Goal: Contribute content: Add original content to the website for others to see

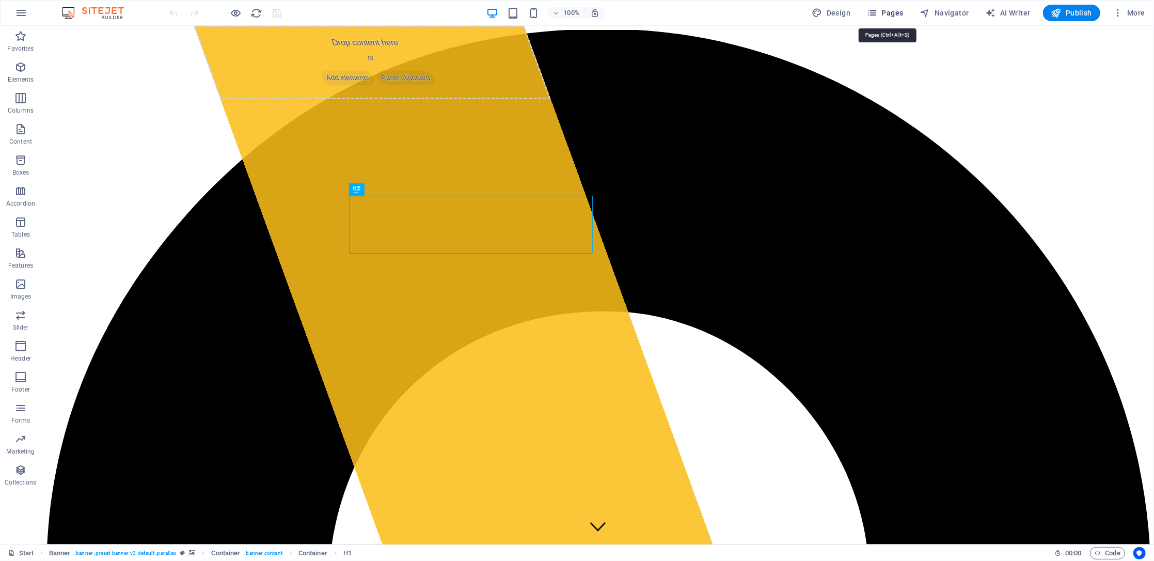
click at [893, 8] on span "Pages" at bounding box center [885, 13] width 36 height 10
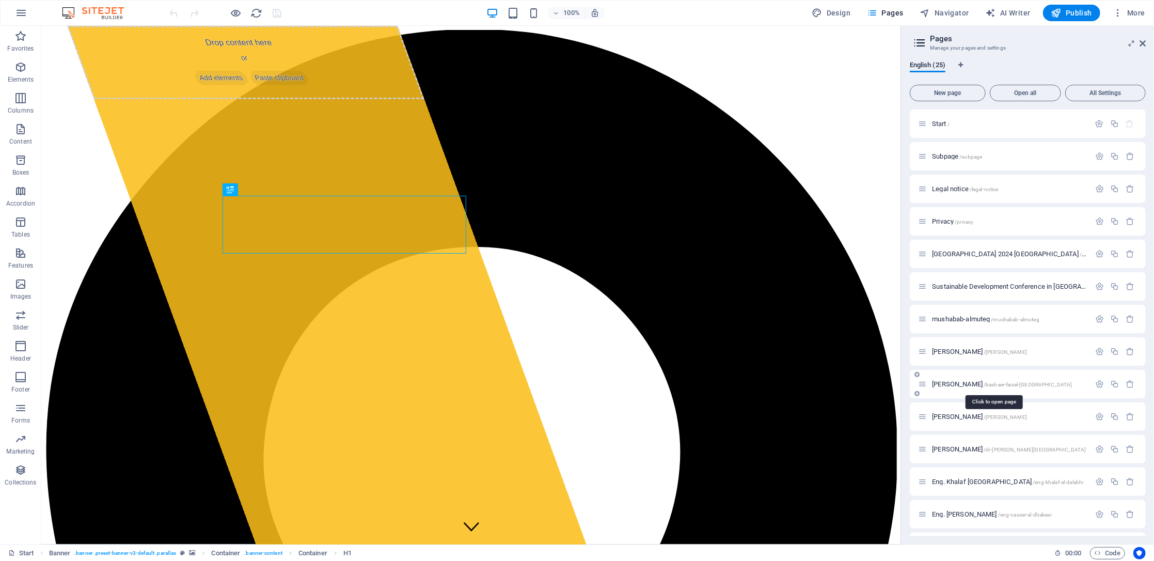
click at [976, 381] on span "[PERSON_NAME] /[GEOGRAPHIC_DATA]-[GEOGRAPHIC_DATA]-[GEOGRAPHIC_DATA]" at bounding box center [1002, 384] width 140 height 8
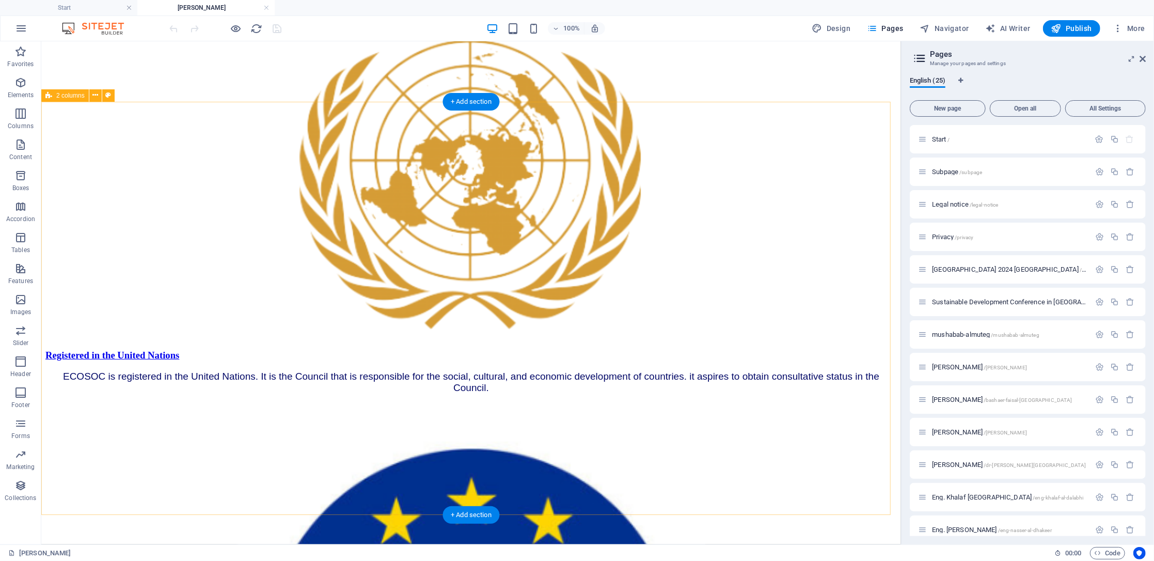
scroll to position [916, 0]
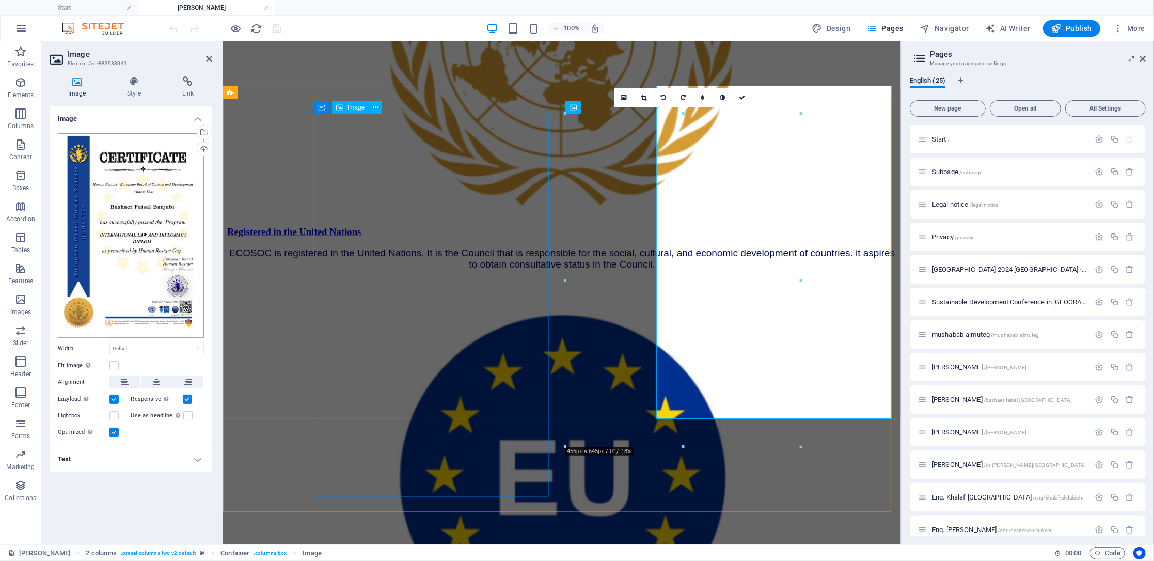
scroll to position [944, 0]
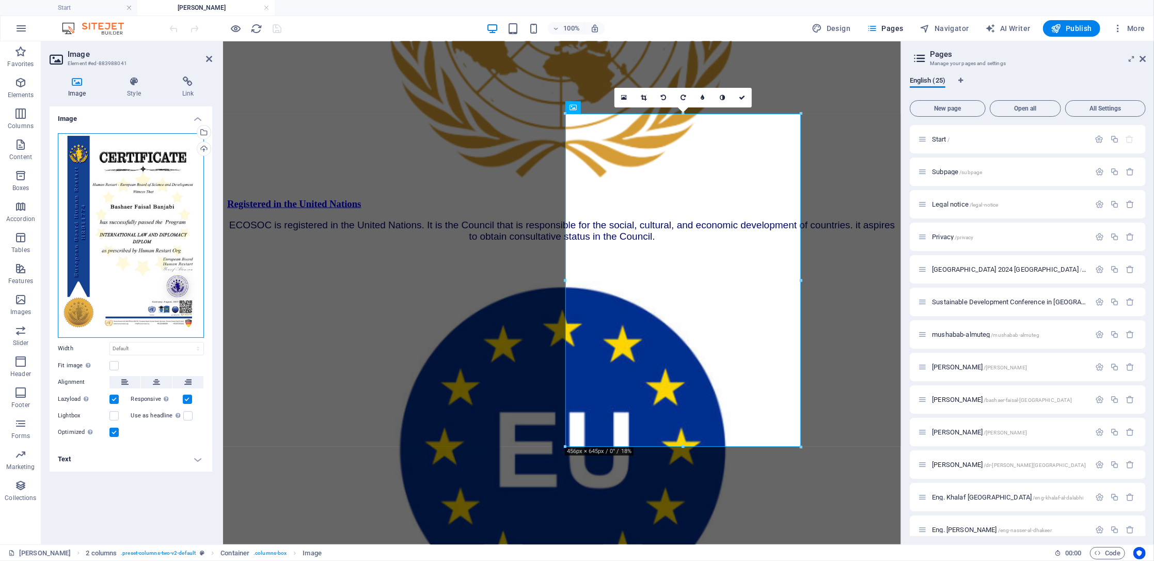
click at [151, 248] on div "Drag files here, click to choose files or select files from Files or our free s…" at bounding box center [131, 235] width 146 height 205
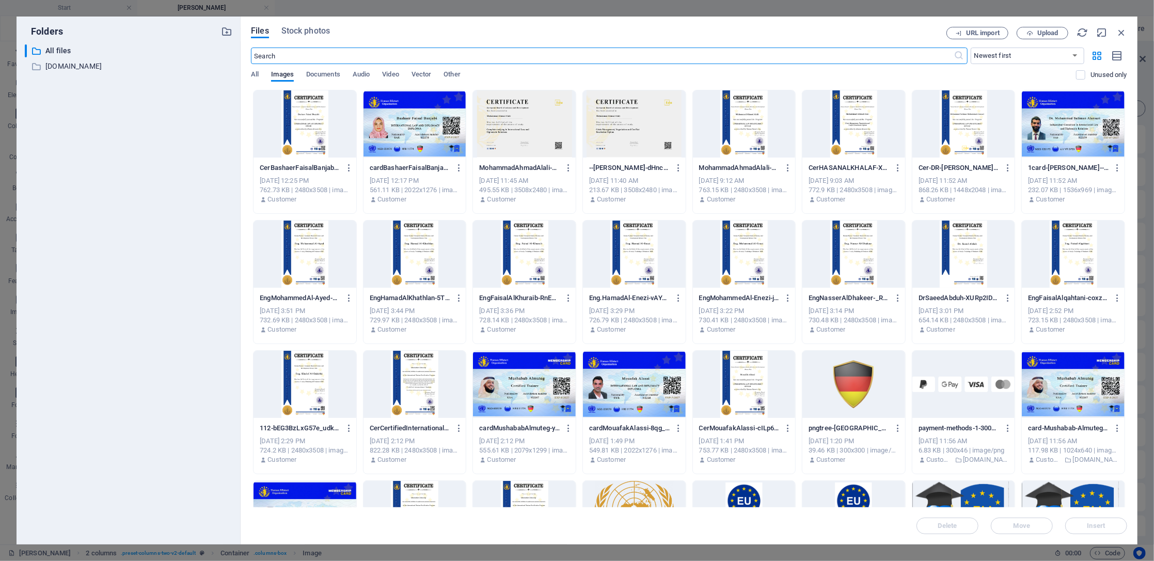
scroll to position [1000, 0]
click at [1050, 32] on span "Upload" at bounding box center [1048, 33] width 21 height 6
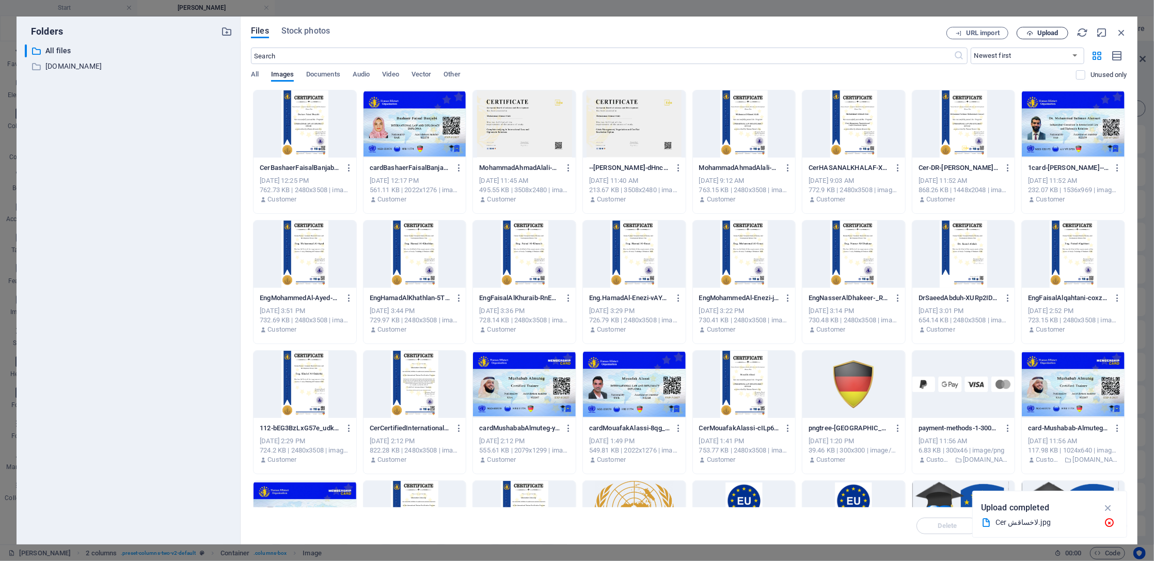
click at [1055, 35] on span "Upload" at bounding box center [1048, 33] width 21 height 6
click at [1119, 30] on icon "button" at bounding box center [1121, 32] width 11 height 11
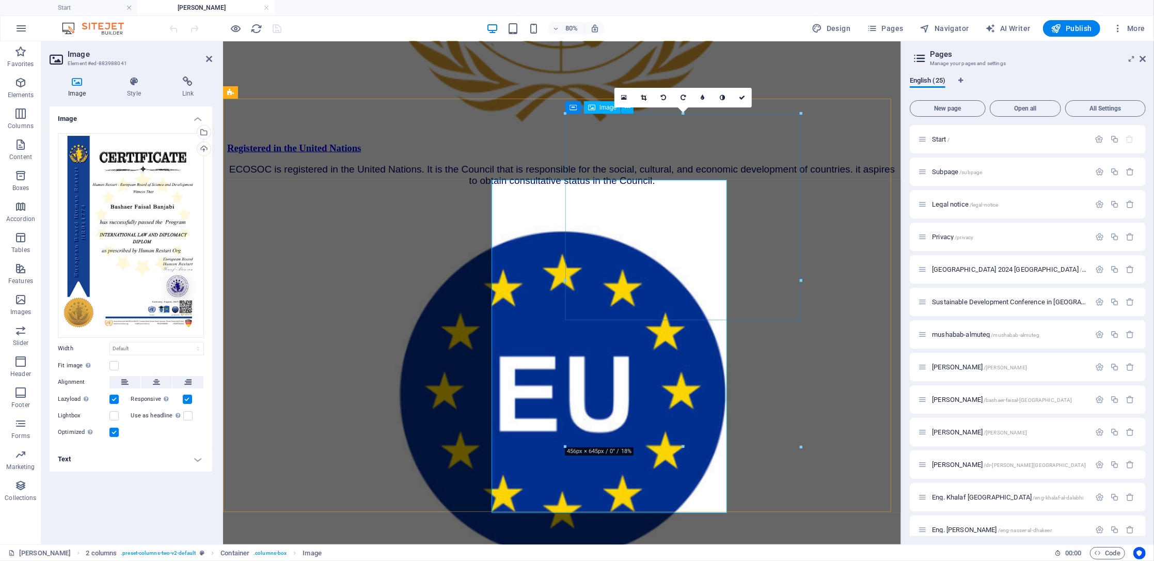
scroll to position [944, 0]
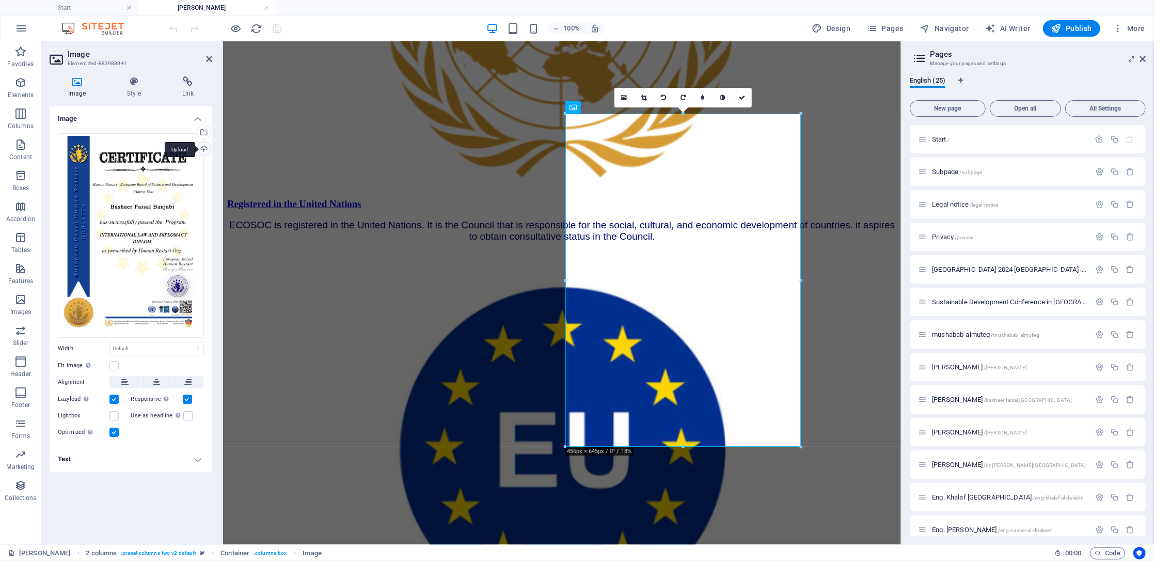
click at [204, 148] on div "Upload" at bounding box center [202, 149] width 15 height 15
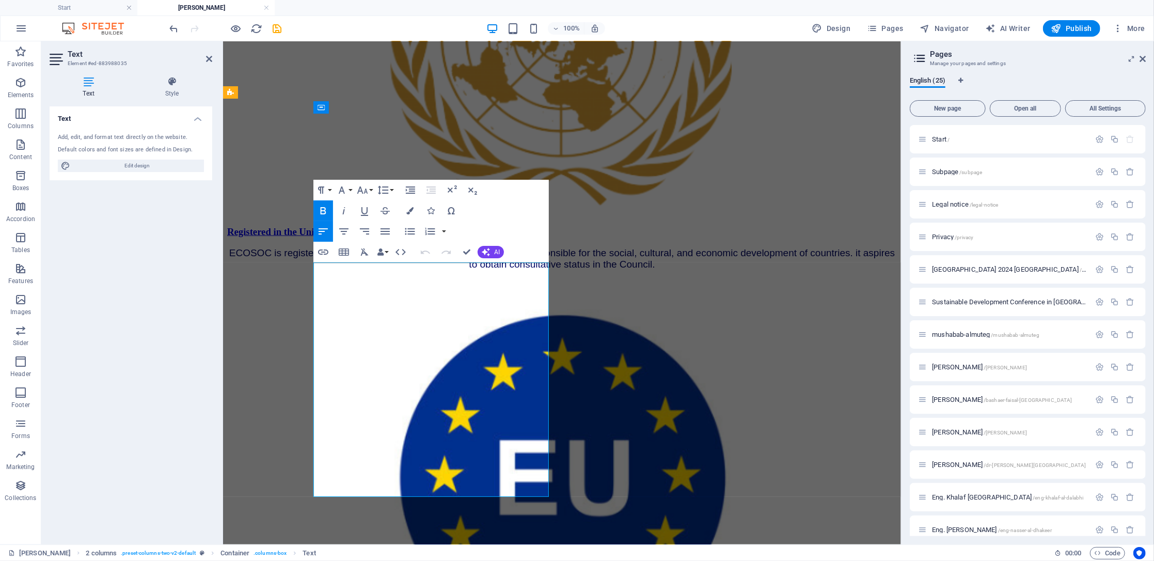
scroll to position [944, 0]
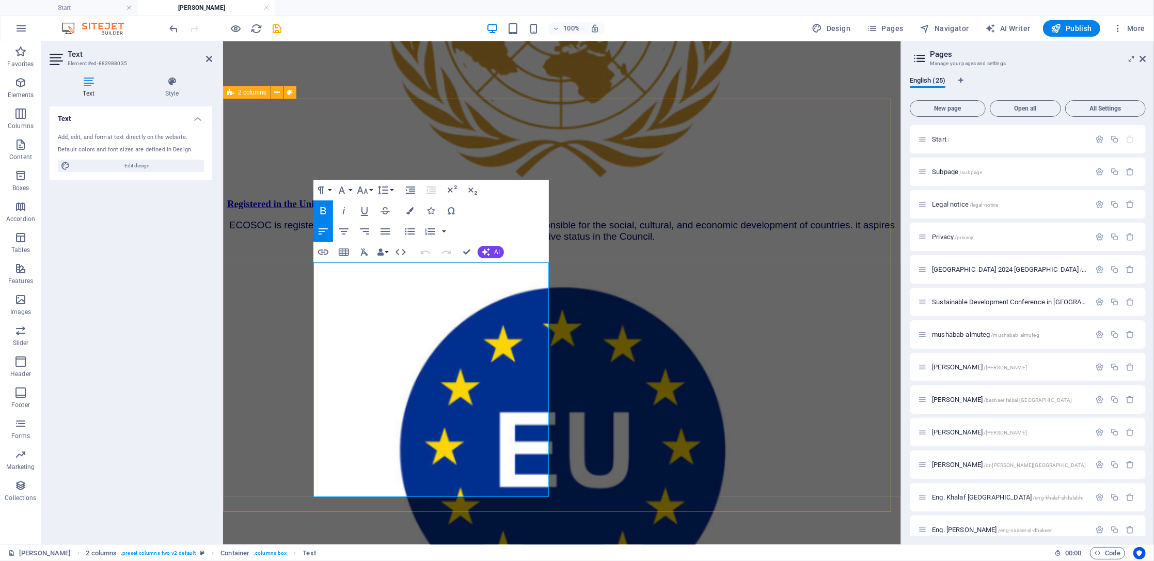
drag, startPoint x: 504, startPoint y: 418, endPoint x: 299, endPoint y: 425, distance: 205.2
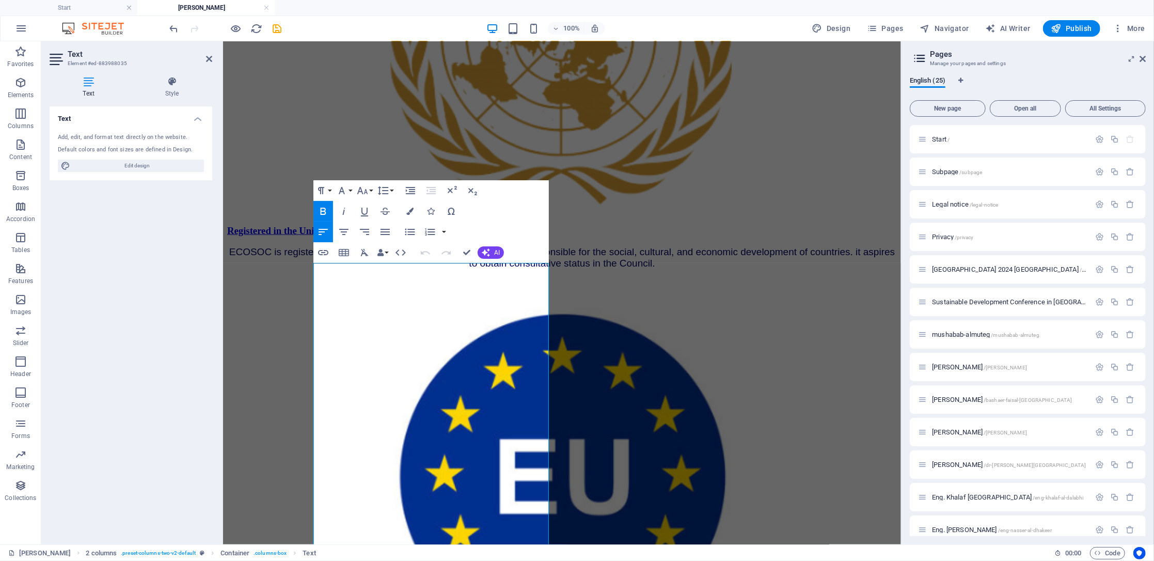
scroll to position [0, 3]
drag, startPoint x: 450, startPoint y: 469, endPoint x: 306, endPoint y: 405, distance: 157.7
click at [361, 189] on icon "button" at bounding box center [362, 190] width 11 height 7
click at [379, 284] on link "14" at bounding box center [373, 287] width 37 height 15
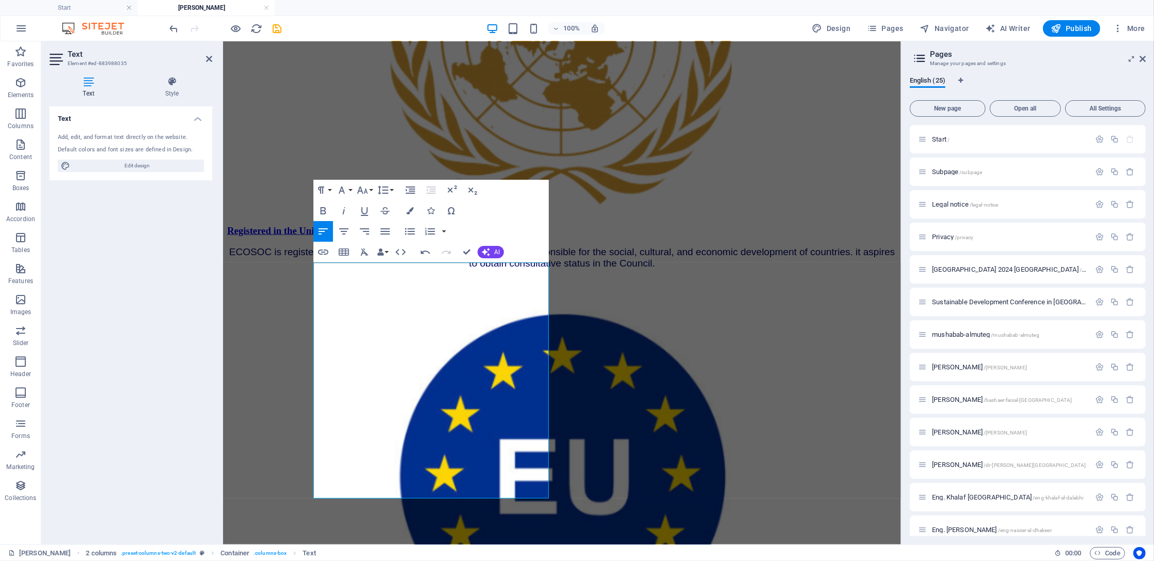
scroll to position [943, 0]
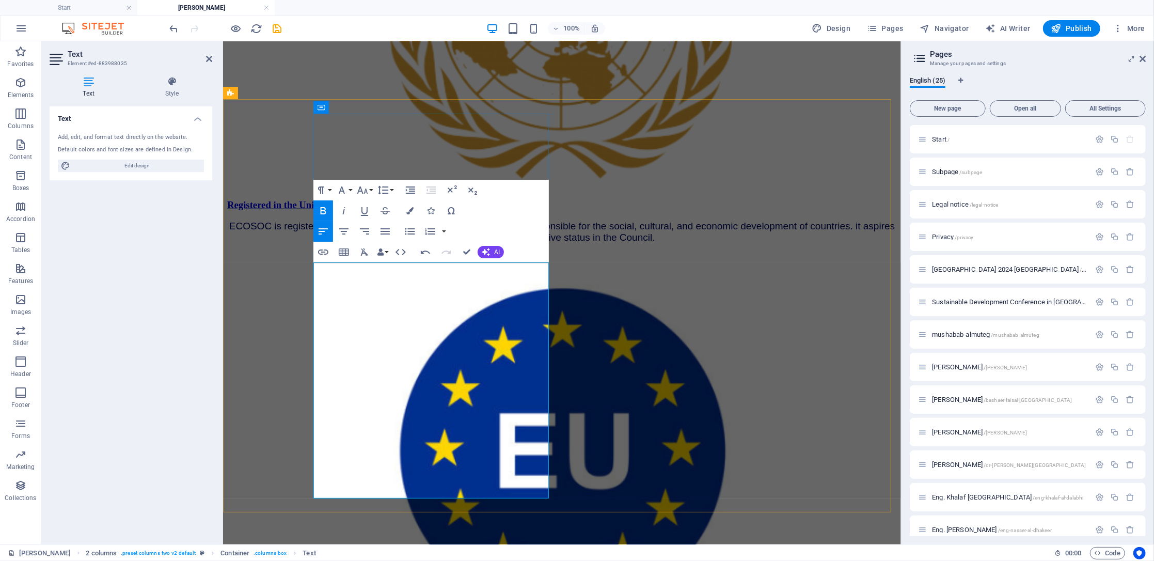
click at [368, 189] on icon "button" at bounding box center [362, 190] width 12 height 12
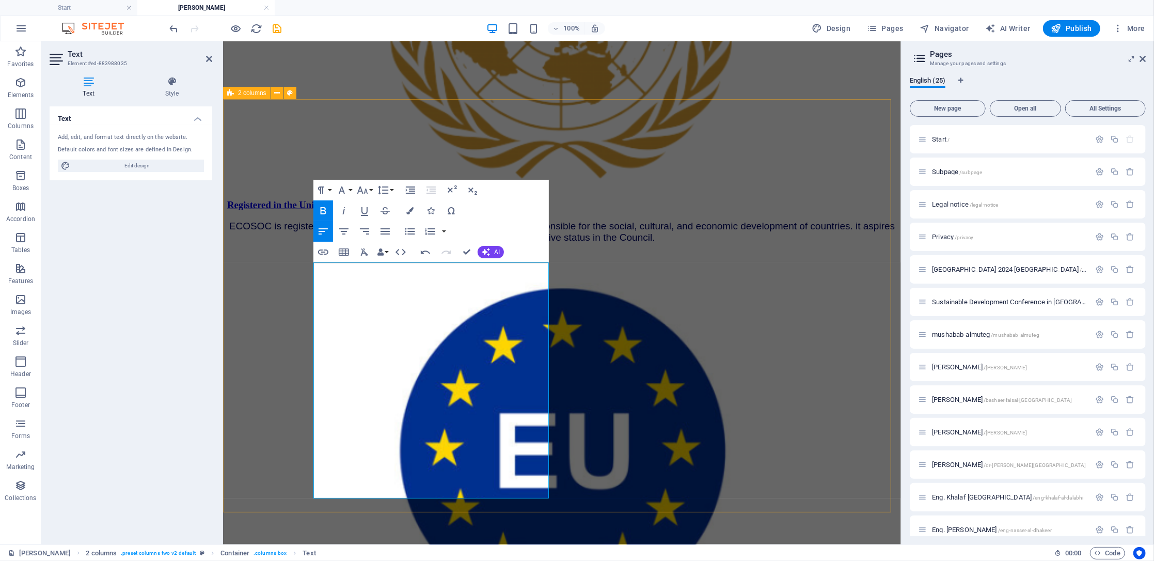
drag, startPoint x: 460, startPoint y: 415, endPoint x: 299, endPoint y: 419, distance: 161.2
click at [368, 188] on icon "button" at bounding box center [362, 190] width 12 height 12
click at [378, 216] on link "18" at bounding box center [373, 219] width 37 height 15
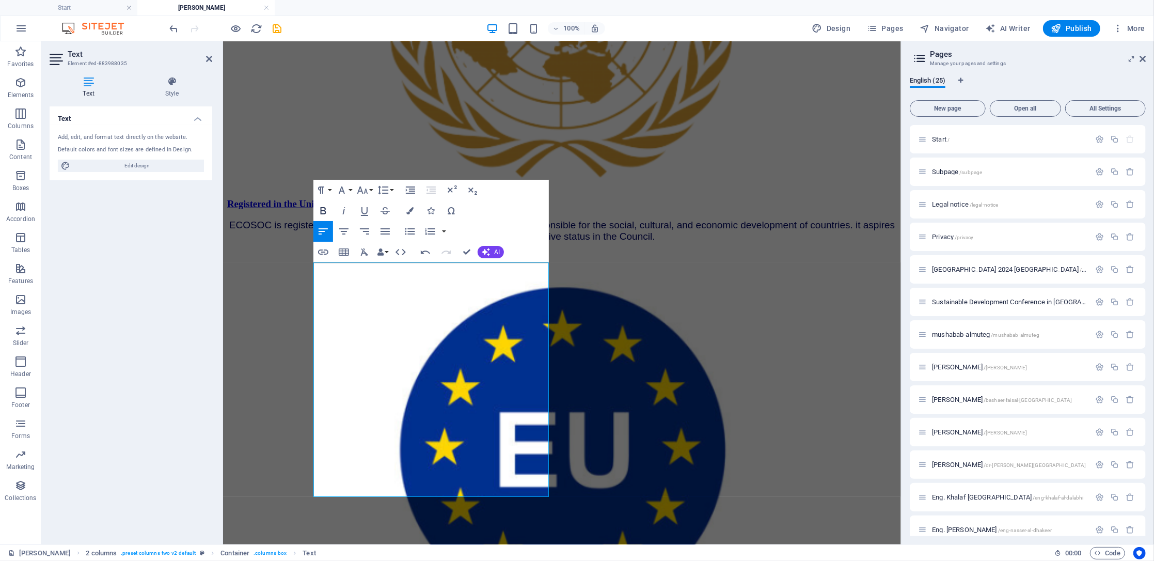
click at [325, 213] on icon "button" at bounding box center [324, 210] width 6 height 7
click at [171, 79] on icon at bounding box center [172, 81] width 81 height 10
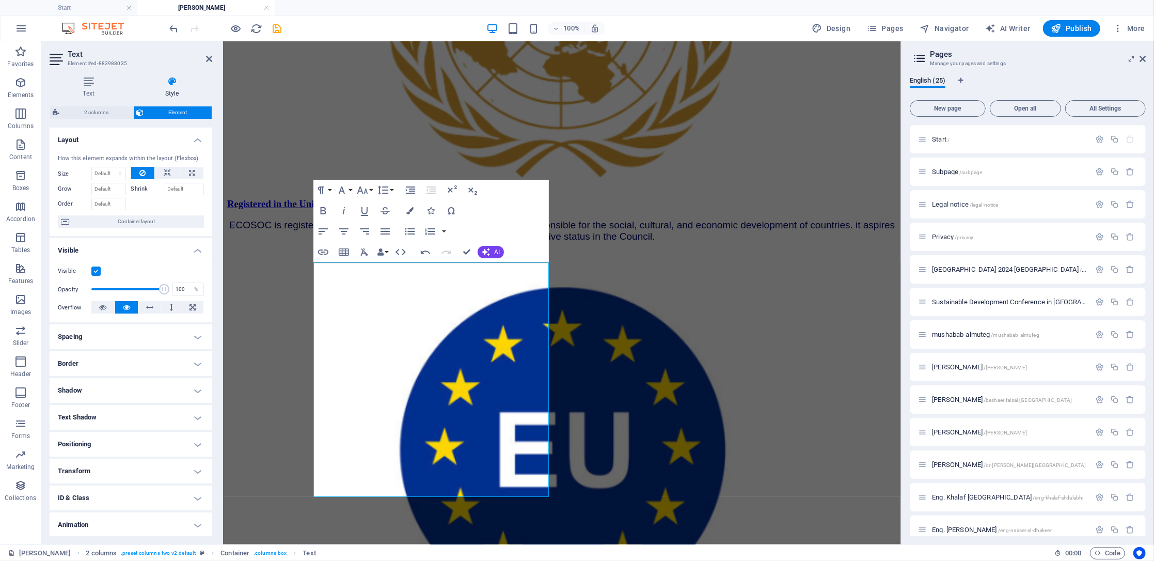
click at [190, 338] on h4 "Spacing" at bounding box center [131, 336] width 163 height 25
click at [190, 338] on h4 "Spacing" at bounding box center [131, 333] width 163 height 19
click at [191, 360] on h4 "Border" at bounding box center [131, 363] width 163 height 25
click at [191, 360] on h4 "Border" at bounding box center [131, 360] width 163 height 19
click at [191, 386] on h4 "Shadow" at bounding box center [131, 390] width 163 height 25
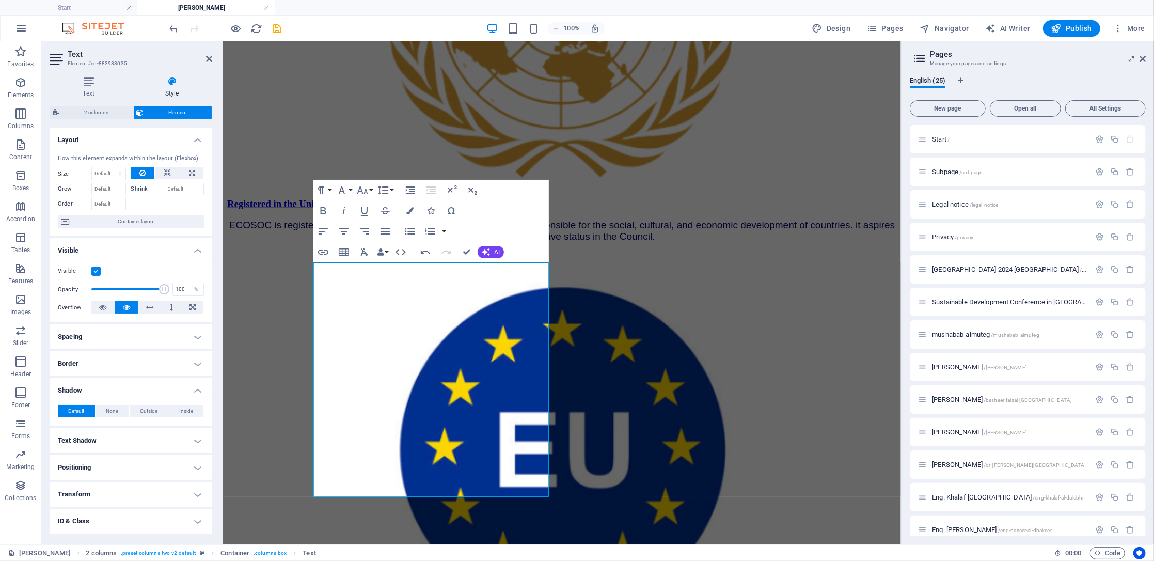
click at [191, 386] on h4 "Shadow" at bounding box center [131, 387] width 163 height 19
click at [193, 413] on h4 "Text Shadow" at bounding box center [131, 417] width 163 height 25
click at [193, 413] on h4 "Text Shadow" at bounding box center [131, 414] width 163 height 19
click at [195, 442] on h4 "Positioning" at bounding box center [131, 444] width 163 height 25
click at [195, 442] on h4 "Positioning" at bounding box center [131, 441] width 163 height 19
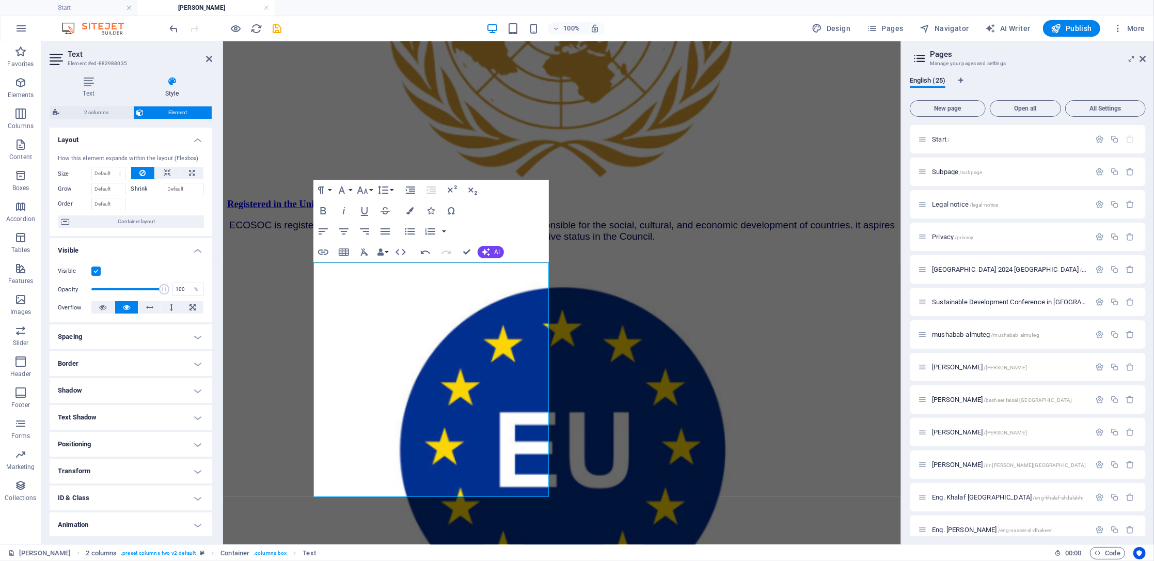
click at [196, 475] on h4 "Transform" at bounding box center [131, 471] width 163 height 25
click at [196, 475] on h4 "Transform" at bounding box center [131, 468] width 163 height 19
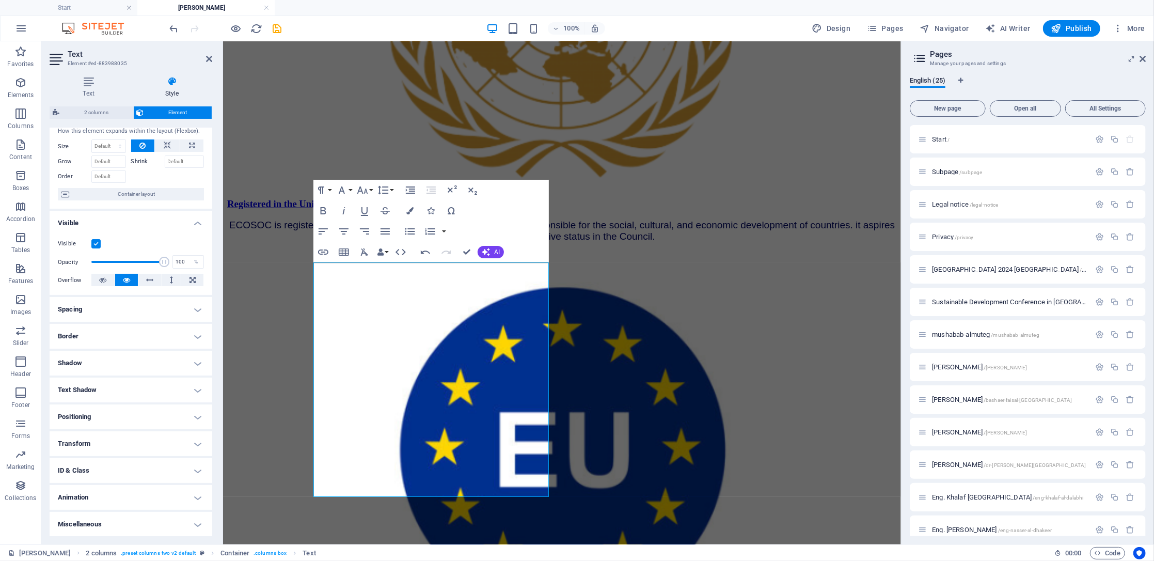
click at [200, 495] on h4 "Animation" at bounding box center [131, 497] width 163 height 25
click at [200, 495] on h4 "Animation" at bounding box center [131, 494] width 163 height 19
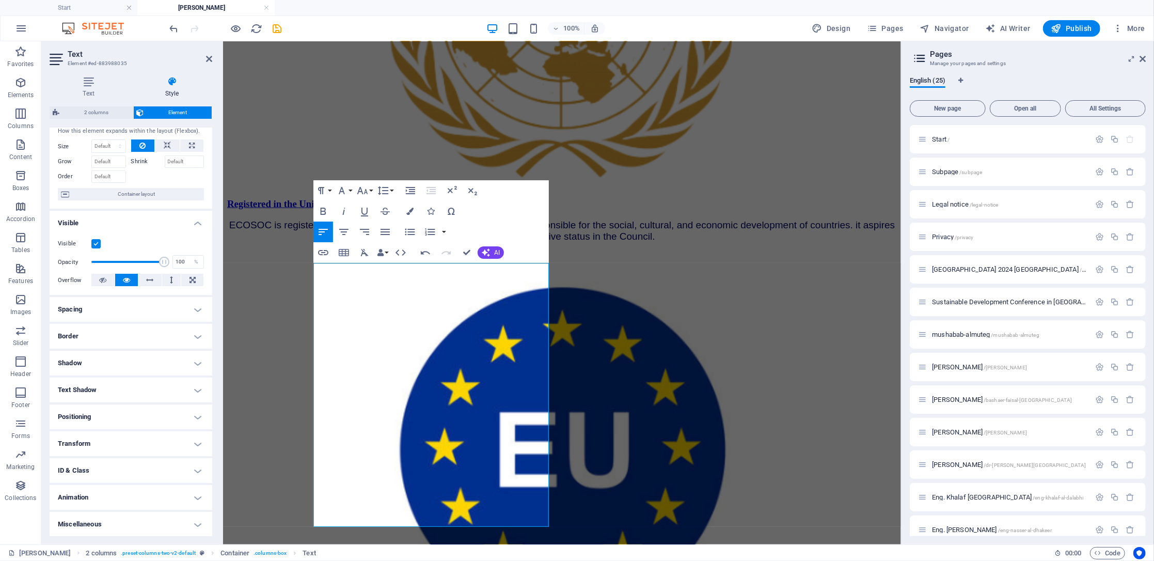
scroll to position [929, 0]
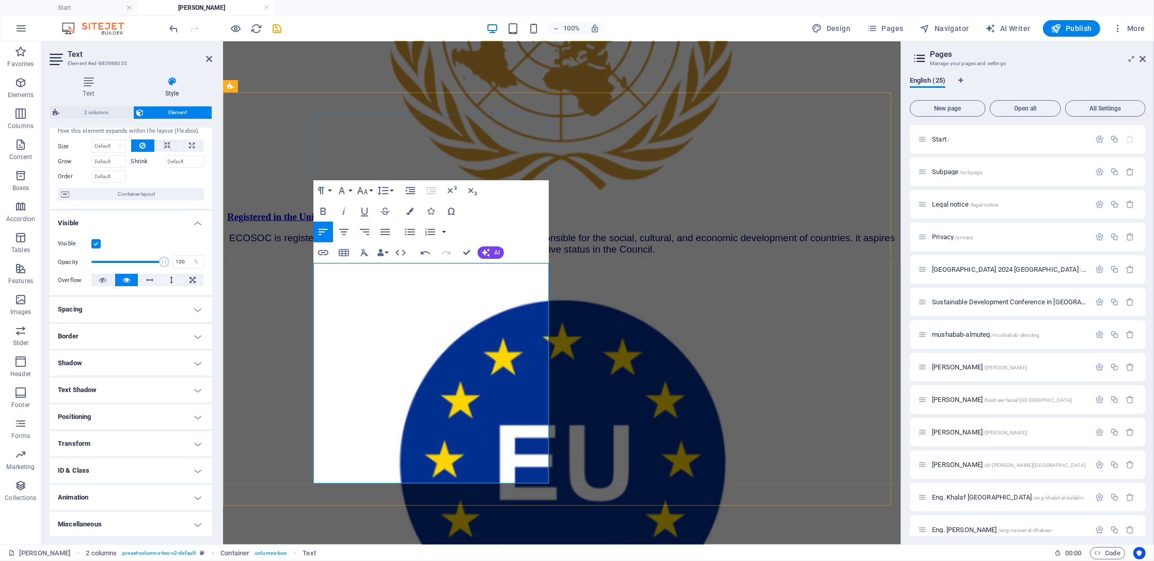
scroll to position [950, 0]
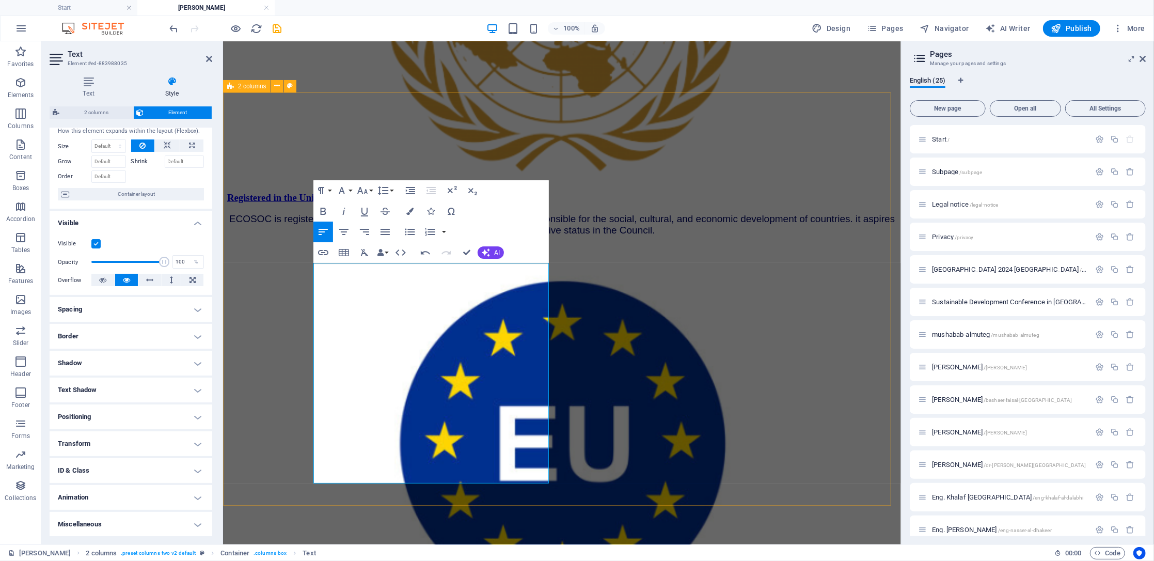
drag, startPoint x: 408, startPoint y: 355, endPoint x: 309, endPoint y: 264, distance: 134.2
click at [327, 209] on icon "button" at bounding box center [323, 211] width 12 height 12
drag, startPoint x: 384, startPoint y: 466, endPoint x: 286, endPoint y: 466, distance: 97.6
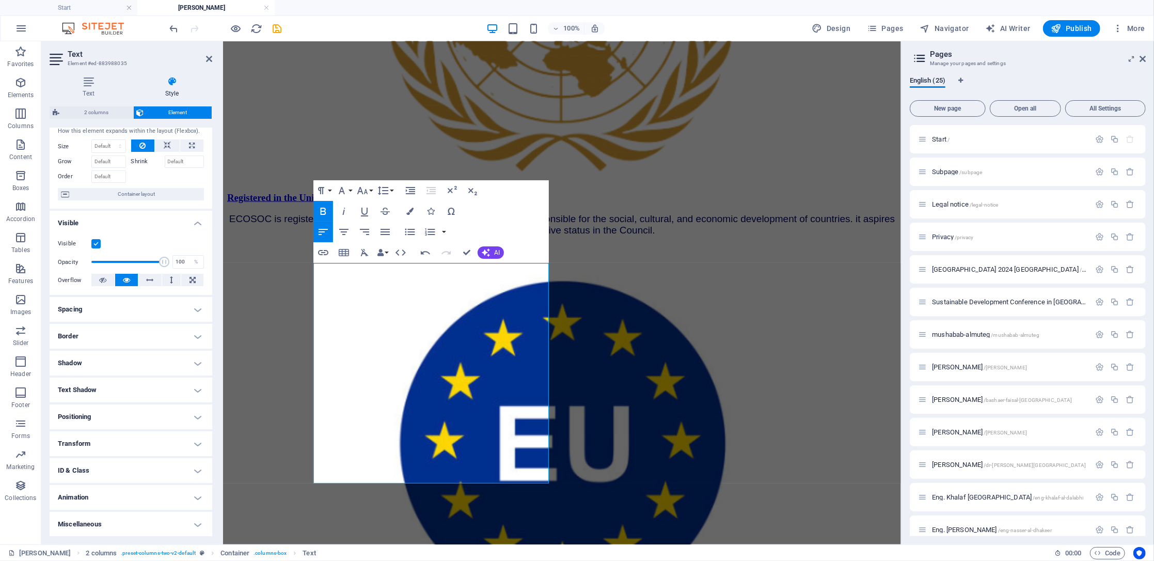
click at [323, 205] on icon "button" at bounding box center [323, 211] width 12 height 12
drag, startPoint x: 391, startPoint y: 316, endPoint x: 292, endPoint y: 260, distance: 113.6
click at [321, 211] on icon "button" at bounding box center [324, 211] width 6 height 7
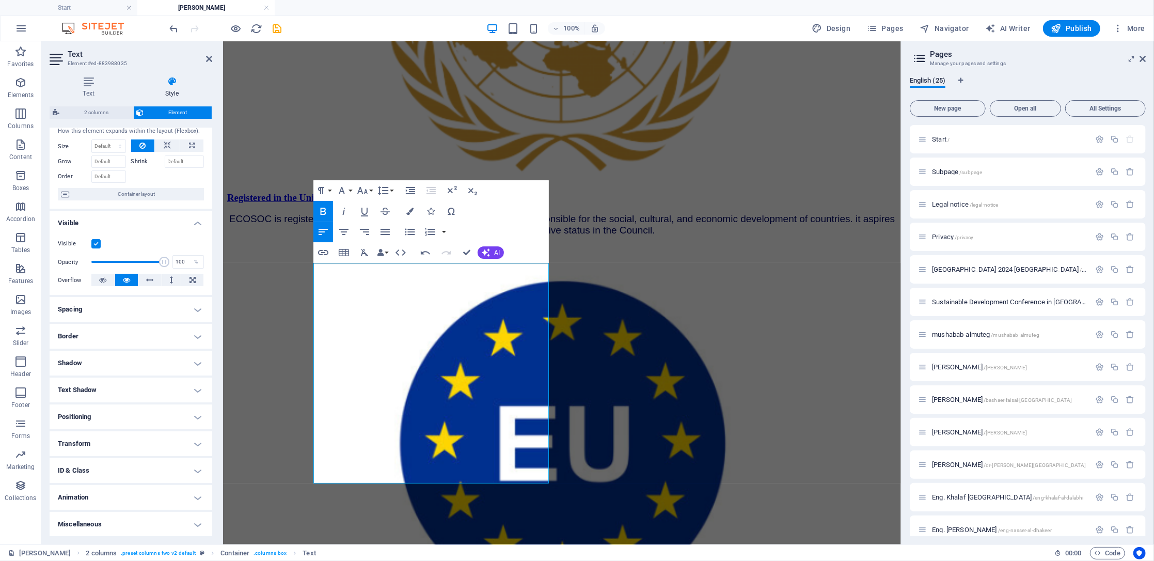
click at [321, 211] on icon "button" at bounding box center [324, 211] width 6 height 7
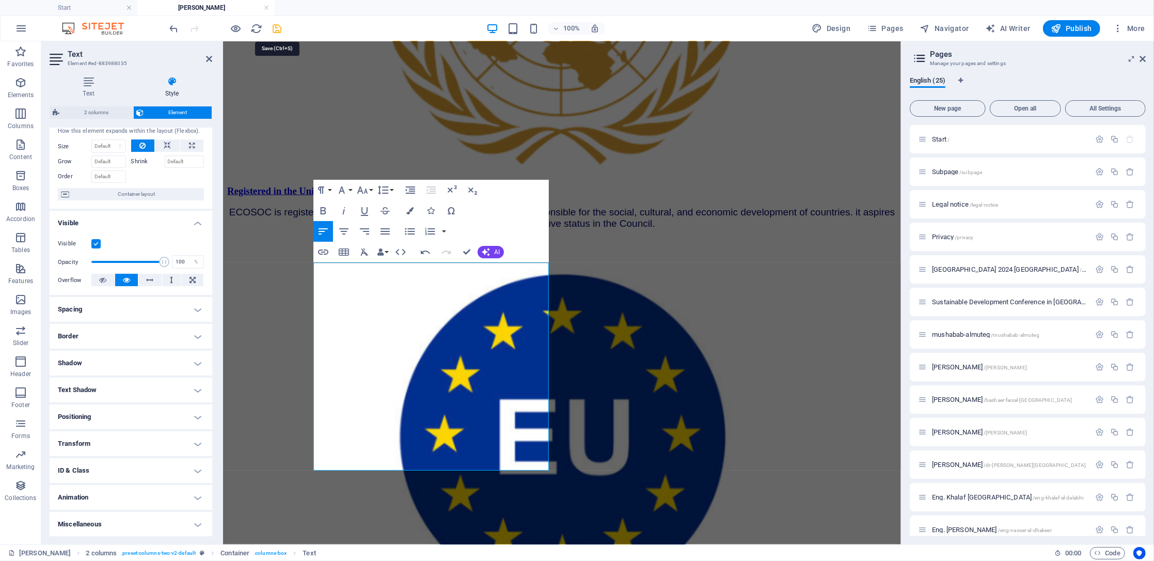
click at [278, 29] on icon "save" at bounding box center [278, 29] width 12 height 12
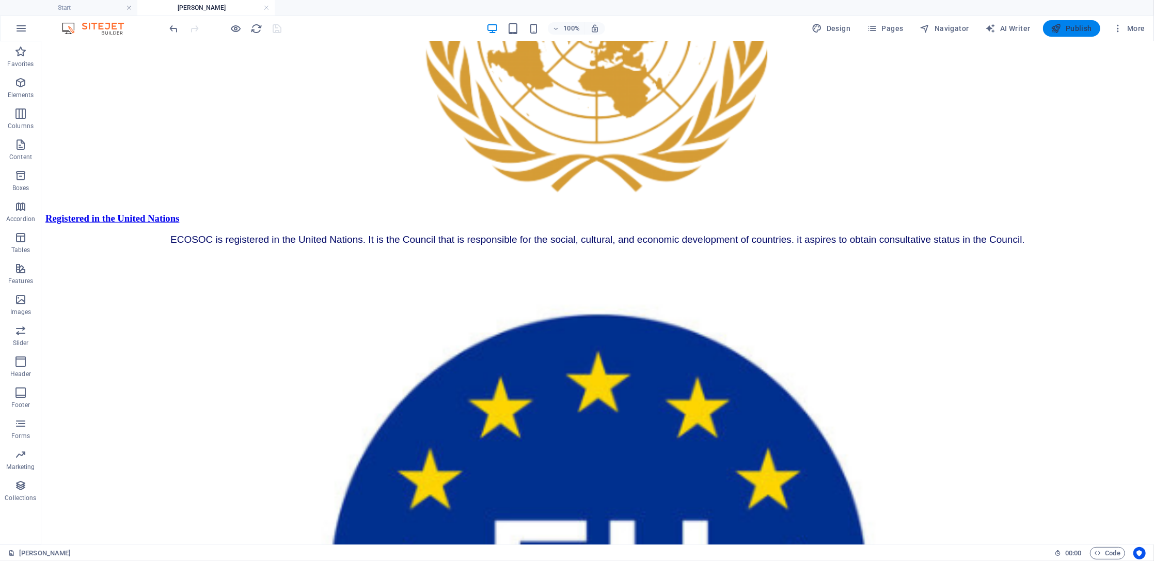
click at [1082, 33] on span "Publish" at bounding box center [1072, 28] width 41 height 10
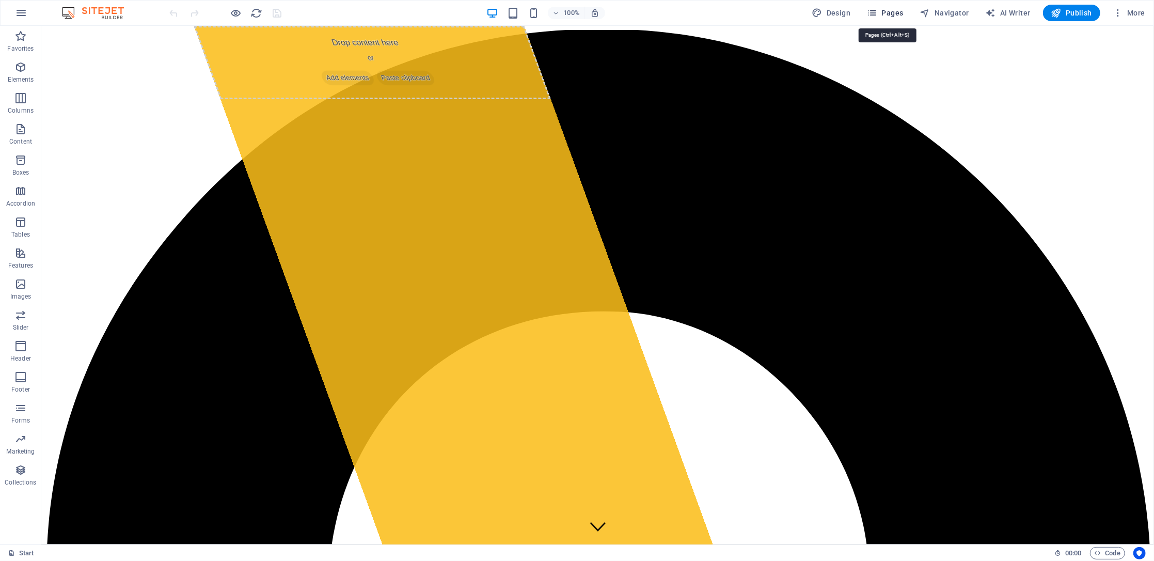
click at [865, 12] on span "Pages" at bounding box center [885, 13] width 36 height 10
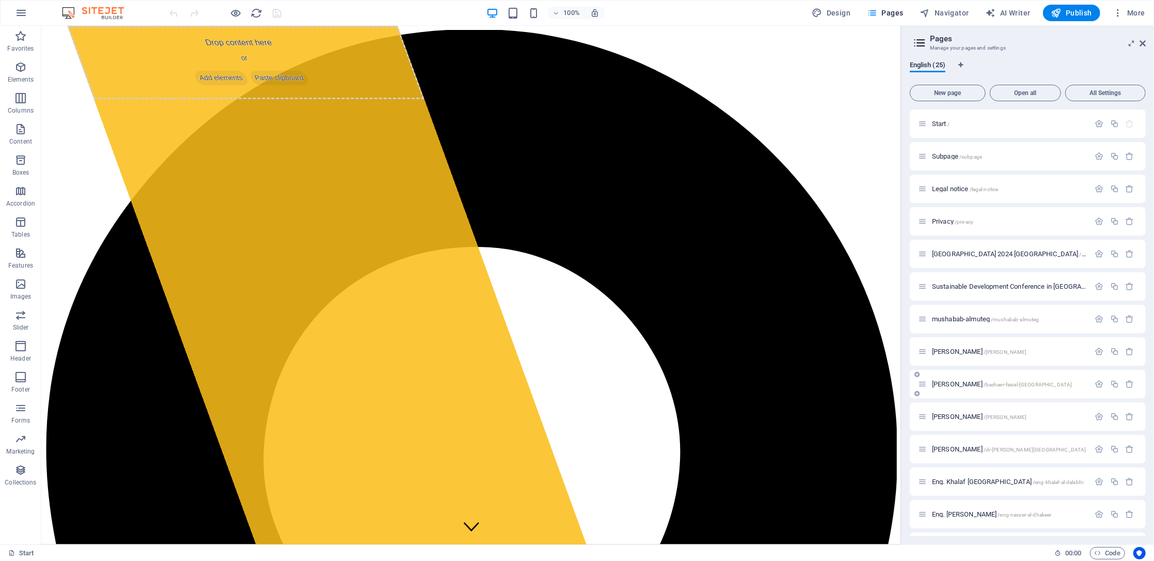
click at [865, 389] on div "[PERSON_NAME] /[GEOGRAPHIC_DATA]-[GEOGRAPHIC_DATA]-[GEOGRAPHIC_DATA]" at bounding box center [1004, 384] width 172 height 12
click at [865, 378] on div "[PERSON_NAME] /[GEOGRAPHIC_DATA]-[GEOGRAPHIC_DATA]-[GEOGRAPHIC_DATA]" at bounding box center [1004, 384] width 172 height 12
click at [865, 383] on span "[PERSON_NAME] /[GEOGRAPHIC_DATA]-[GEOGRAPHIC_DATA]-[GEOGRAPHIC_DATA]" at bounding box center [1002, 384] width 140 height 8
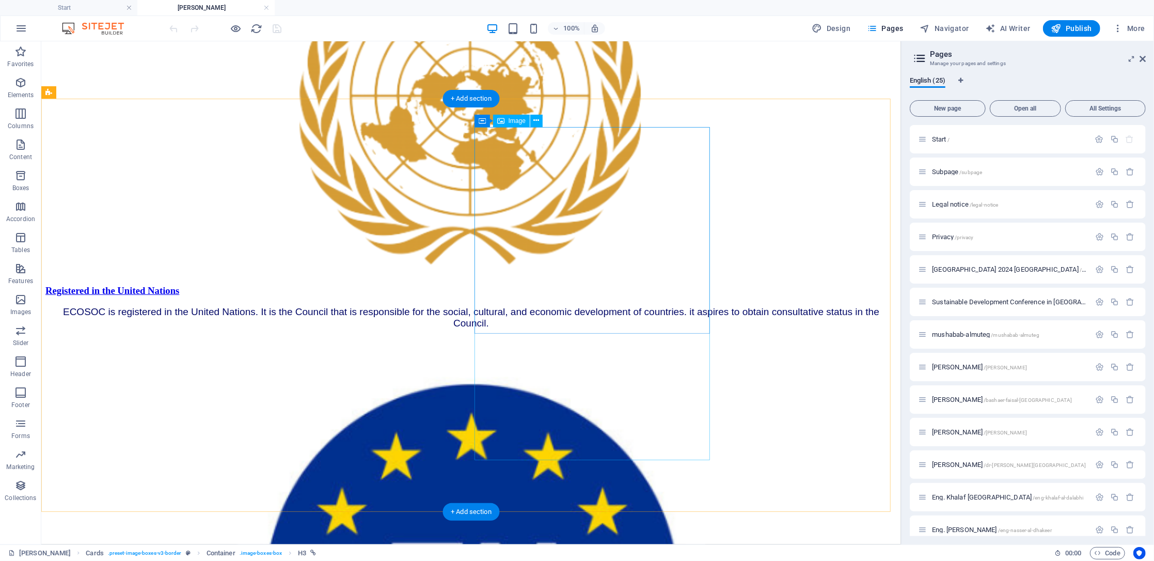
scroll to position [916, 0]
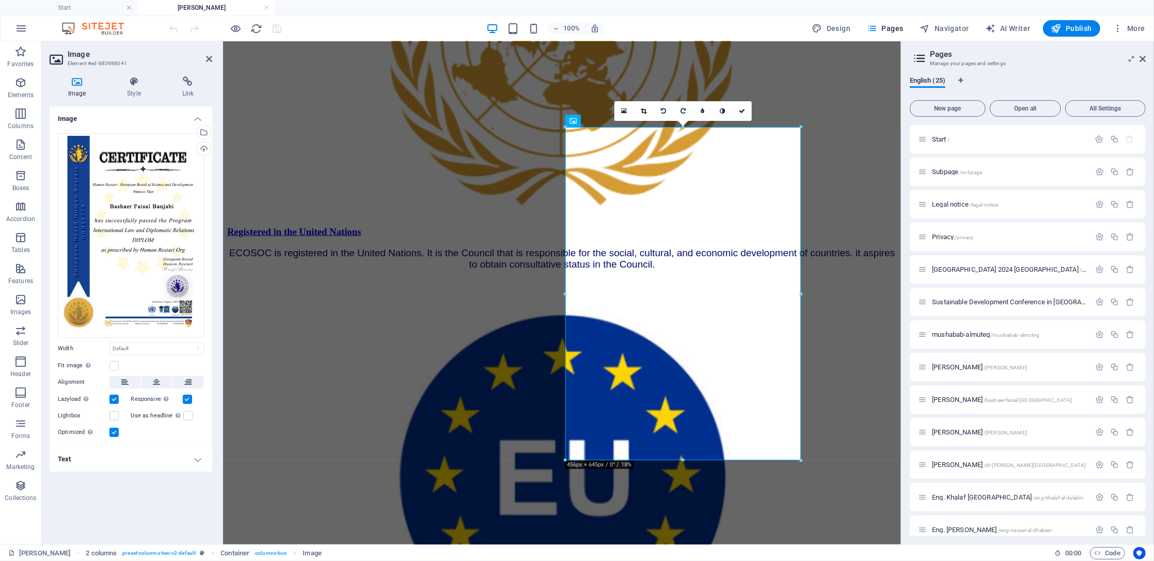
scroll to position [944, 0]
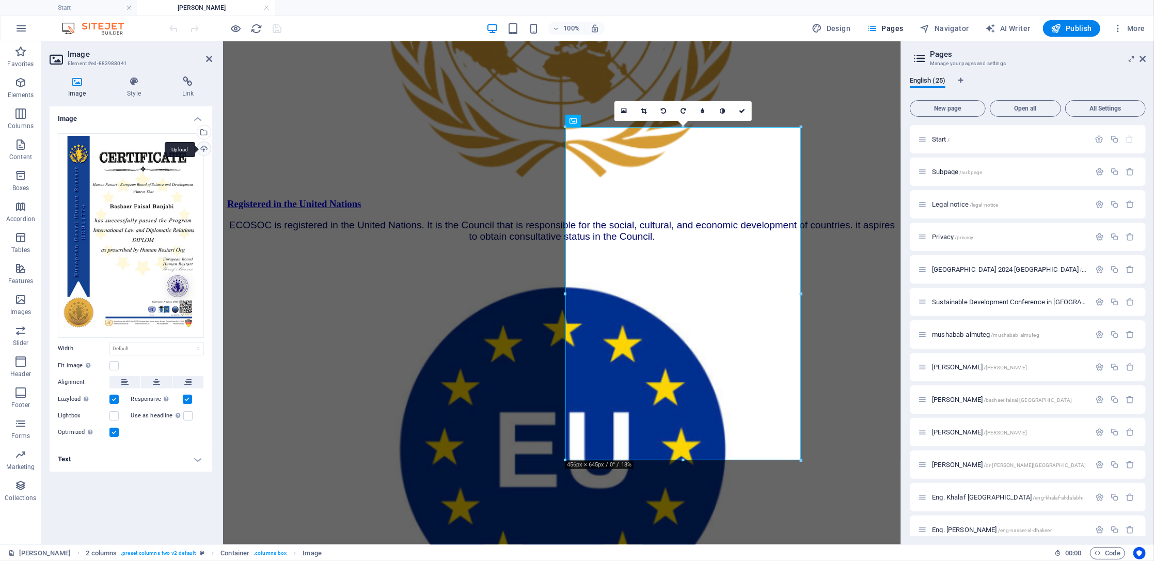
click at [204, 152] on div "Upload" at bounding box center [202, 149] width 15 height 15
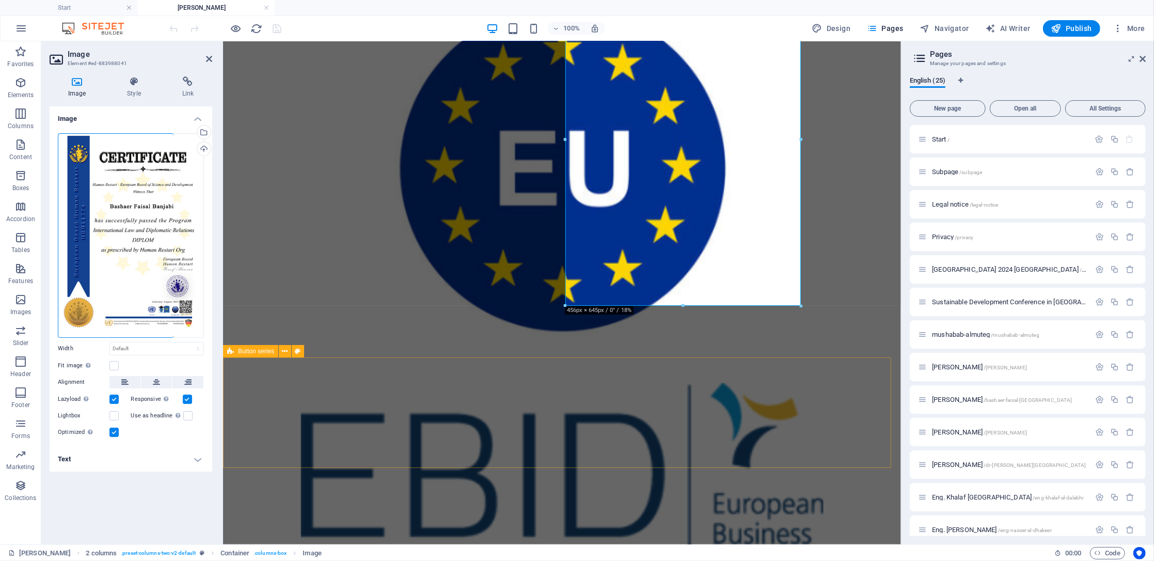
scroll to position [1082, 0]
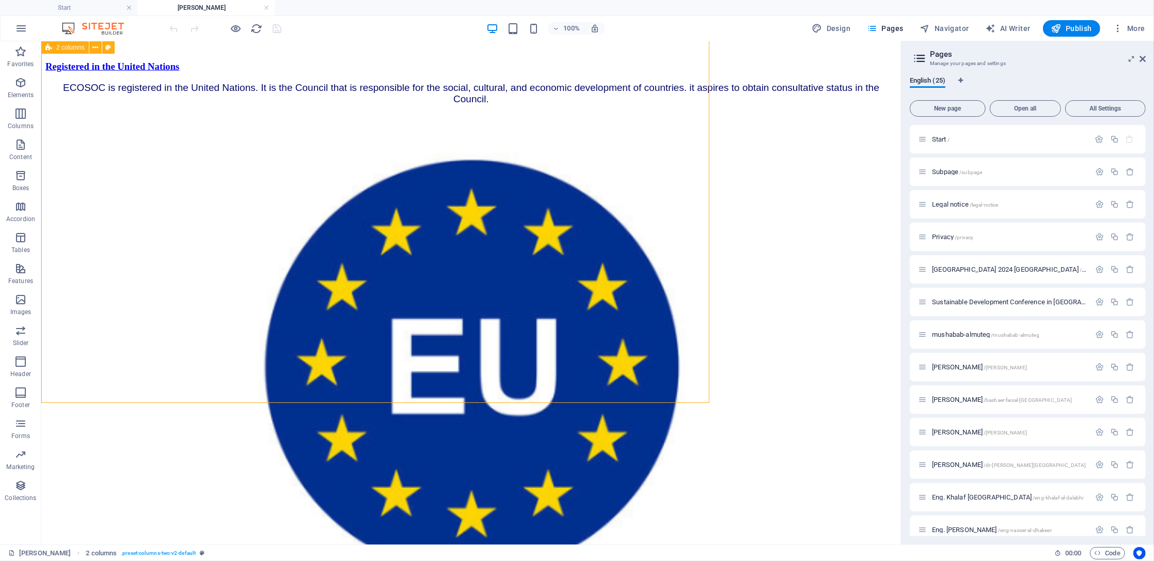
scroll to position [1053, 0]
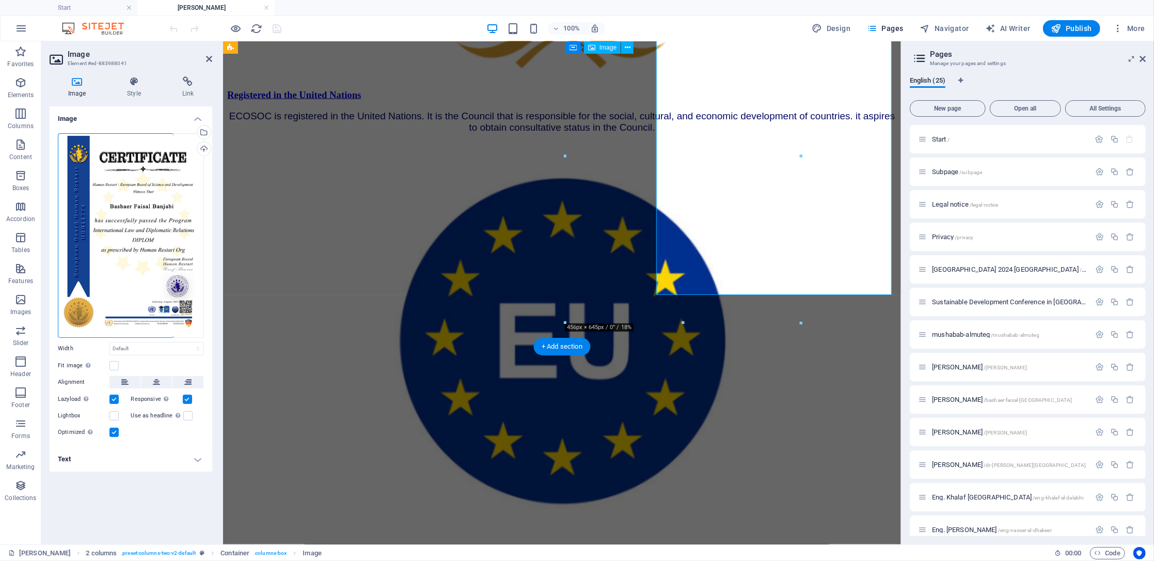
scroll to position [1082, 0]
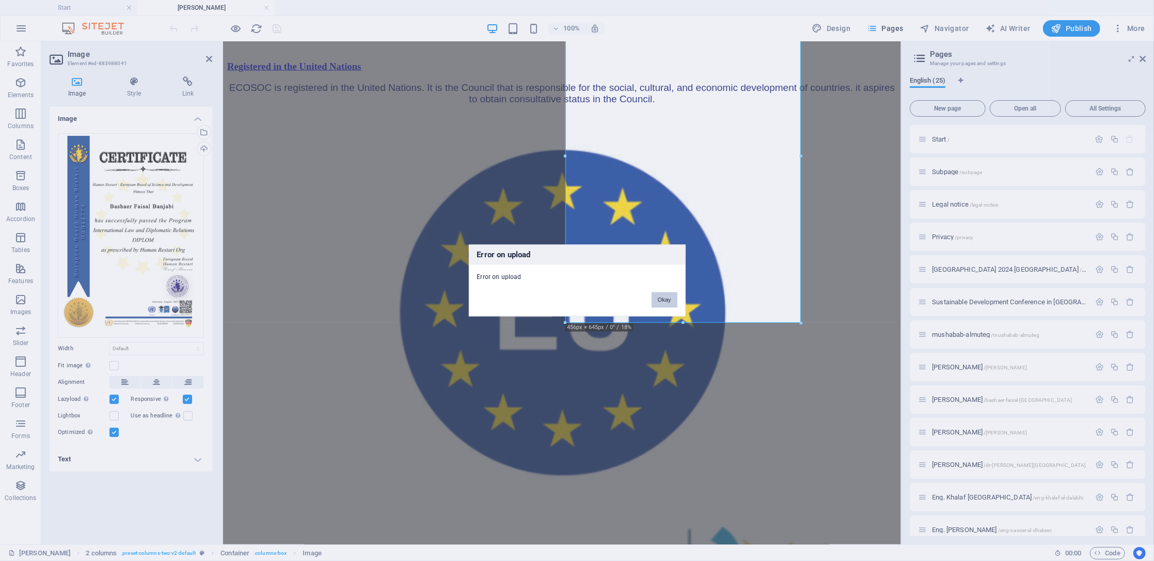
click at [665, 301] on button "Okay" at bounding box center [665, 299] width 26 height 15
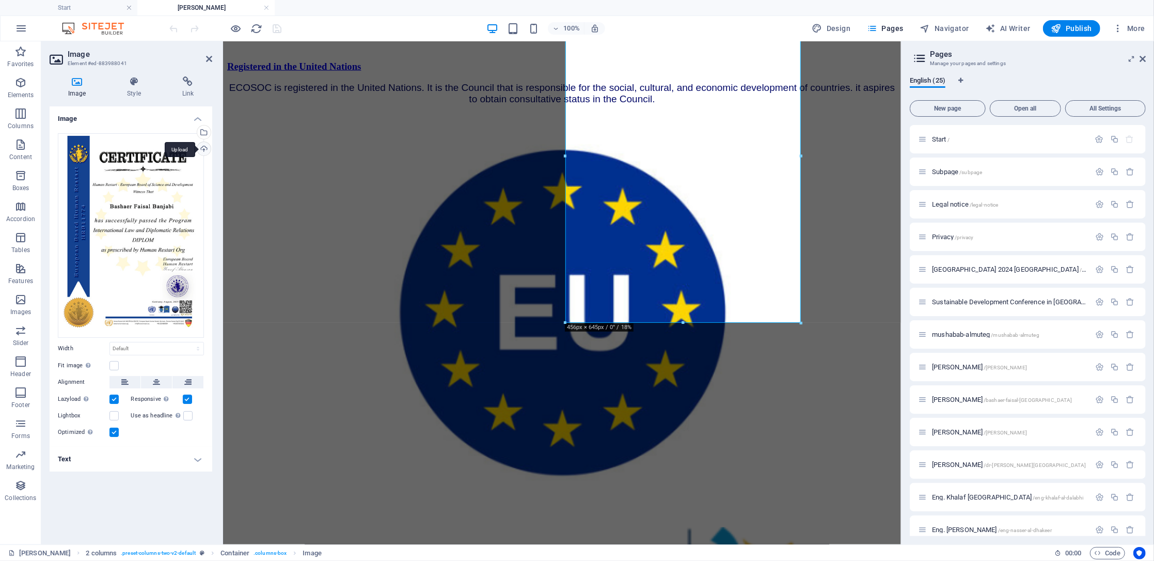
click at [199, 150] on div "Upload" at bounding box center [202, 149] width 15 height 15
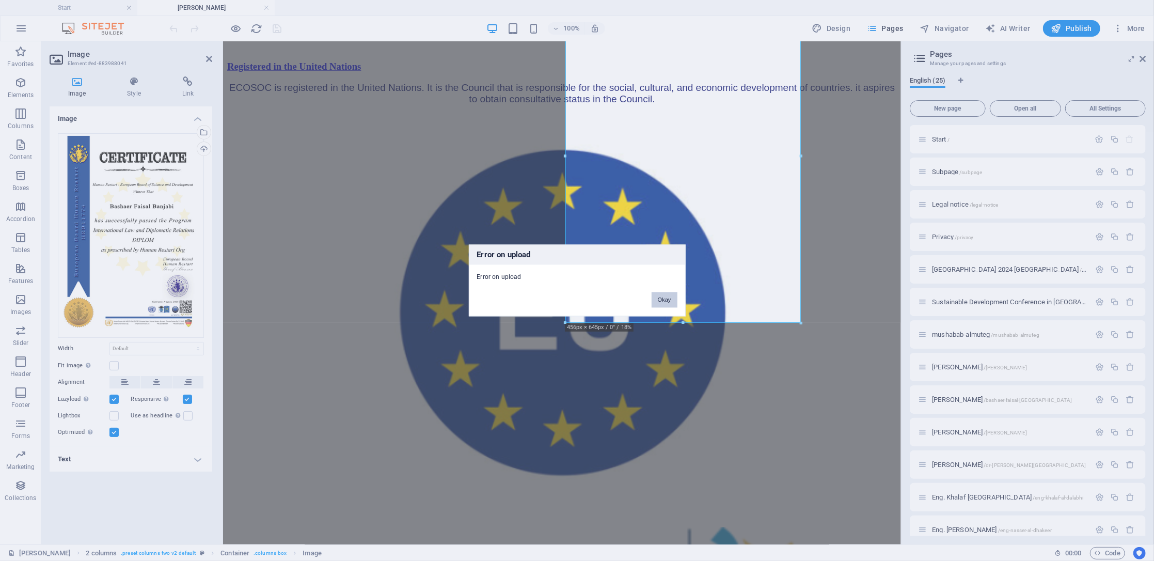
click at [671, 297] on button "Okay" at bounding box center [665, 299] width 26 height 15
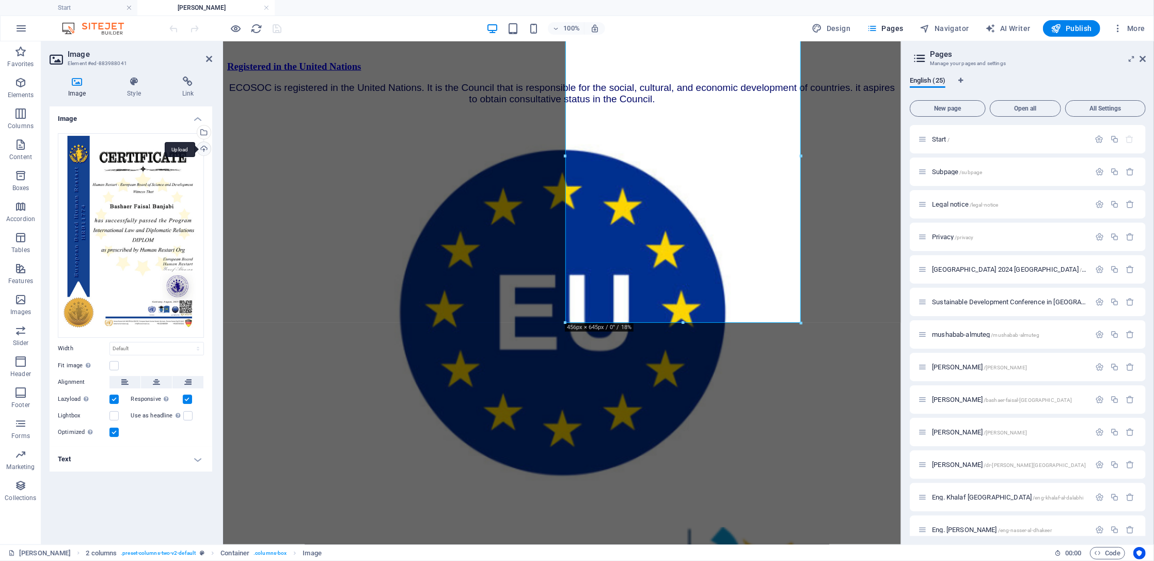
click at [203, 144] on div "Upload" at bounding box center [202, 149] width 15 height 15
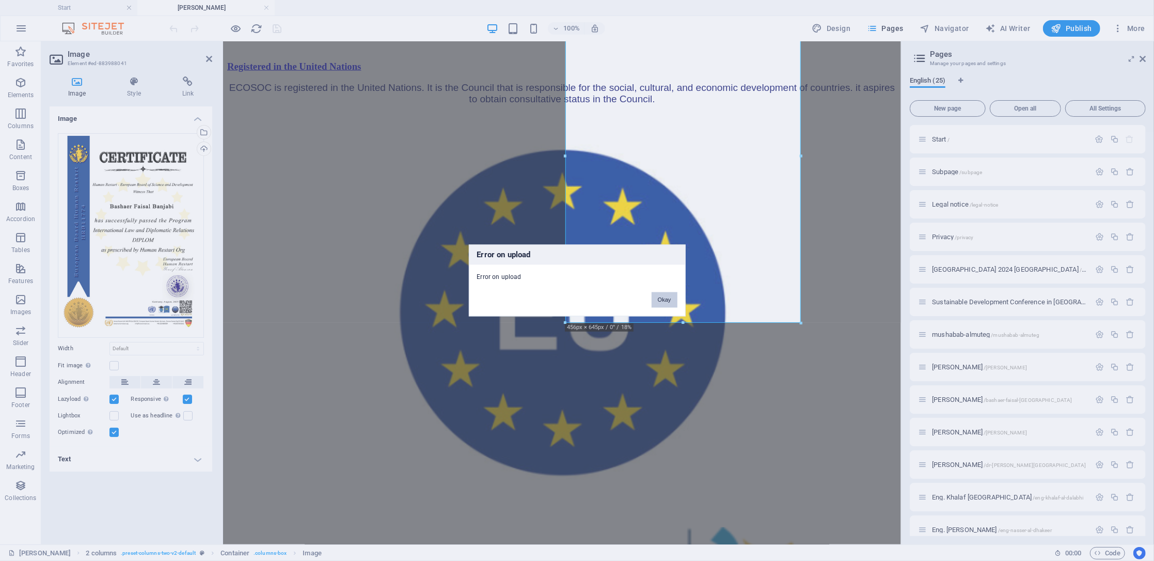
click at [658, 298] on button "Okay" at bounding box center [665, 299] width 26 height 15
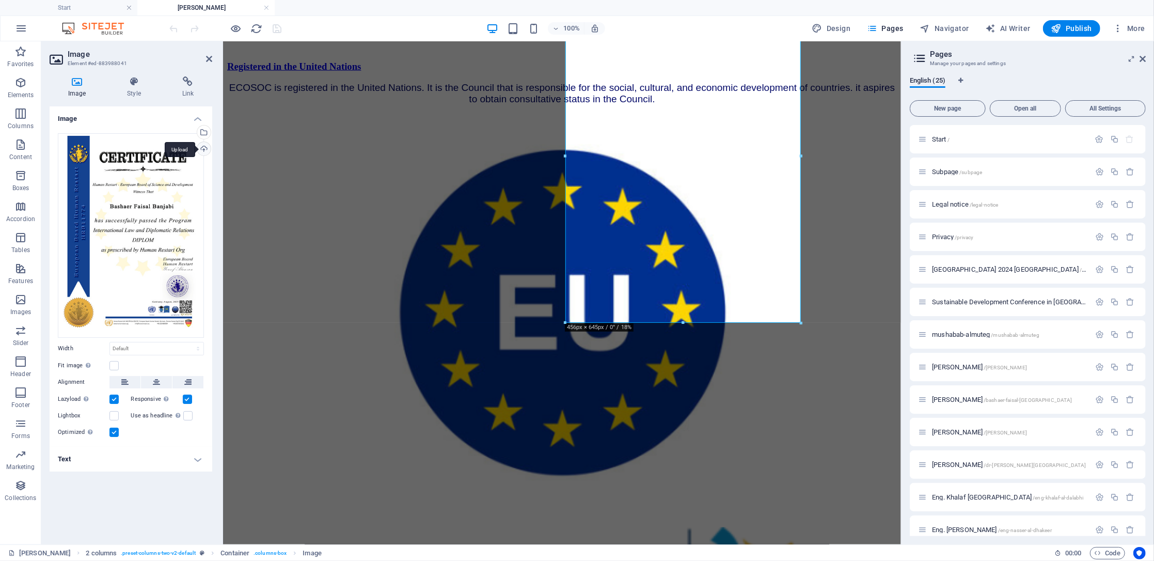
click at [201, 148] on div "Upload" at bounding box center [202, 149] width 15 height 15
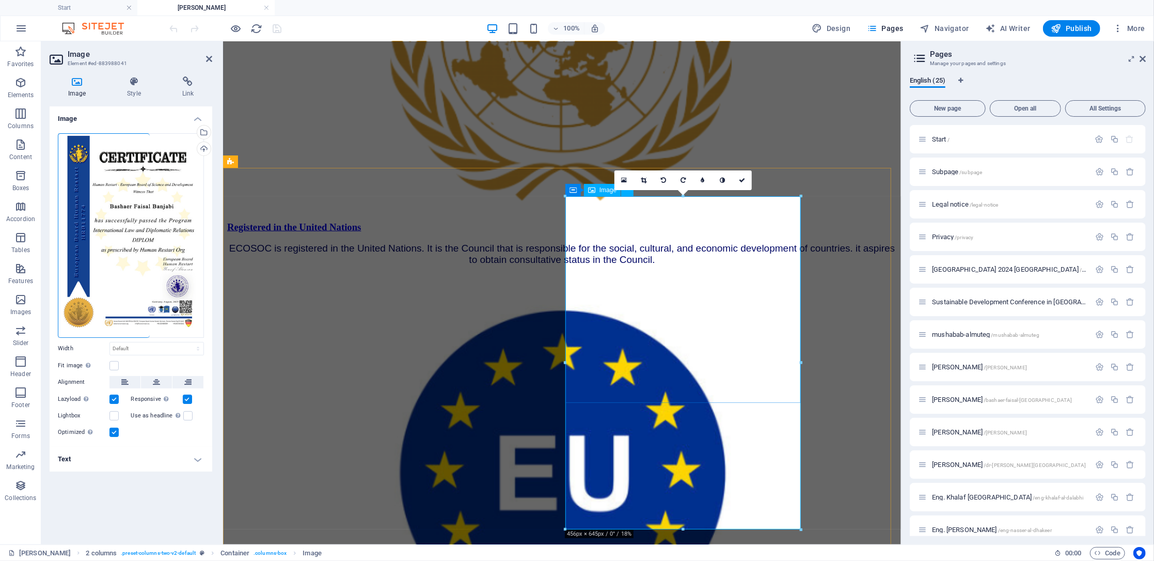
scroll to position [1012, 0]
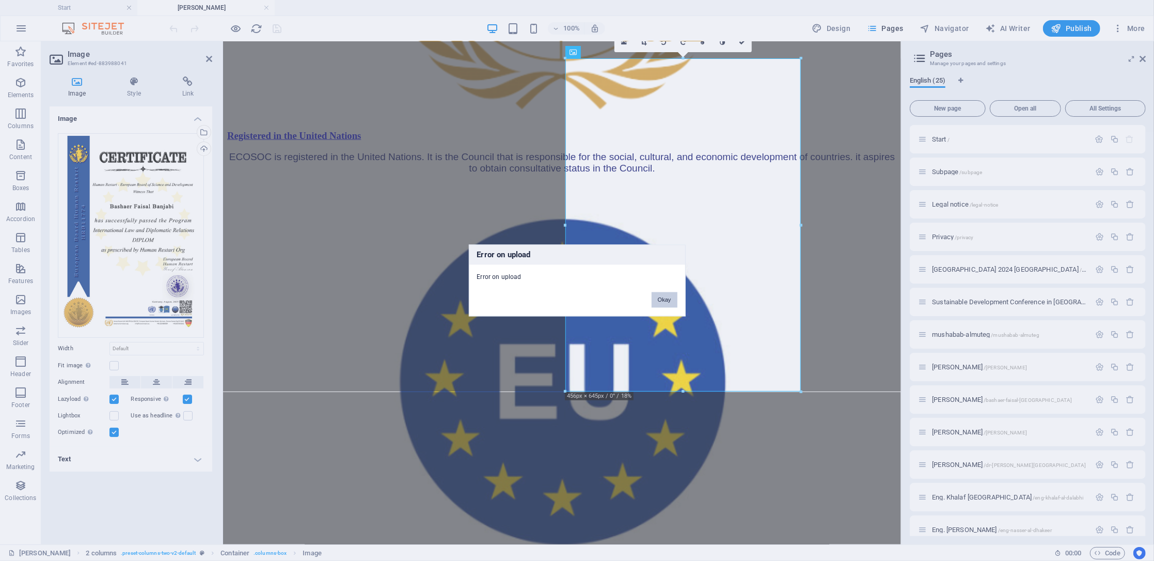
click at [666, 299] on button "Okay" at bounding box center [665, 299] width 26 height 15
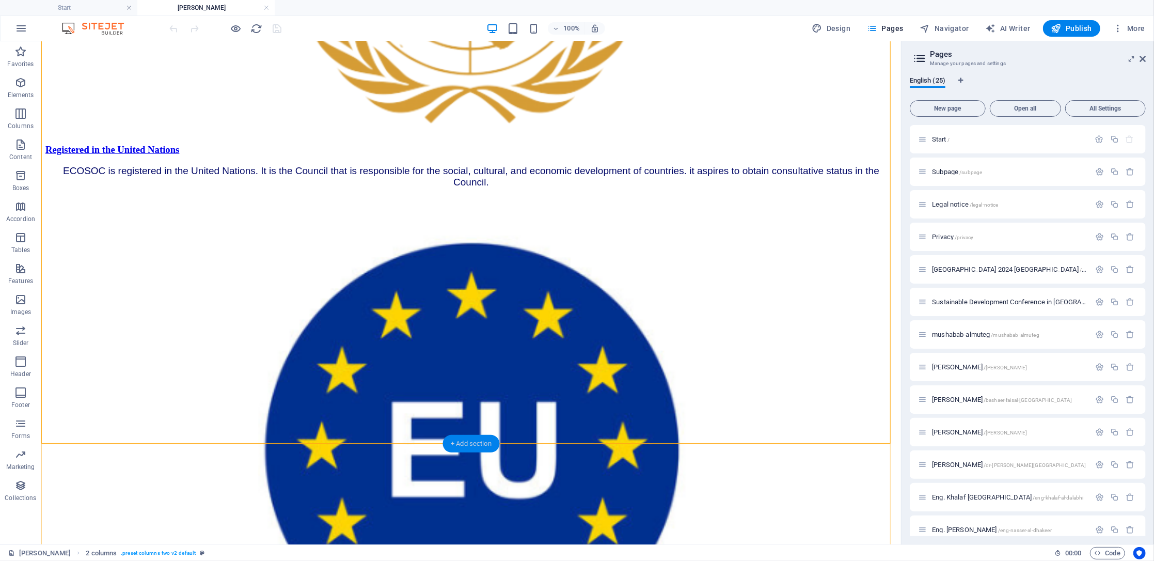
click at [471, 420] on div "+ Add section" at bounding box center [471, 444] width 57 height 18
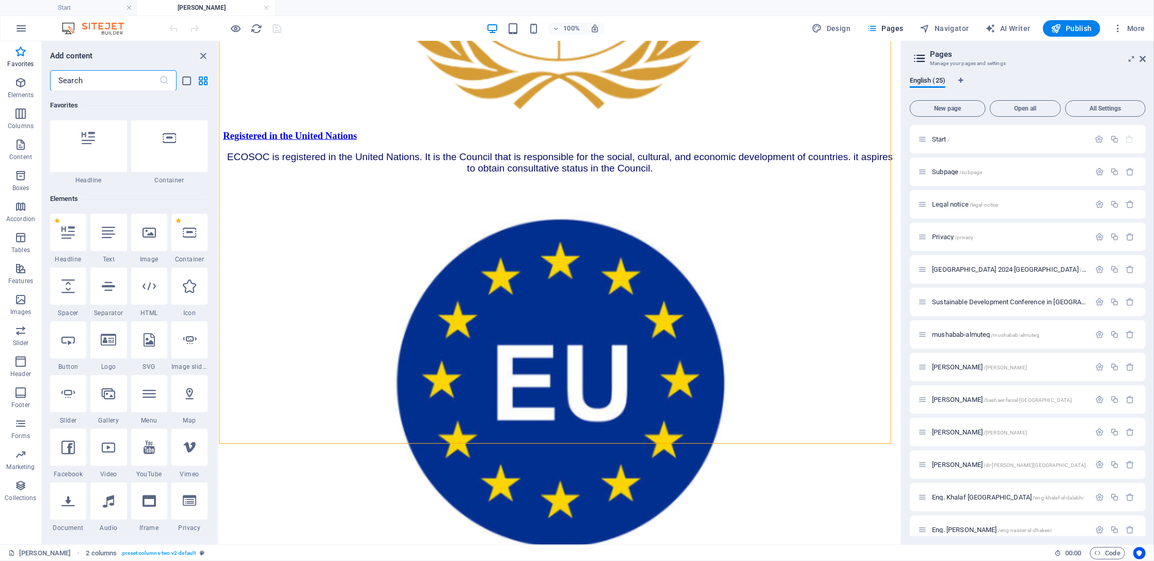
scroll to position [0, 0]
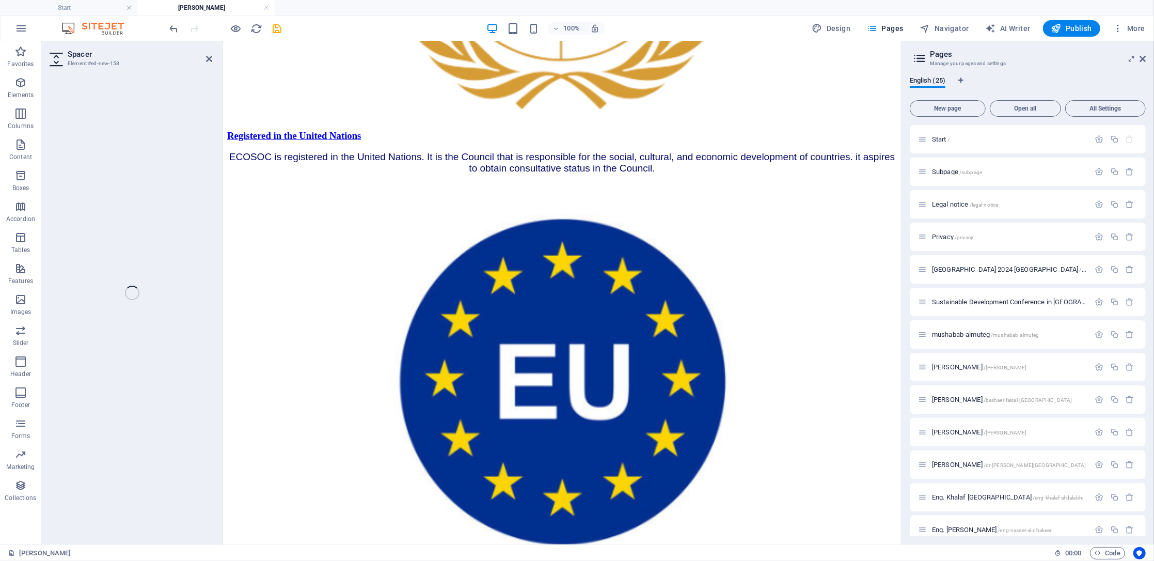
select select "px"
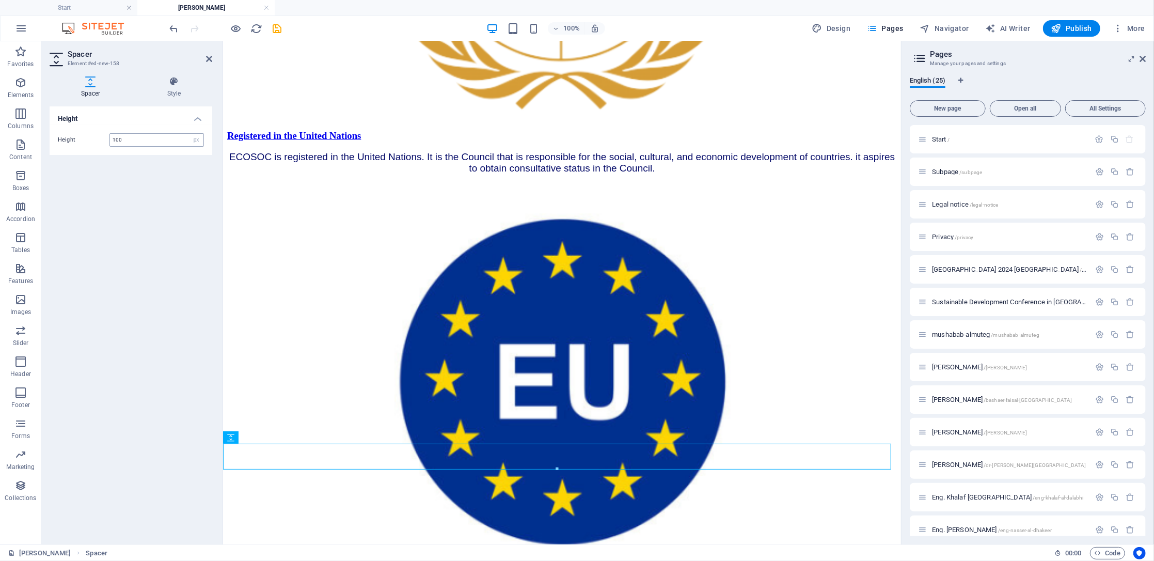
type input "100"
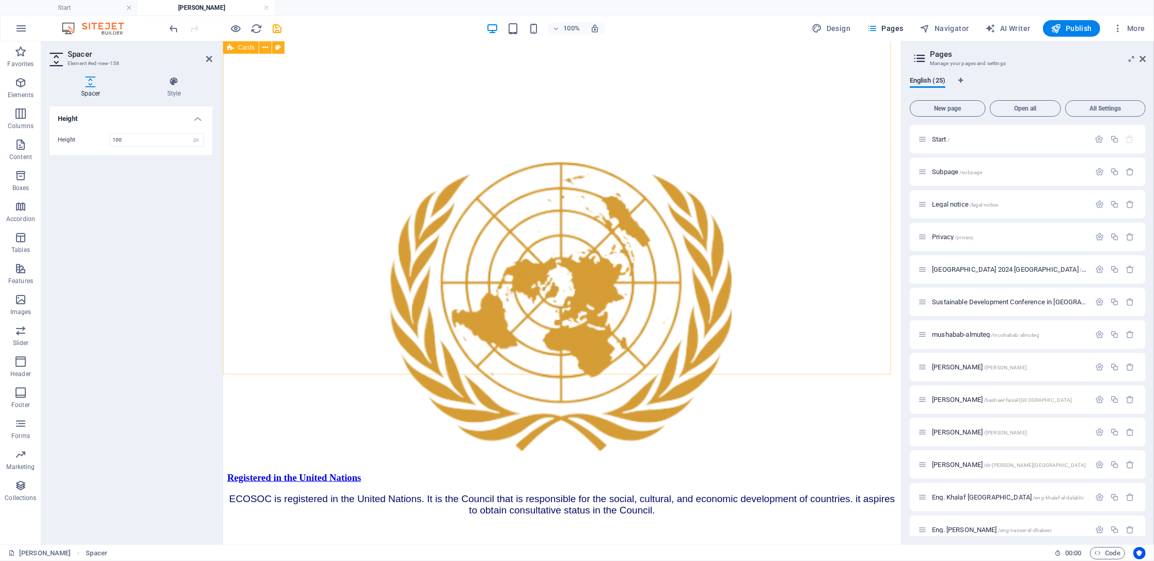
scroll to position [668, 0]
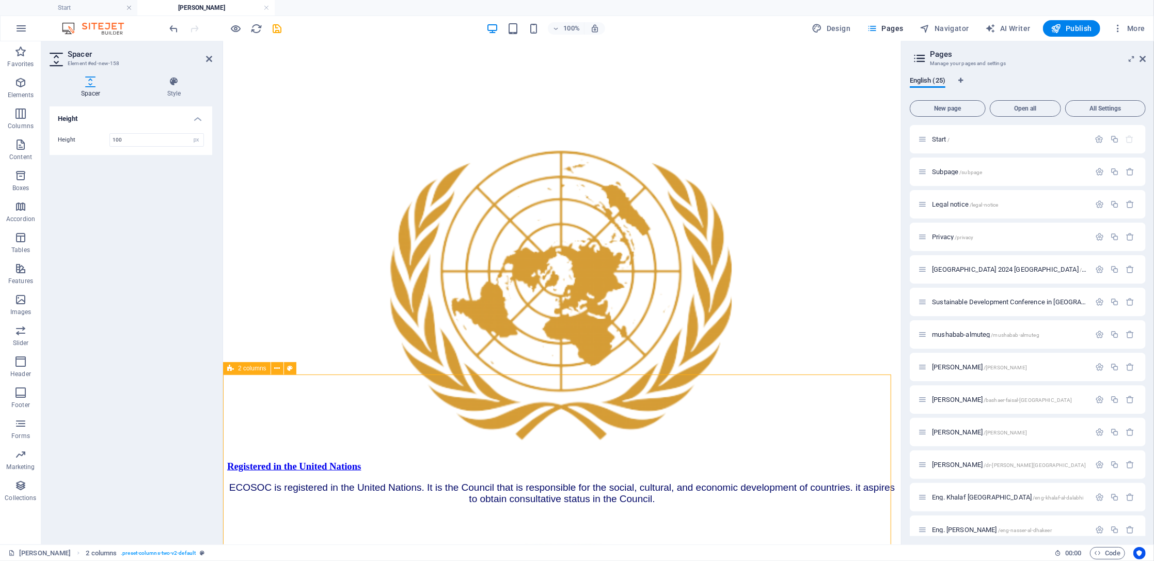
scroll to position [640, 0]
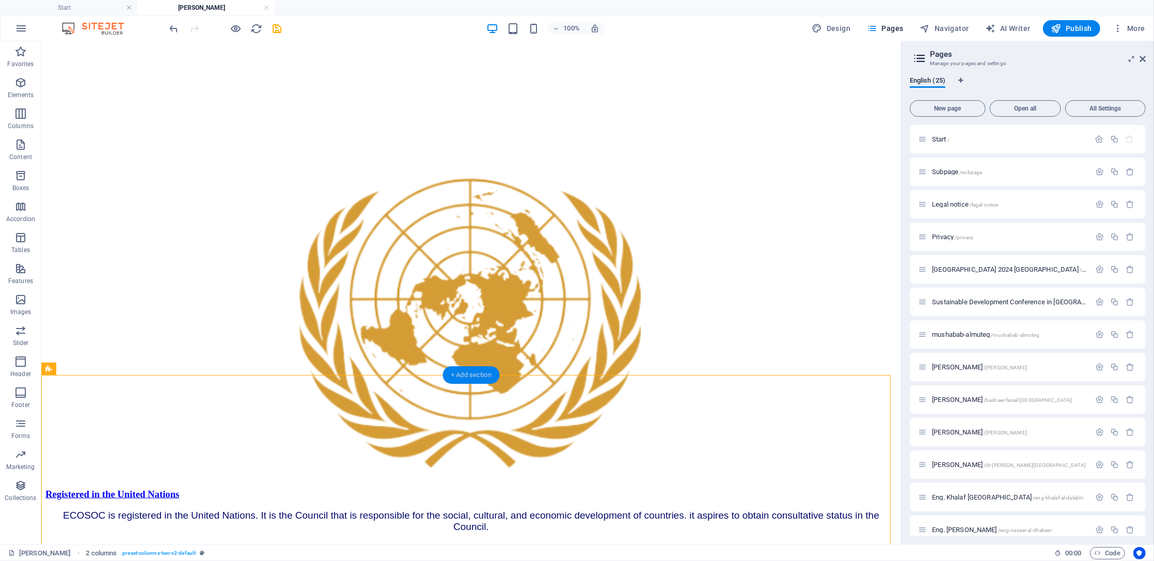
click at [471, 374] on div "+ Add section" at bounding box center [471, 375] width 57 height 18
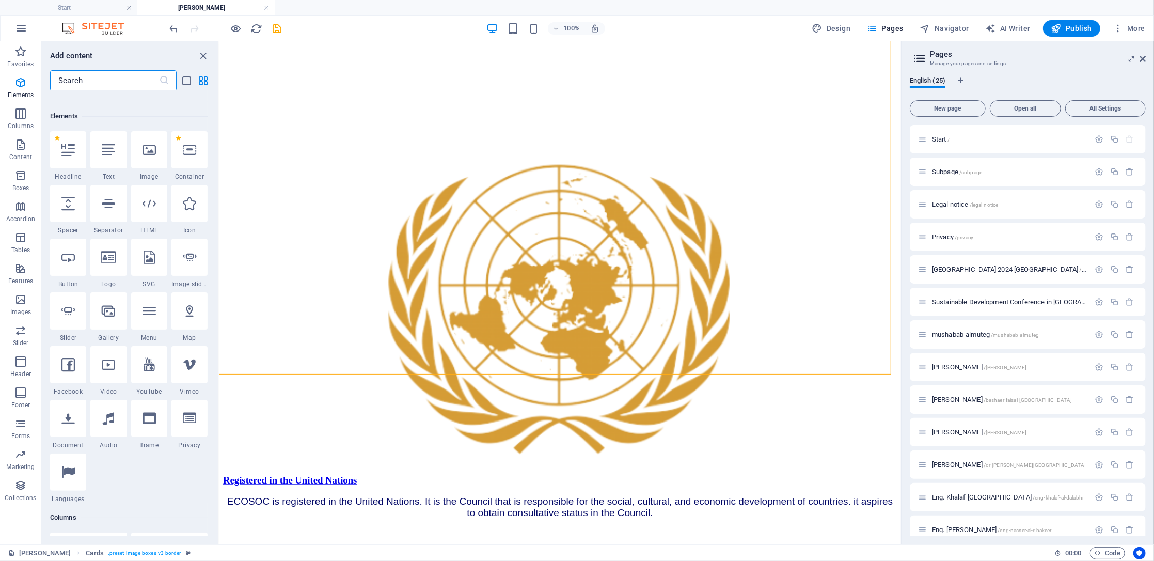
scroll to position [0, 0]
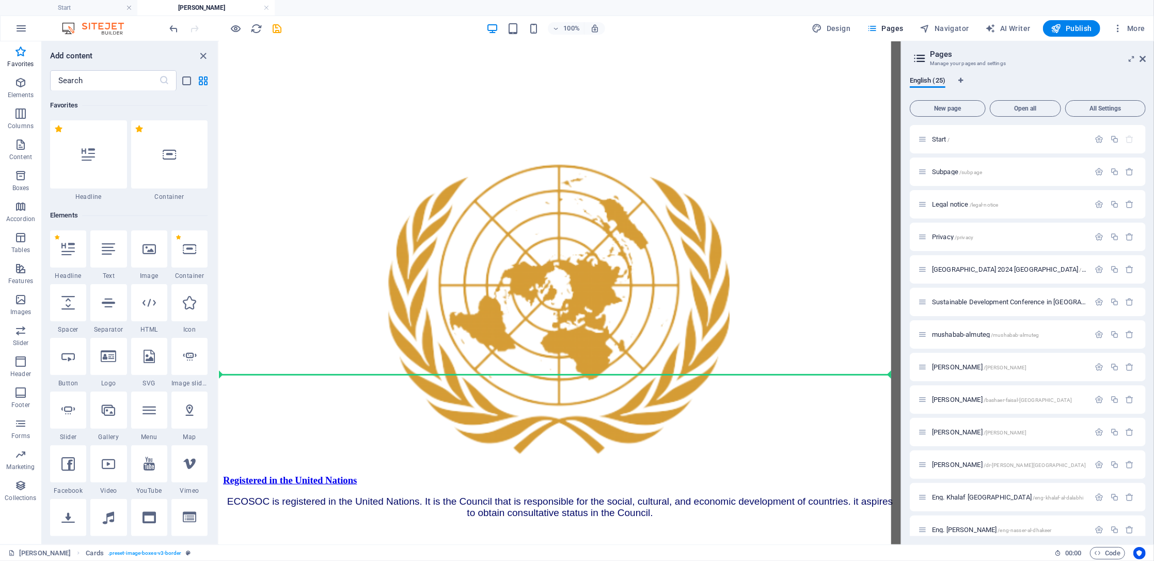
select select "px"
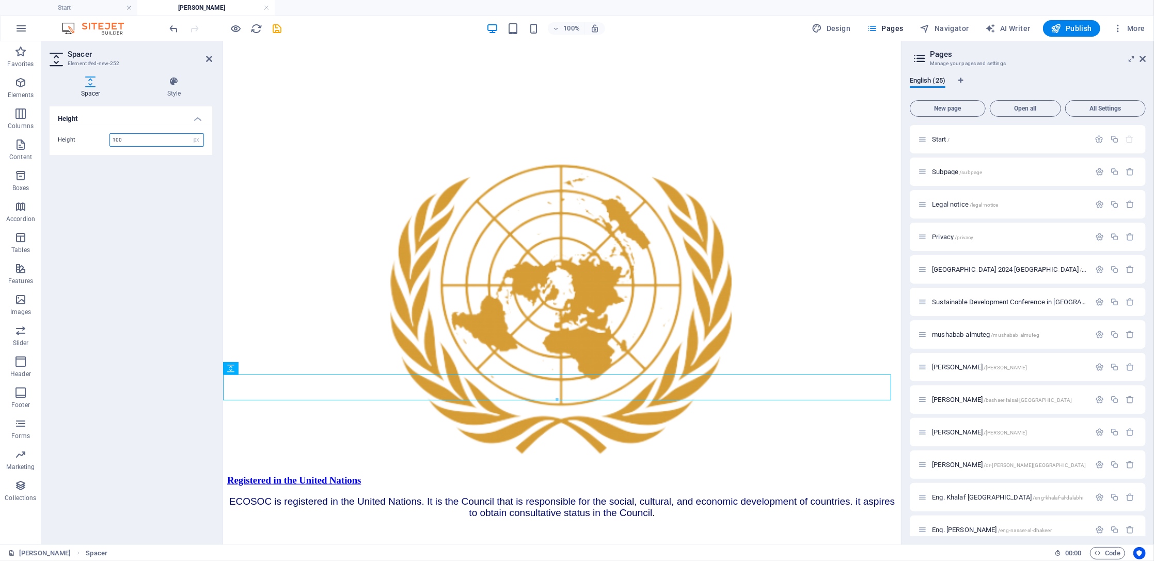
type input "100"
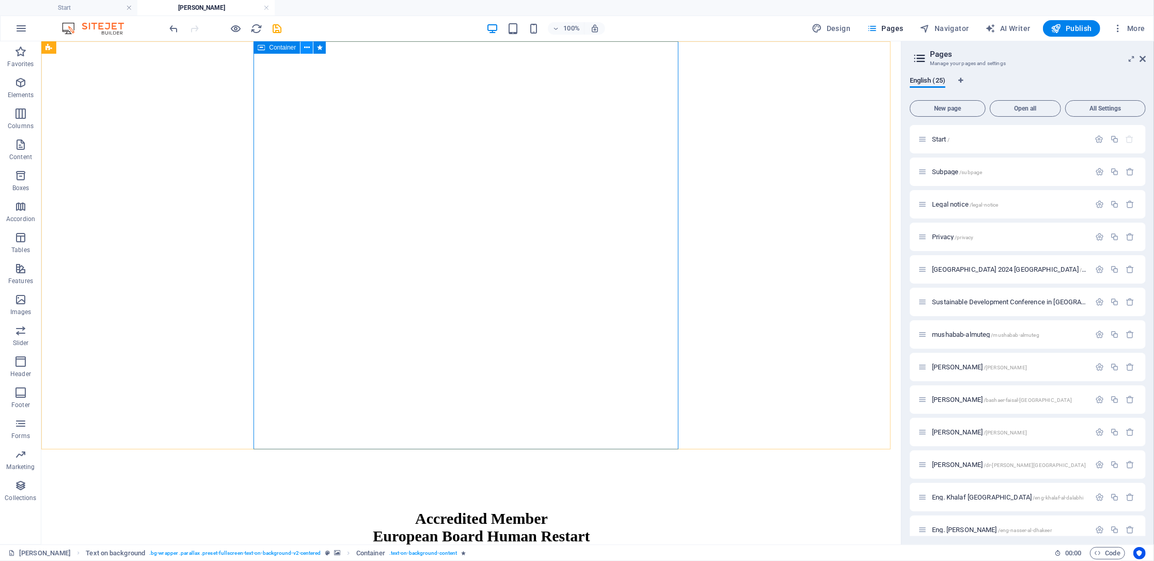
click at [306, 44] on icon at bounding box center [307, 47] width 6 height 11
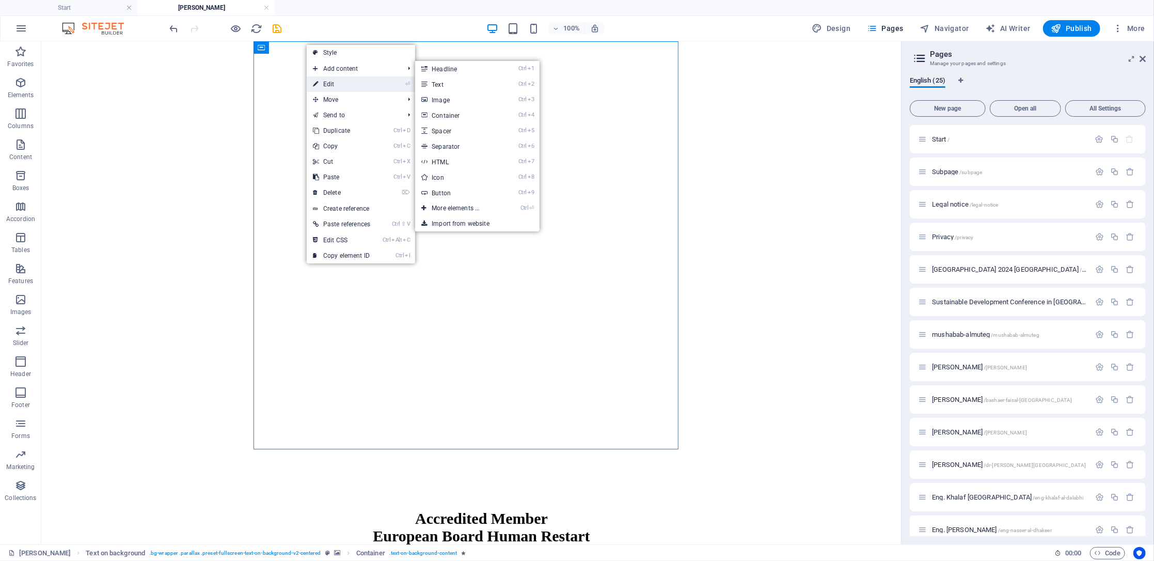
drag, startPoint x: 336, startPoint y: 85, endPoint x: 46, endPoint y: 58, distance: 290.5
click at [336, 85] on link "⏎ Edit" at bounding box center [342, 83] width 70 height 15
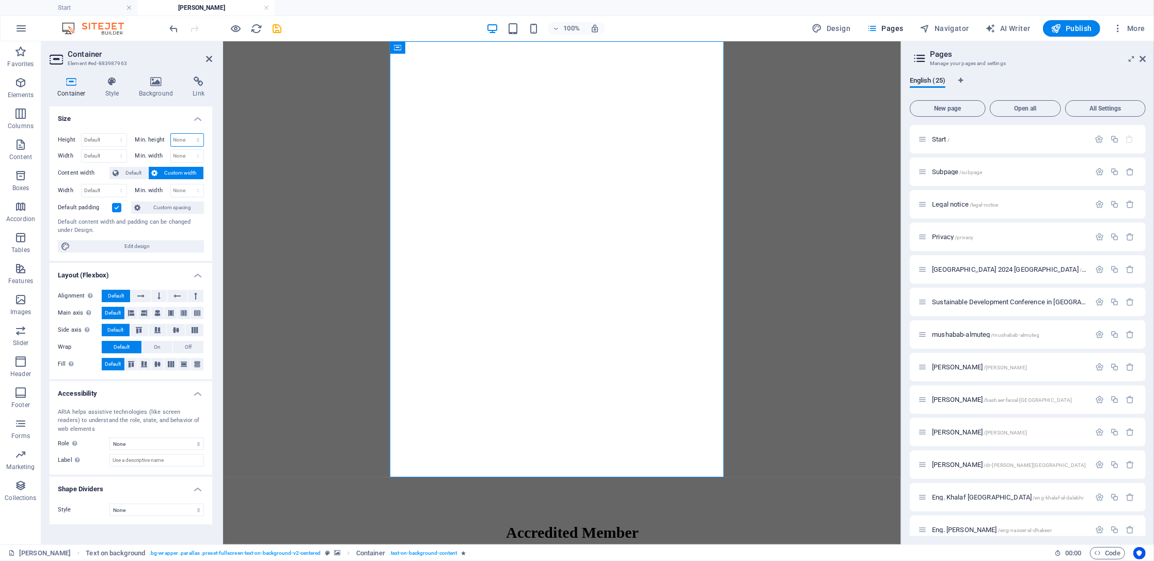
click at [197, 137] on select "None px rem % vh vw" at bounding box center [187, 140] width 33 height 12
click at [199, 137] on select "None px rem % vh vw" at bounding box center [187, 140] width 33 height 12
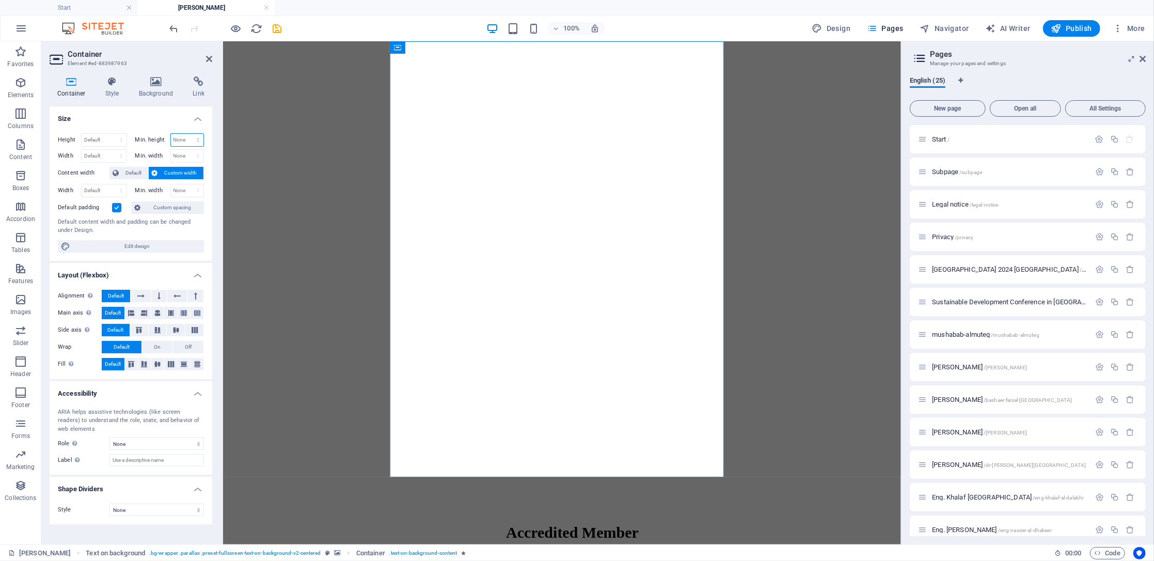
select select "px"
click at [189, 134] on select "None px rem % vh vw" at bounding box center [187, 140] width 33 height 12
type input "100"
click at [121, 158] on select "Default px rem % em vh vw" at bounding box center [104, 156] width 45 height 12
select select "px"
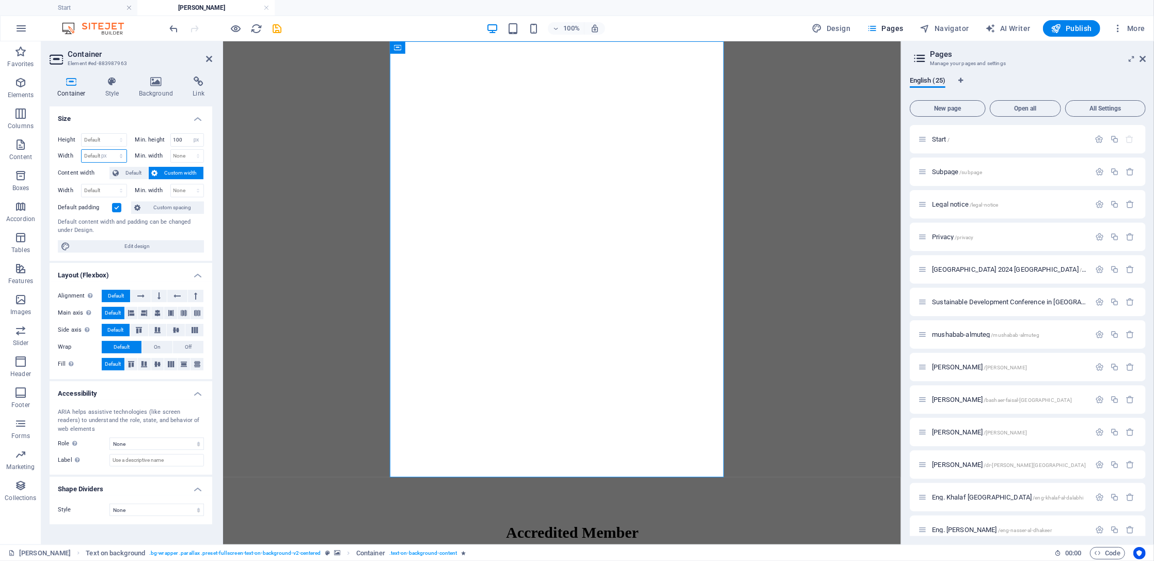
click at [112, 150] on select "Default px rem % em vh vw" at bounding box center [104, 156] width 45 height 12
type input "647"
click at [196, 155] on select "None px rem % vh vw" at bounding box center [187, 156] width 33 height 12
select select "px"
click at [189, 150] on select "None px rem % vh vw" at bounding box center [187, 156] width 33 height 12
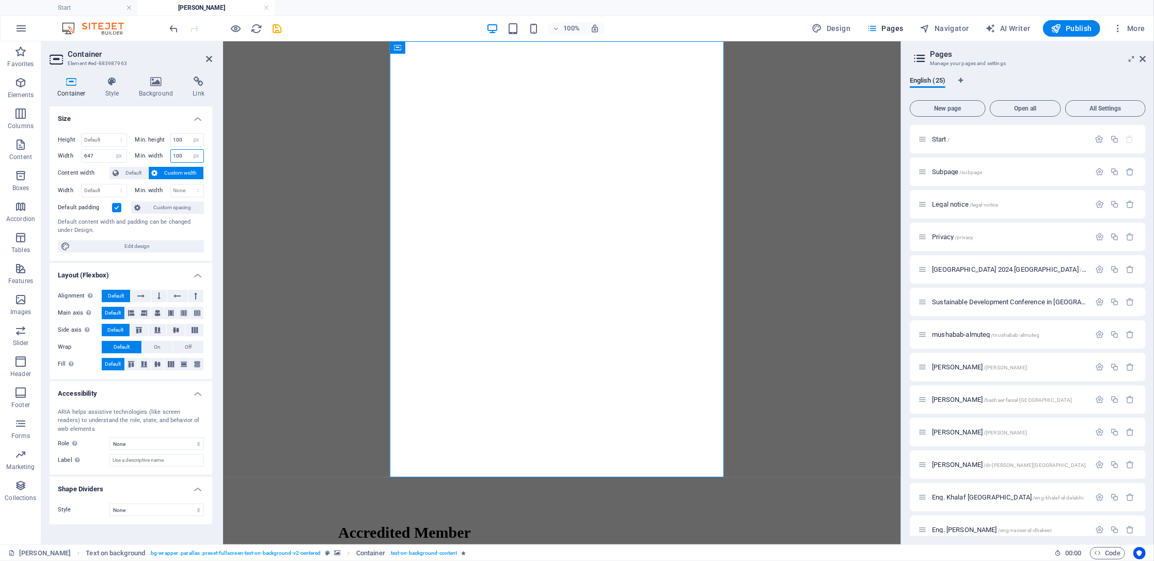
type input "100"
click at [309, 45] on figure at bounding box center [562, 45] width 670 height 0
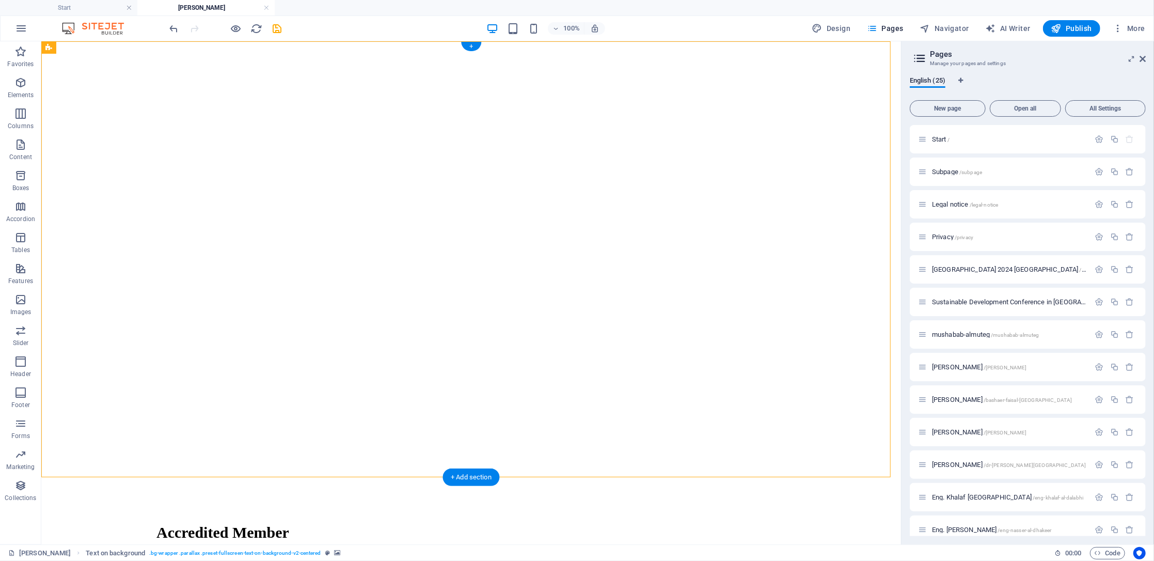
drag, startPoint x: 629, startPoint y: 85, endPoint x: 736, endPoint y: 91, distance: 107.6
click at [736, 91] on div "Accredited Member European Board Human Restart" at bounding box center [471, 435] width 852 height 780
click at [379, 420] on div "Accredited Member European Board Human Restart" at bounding box center [212, 540] width 334 height 35
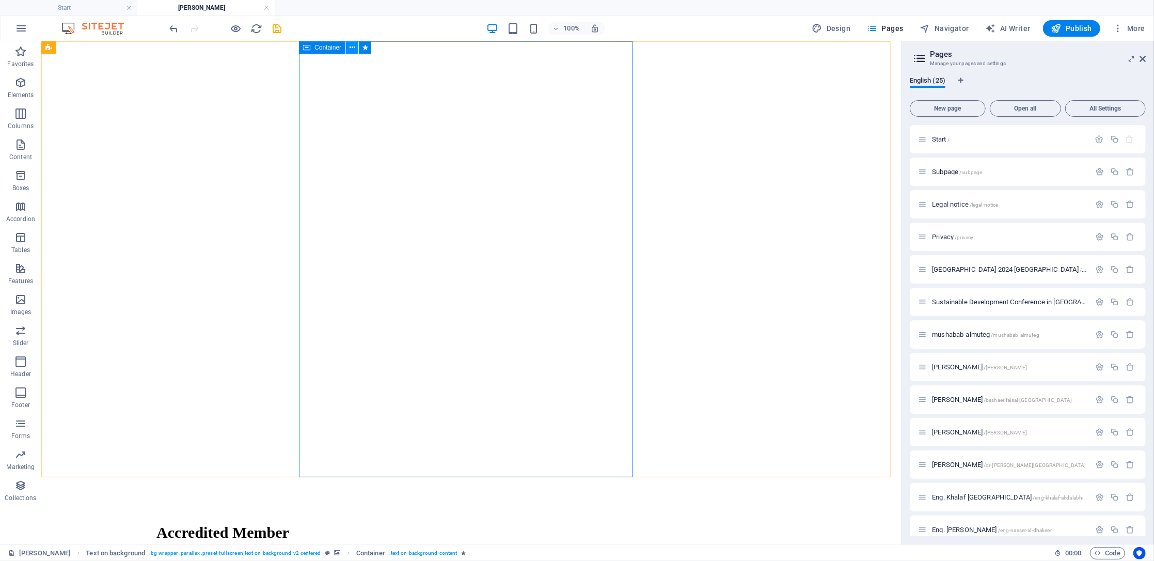
click at [347, 45] on button at bounding box center [352, 47] width 12 height 12
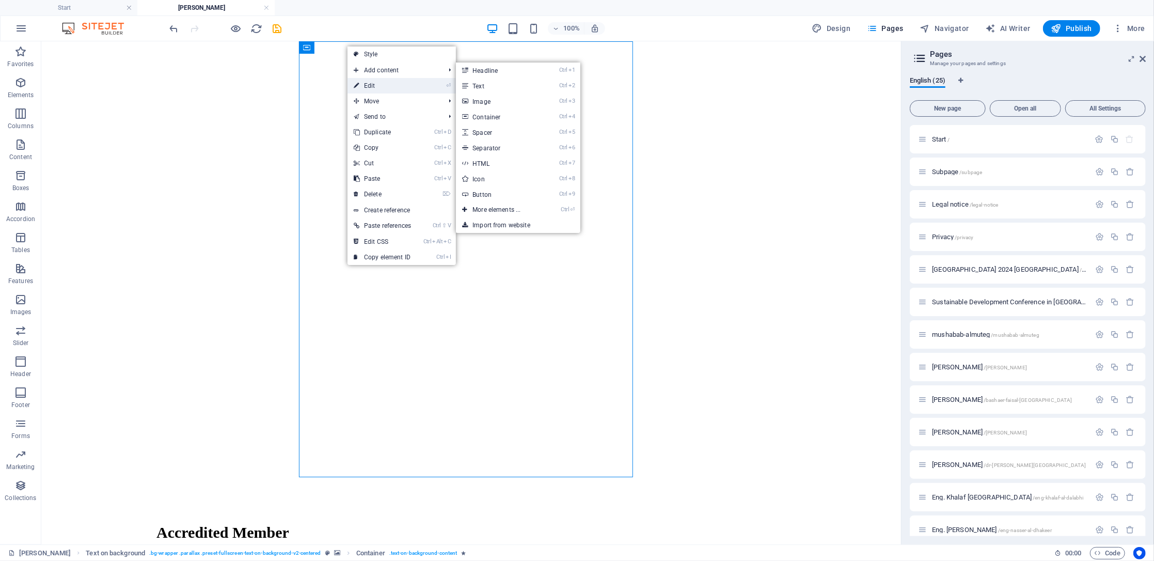
click at [372, 85] on link "⏎ Edit" at bounding box center [383, 85] width 70 height 15
select select "px"
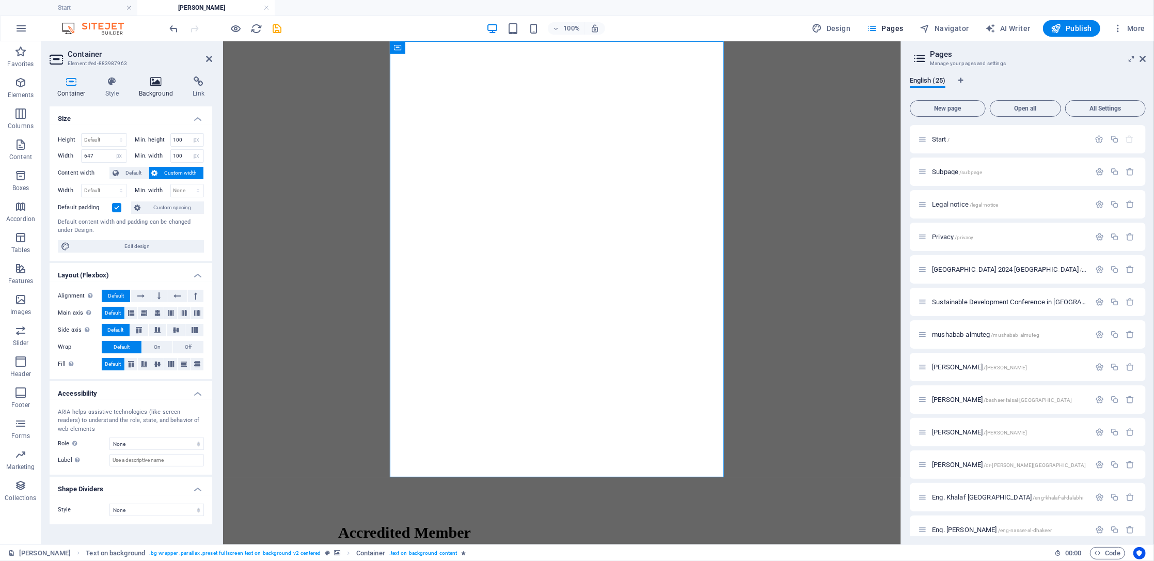
click at [152, 86] on icon at bounding box center [156, 81] width 50 height 10
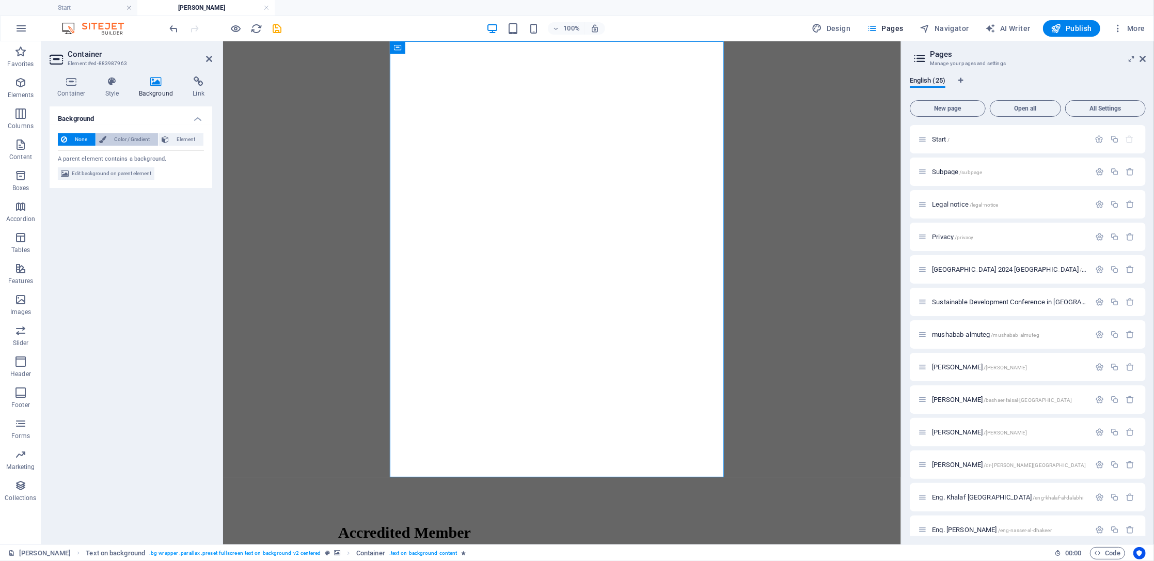
click at [125, 138] on span "Color / Gradient" at bounding box center [132, 139] width 45 height 12
click at [80, 141] on span "None" at bounding box center [81, 139] width 22 height 12
click at [108, 85] on icon at bounding box center [112, 81] width 29 height 10
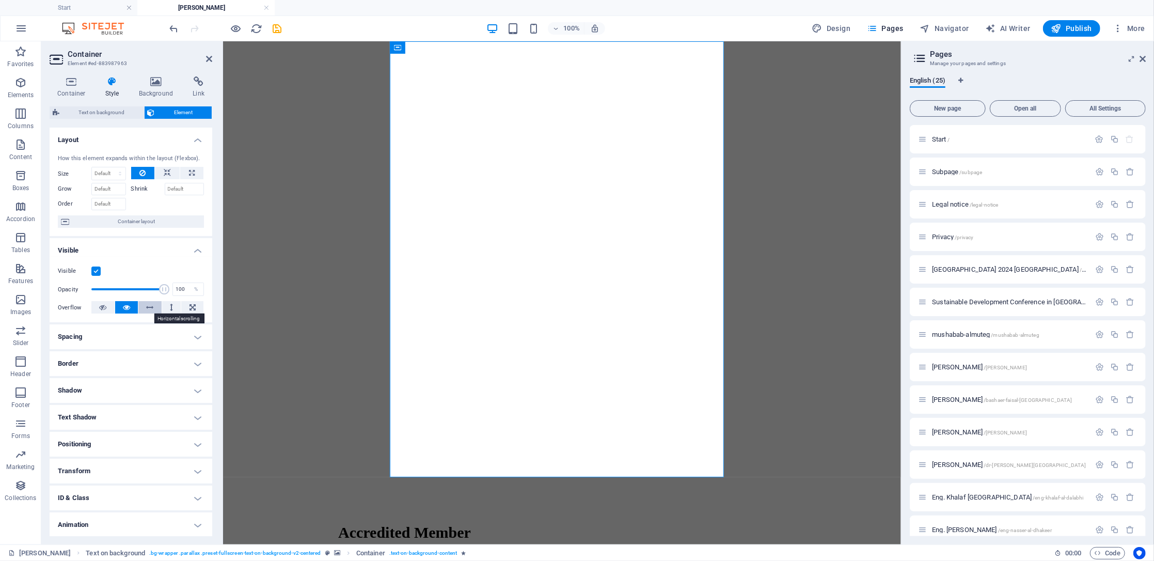
click at [149, 306] on icon at bounding box center [150, 307] width 7 height 12
click at [120, 335] on h4 "Spacing" at bounding box center [131, 336] width 163 height 25
click at [123, 407] on h4 "Border" at bounding box center [131, 405] width 163 height 25
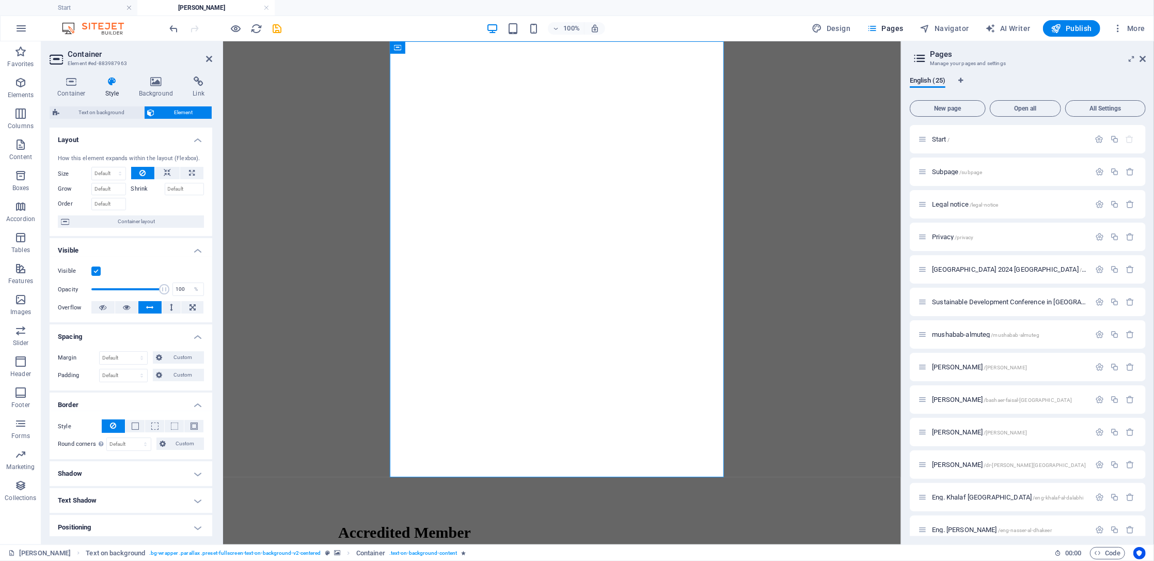
click at [193, 406] on h4 "Border" at bounding box center [131, 402] width 163 height 19
click at [193, 333] on h4 "Spacing" at bounding box center [131, 333] width 163 height 19
click at [193, 246] on h4 "Visible" at bounding box center [131, 247] width 163 height 19
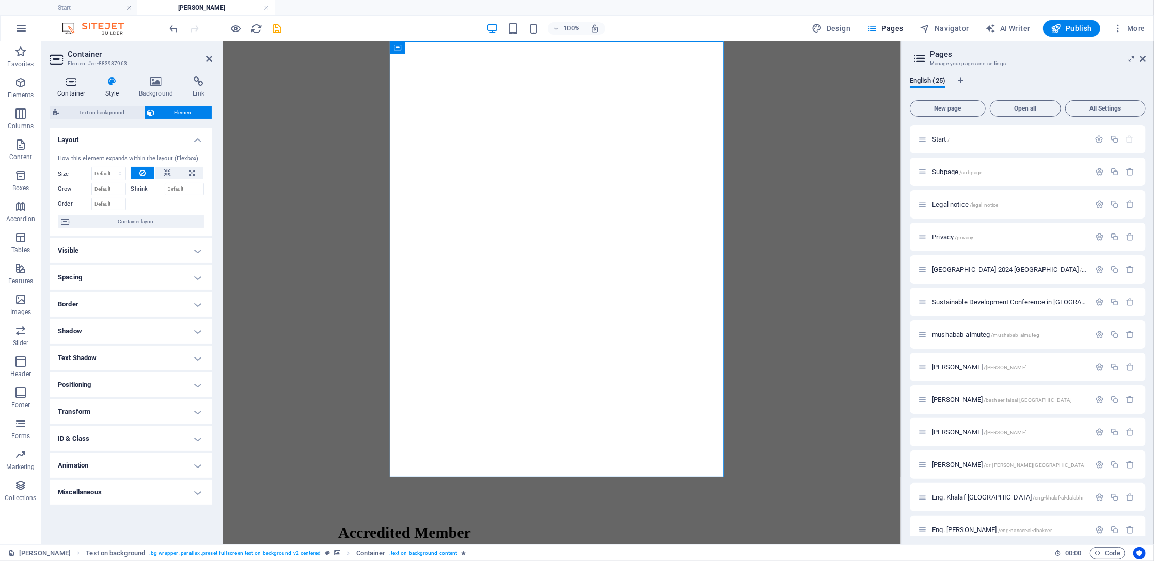
click at [74, 85] on icon at bounding box center [72, 81] width 44 height 10
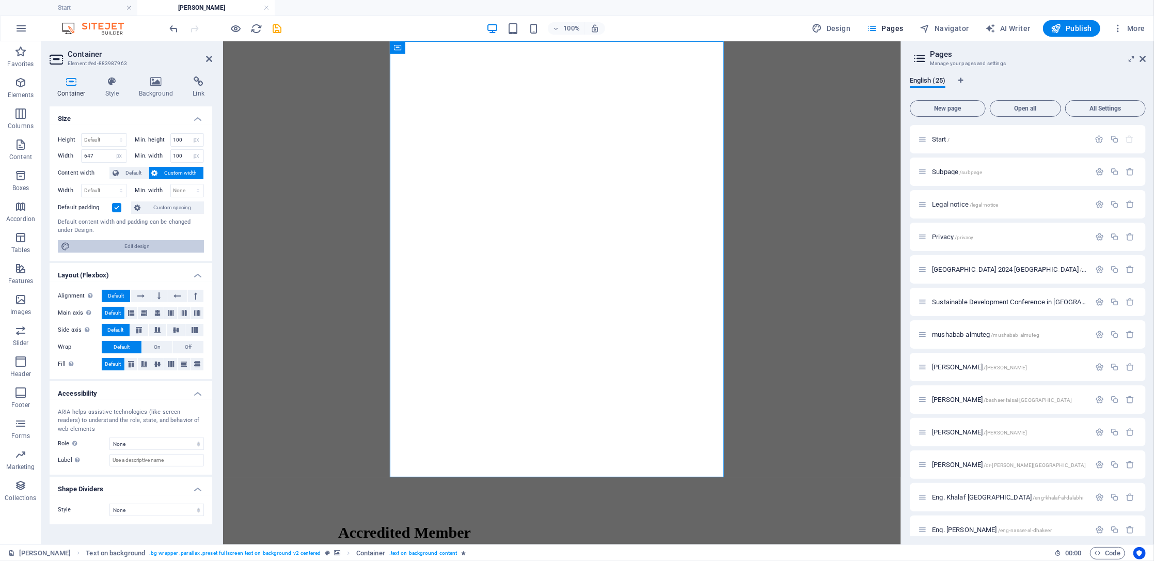
click at [142, 244] on span "Edit design" at bounding box center [137, 246] width 128 height 12
select select "px"
select select "300"
select select "px"
select select "rem"
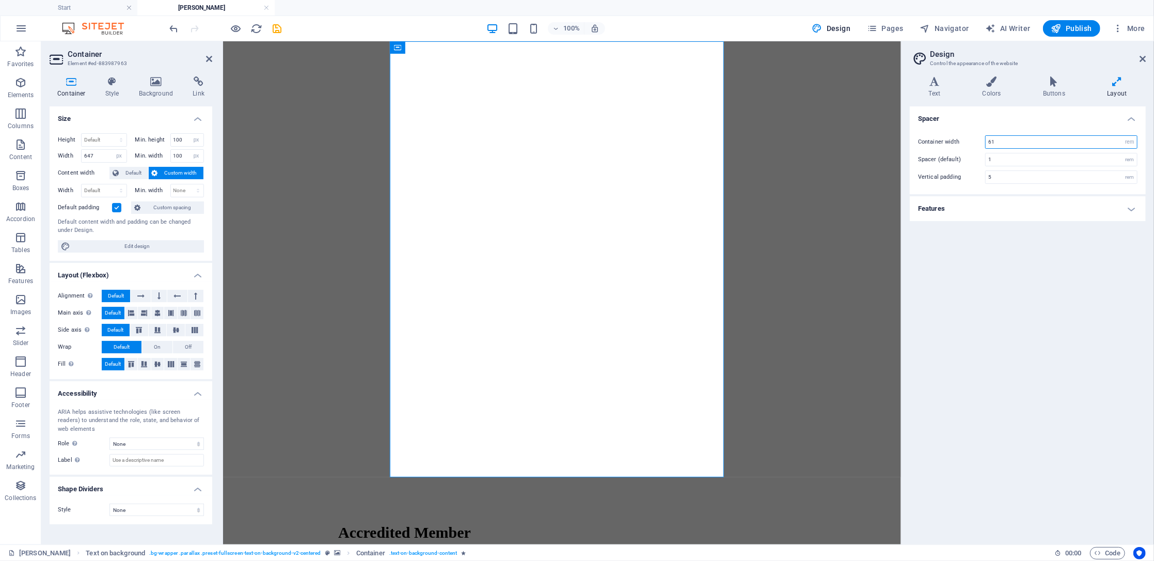
click at [865, 145] on input "61" at bounding box center [1061, 142] width 151 height 12
type input "100"
click at [847, 45] on figure at bounding box center [562, 45] width 670 height 0
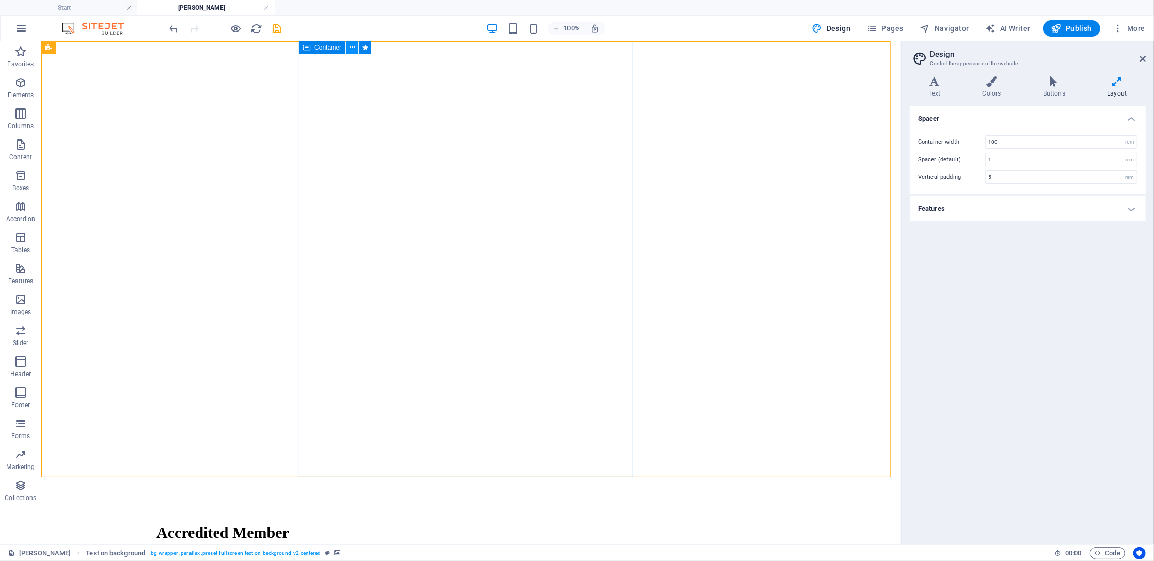
click at [353, 47] on icon at bounding box center [353, 47] width 6 height 11
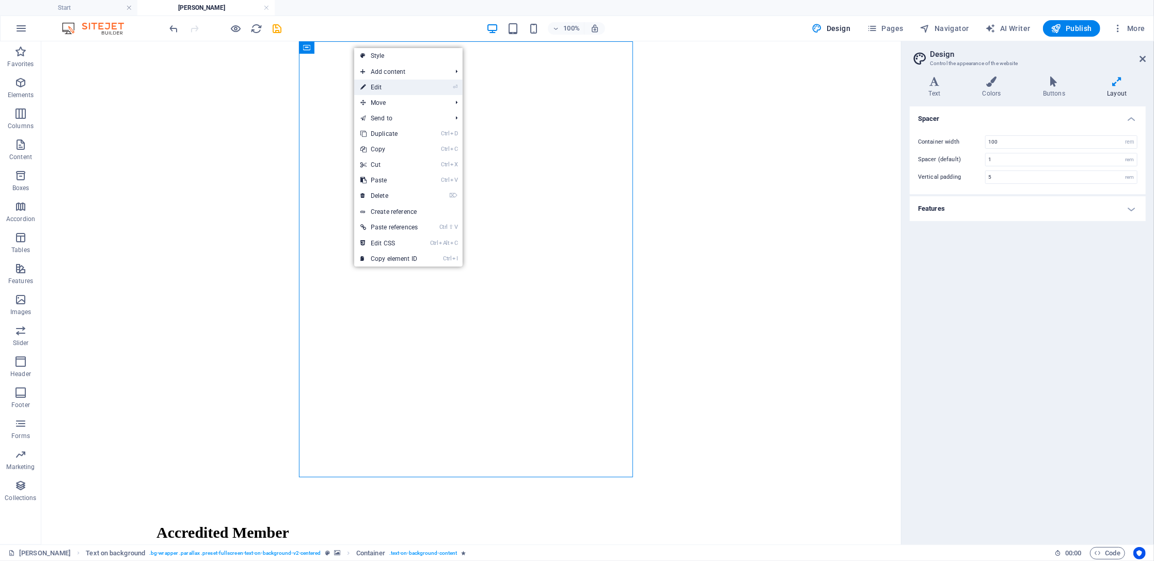
click at [375, 92] on link "⏎ Edit" at bounding box center [389, 87] width 70 height 15
select select "px"
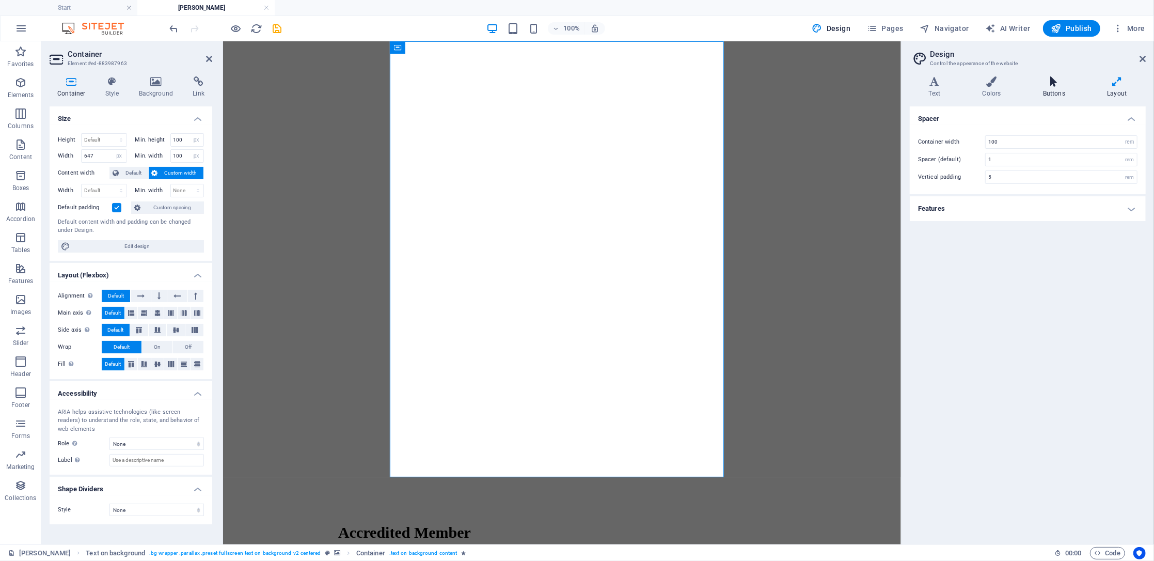
click at [865, 85] on icon at bounding box center [1054, 81] width 60 height 10
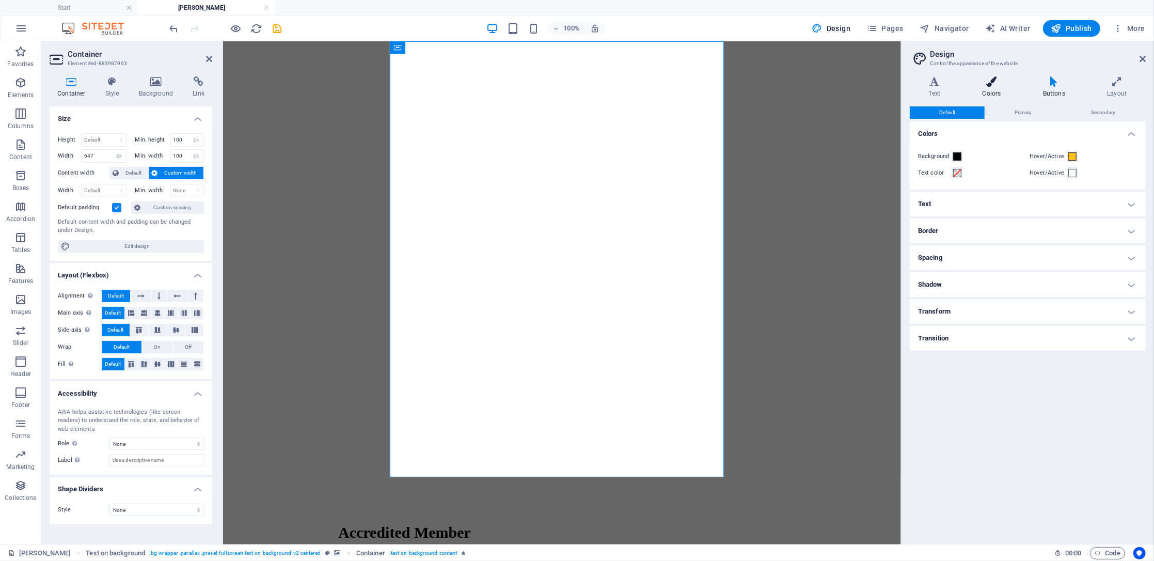
click at [865, 90] on h4 "Colors" at bounding box center [994, 87] width 60 height 22
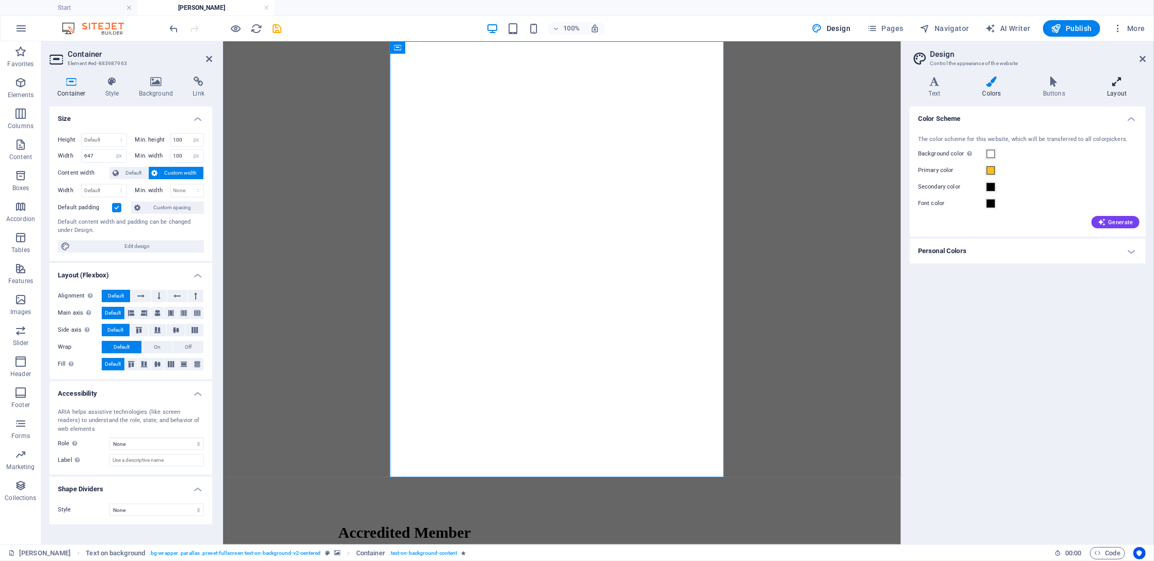
click at [865, 80] on icon at bounding box center [1117, 81] width 57 height 10
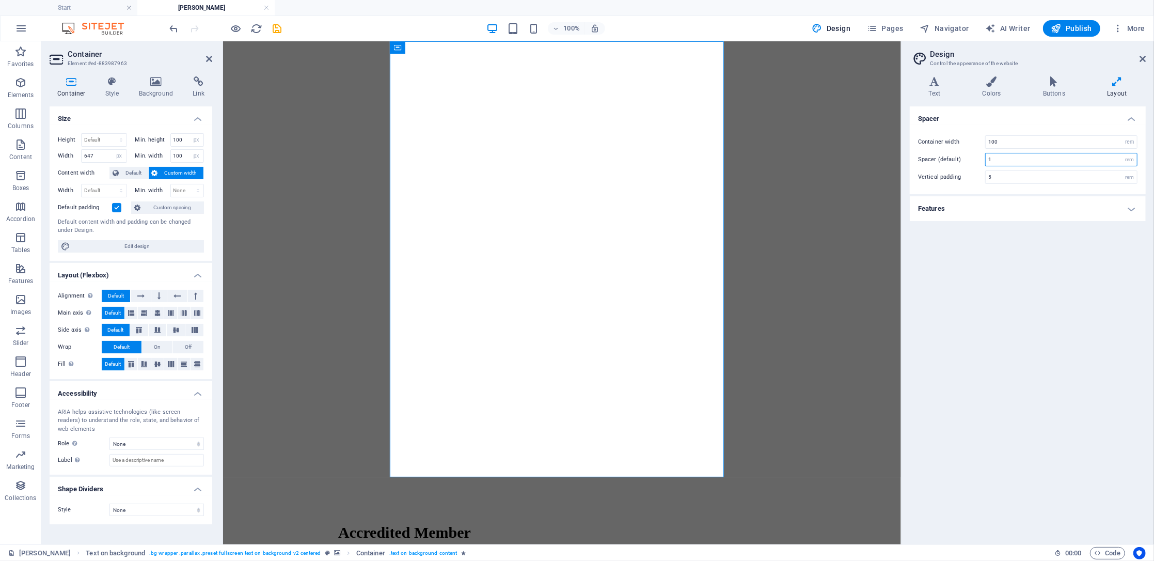
click at [865, 160] on input "1" at bounding box center [1061, 159] width 151 height 12
type input "100"
click at [865, 206] on h4 "Features" at bounding box center [1028, 208] width 236 height 25
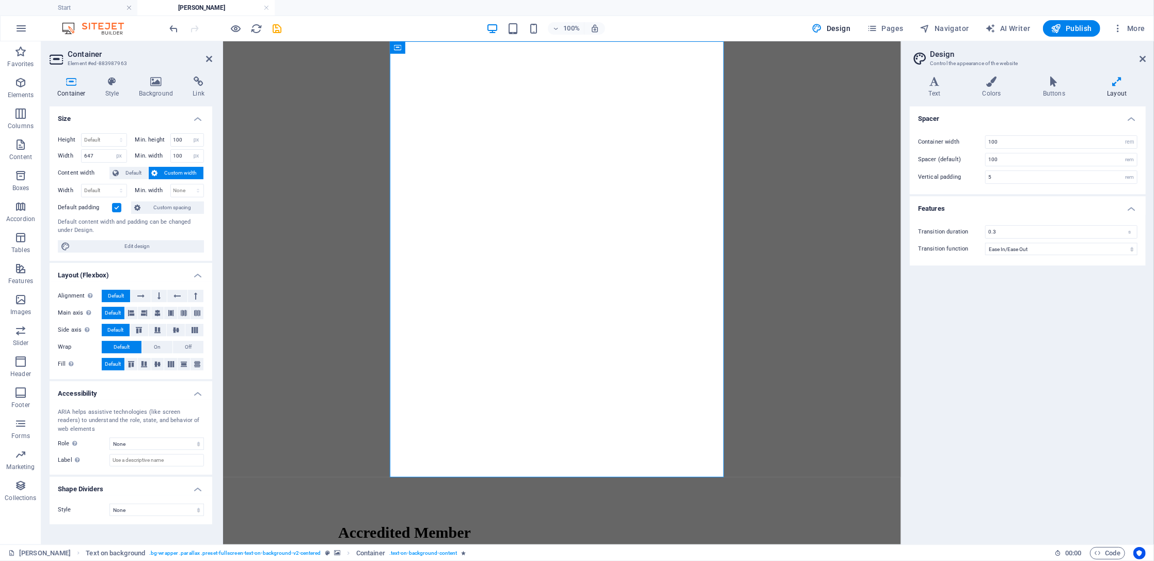
click at [865, 206] on h4 "Features" at bounding box center [1028, 205] width 236 height 19
click at [865, 331] on div "Spacer Container width 100 rem px Spacer (default) 100 rem Vertical padding 5 r…" at bounding box center [1028, 321] width 236 height 430
click at [835, 45] on figure at bounding box center [562, 45] width 670 height 0
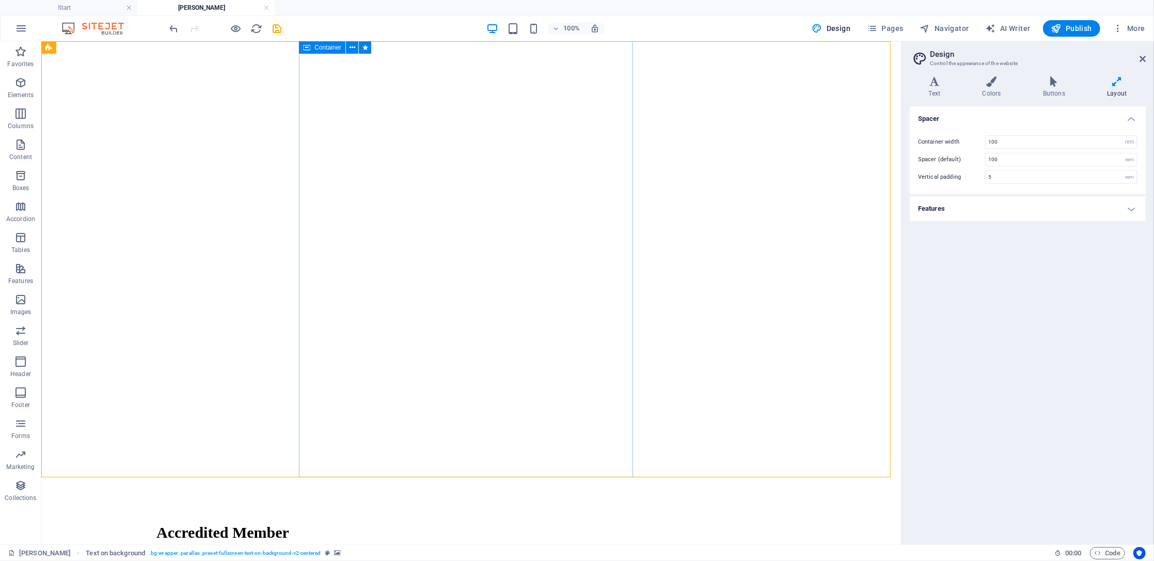
click at [338, 49] on span "Container" at bounding box center [328, 47] width 27 height 6
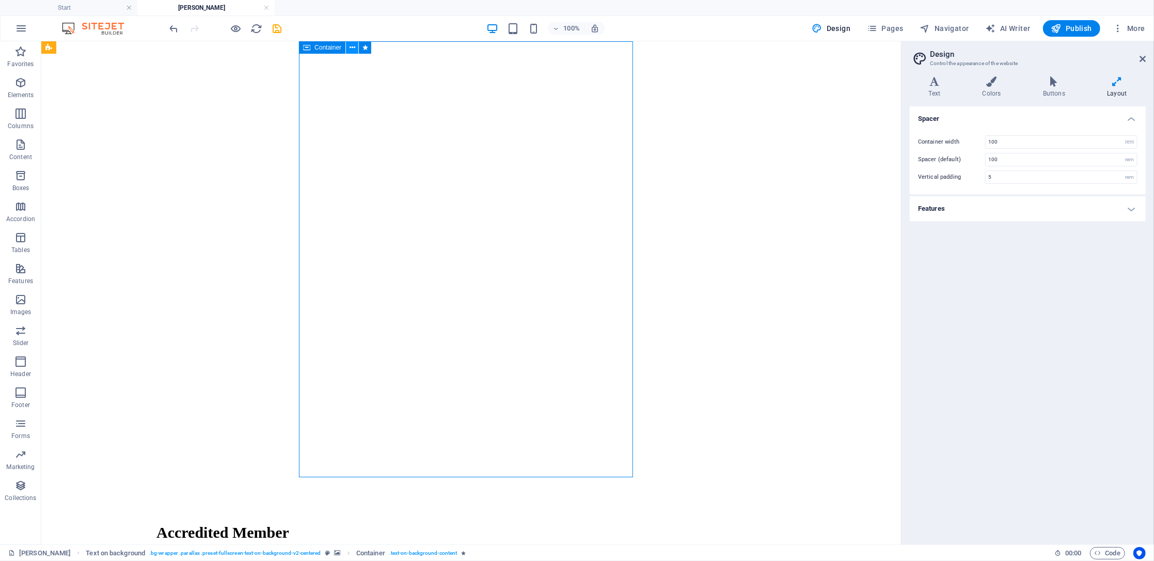
click at [348, 44] on button at bounding box center [352, 47] width 12 height 12
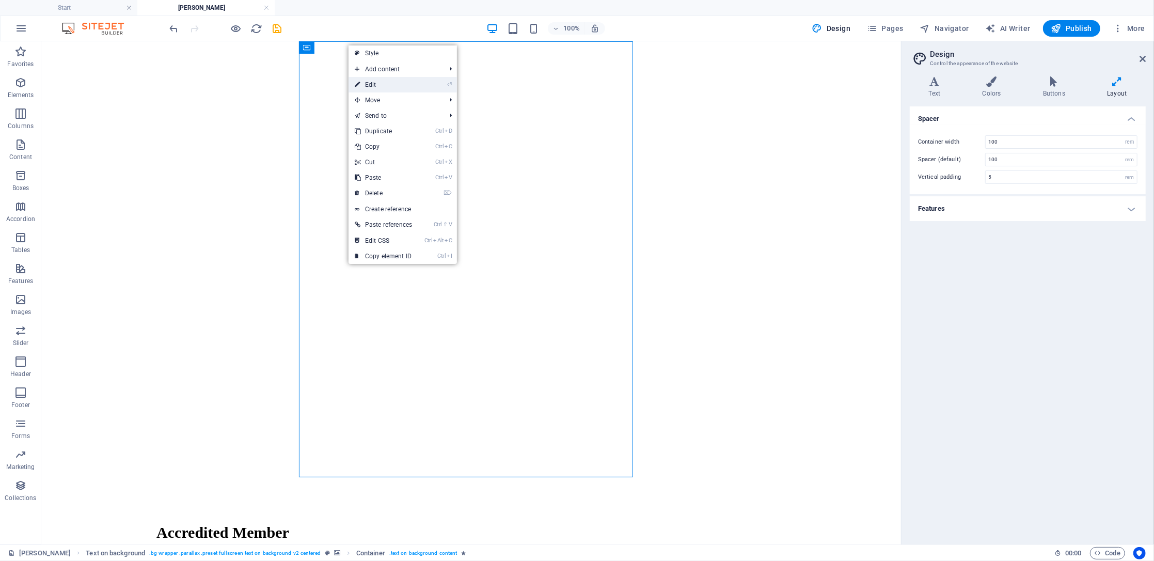
click at [371, 80] on link "⏎ Edit" at bounding box center [384, 84] width 70 height 15
select select "px"
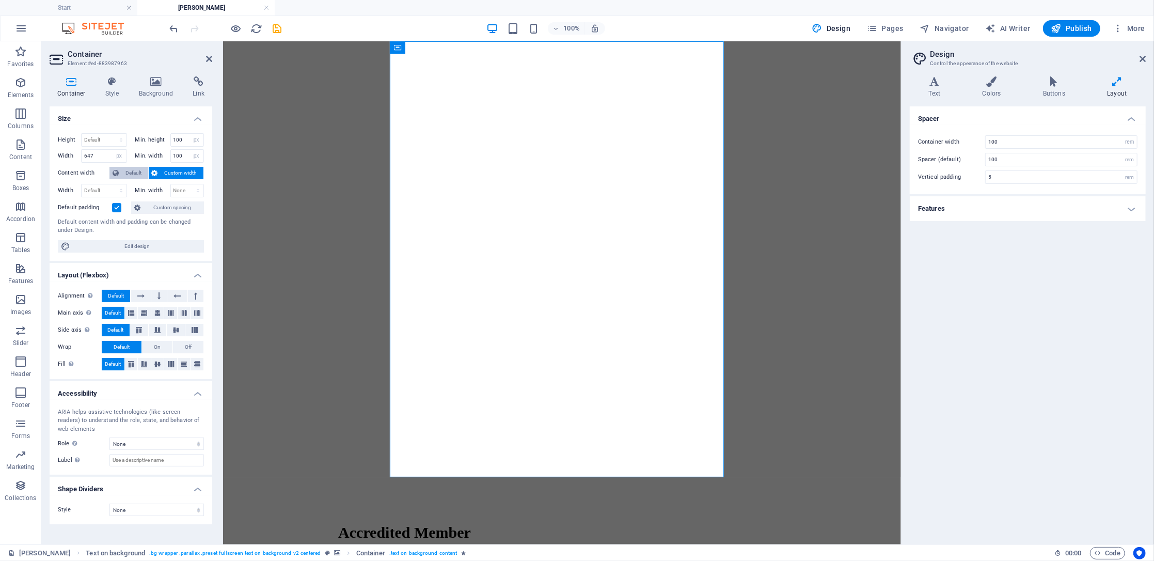
click at [125, 172] on span "Default" at bounding box center [133, 173] width 23 height 12
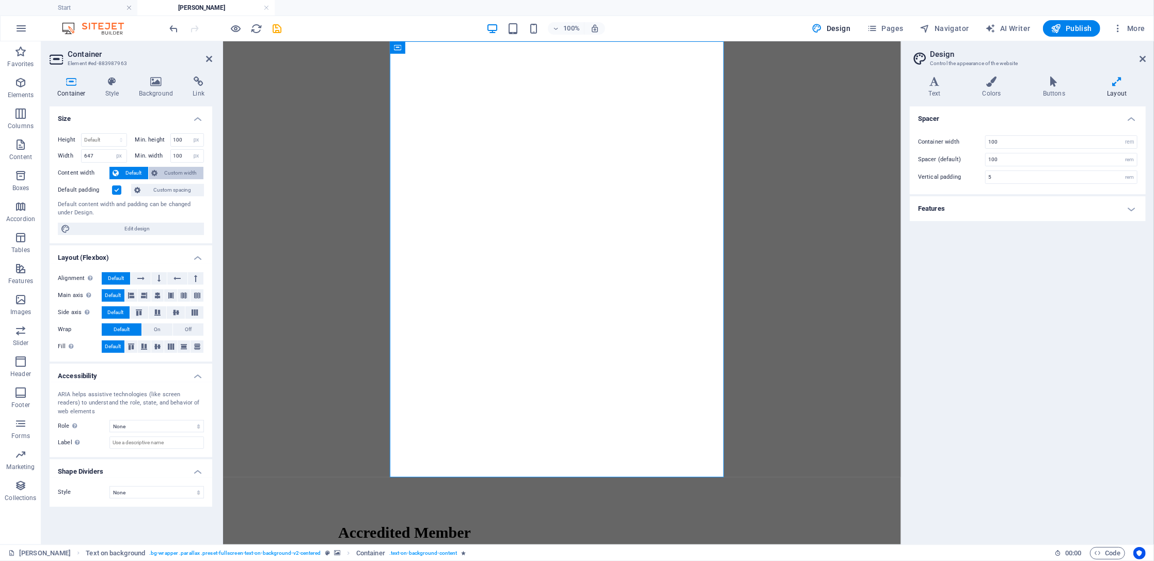
click at [187, 169] on span "Custom width" at bounding box center [181, 173] width 40 height 12
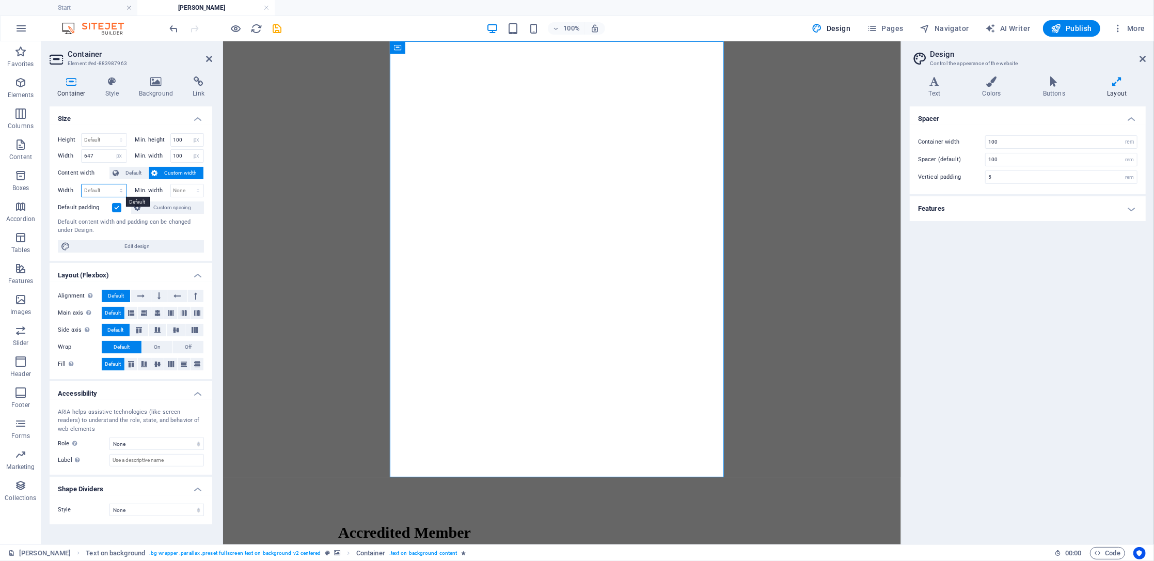
click at [119, 191] on select "Default px rem % em vh vw" at bounding box center [104, 190] width 45 height 12
select select "px"
click at [112, 184] on select "Default px rem % em vh vw" at bounding box center [104, 190] width 45 height 12
type input "10000"
click at [155, 242] on span "Edit design" at bounding box center [137, 246] width 128 height 12
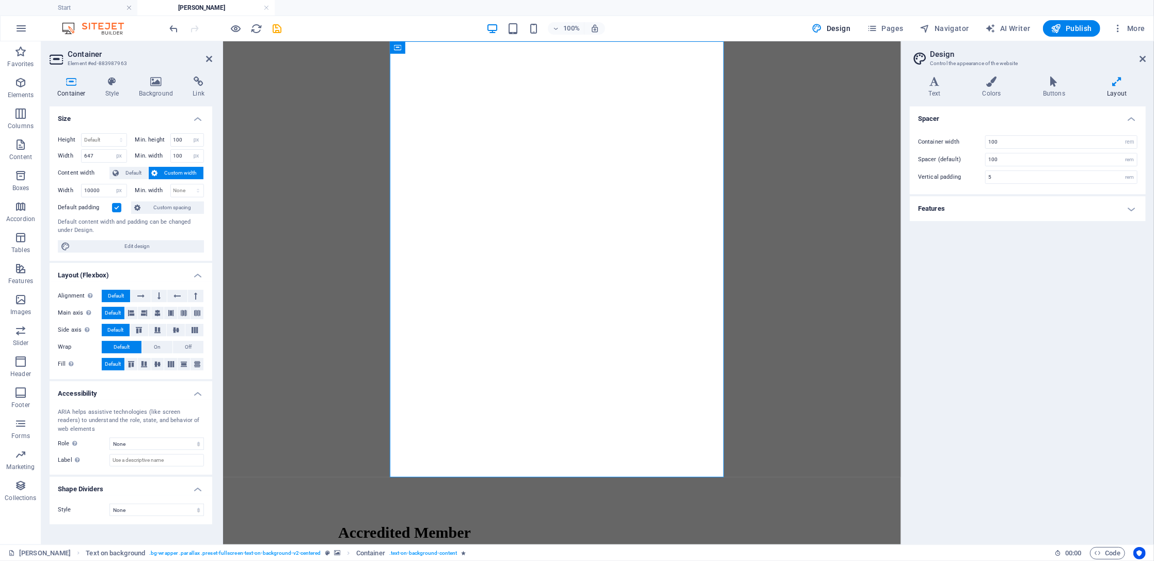
drag, startPoint x: 811, startPoint y: 336, endPoint x: 809, endPoint y: 273, distance: 62.6
click at [812, 45] on figure at bounding box center [562, 45] width 670 height 0
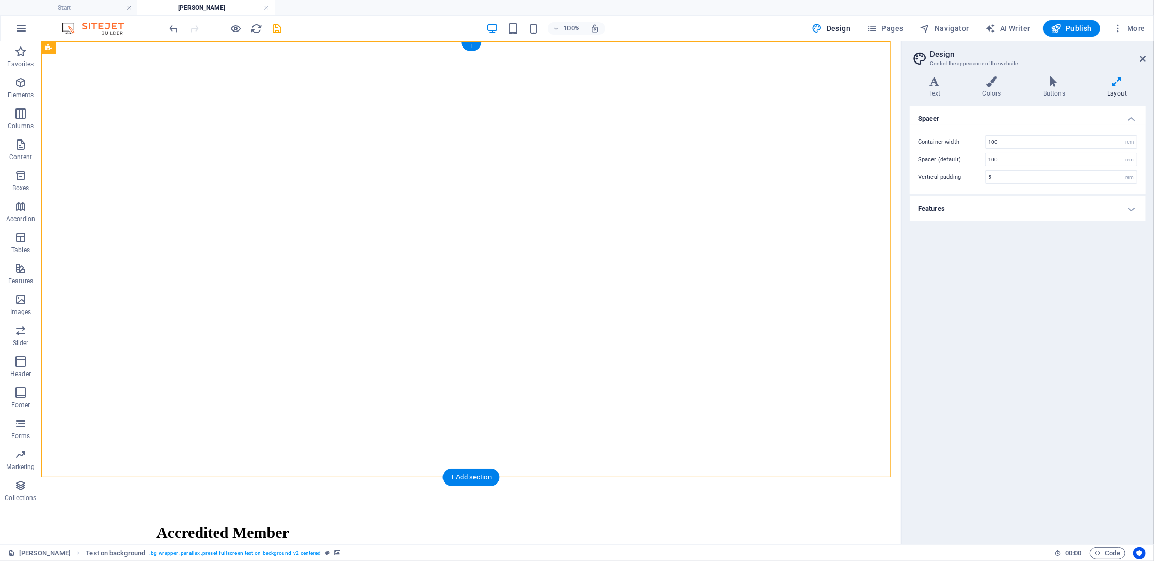
click at [468, 42] on div "+" at bounding box center [471, 46] width 20 height 9
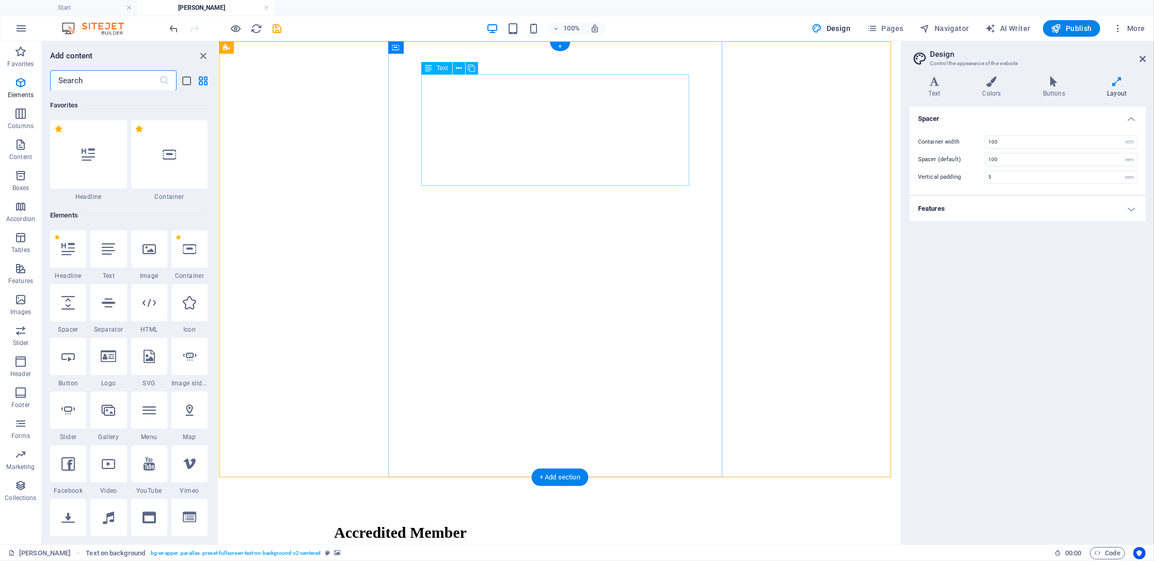
scroll to position [1807, 0]
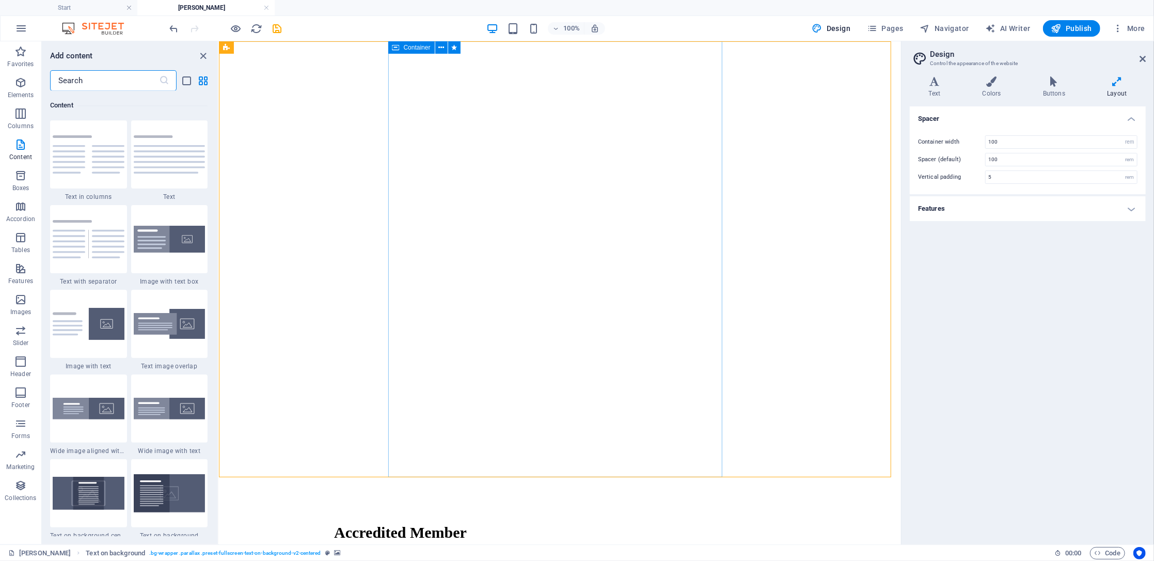
click at [418, 48] on span "Container" at bounding box center [417, 47] width 27 height 6
click at [425, 49] on span "Container" at bounding box center [417, 47] width 27 height 6
click at [439, 46] on icon at bounding box center [442, 47] width 6 height 11
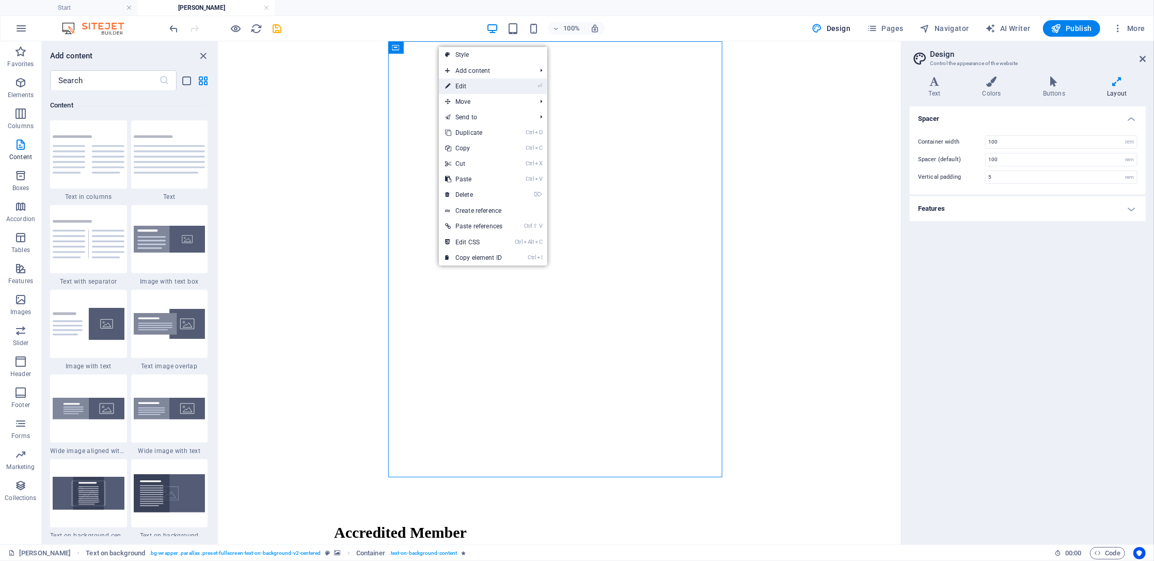
click at [461, 88] on link "⏎ Edit" at bounding box center [474, 86] width 70 height 15
select select "px"
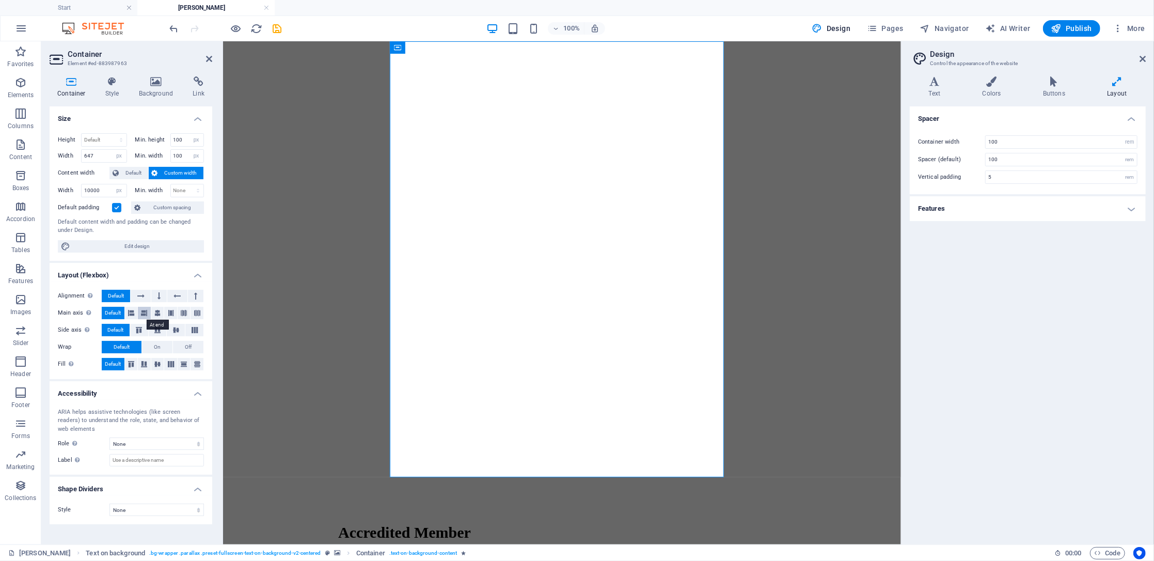
click at [144, 316] on icon at bounding box center [144, 313] width 6 height 12
click at [335, 45] on figure at bounding box center [562, 45] width 670 height 0
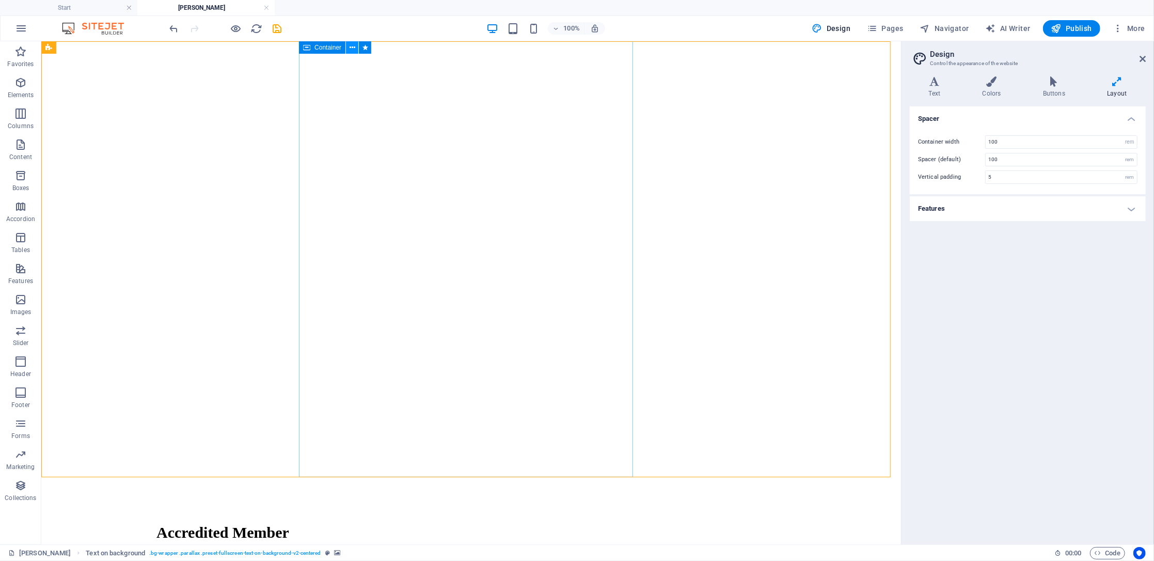
click at [351, 48] on icon at bounding box center [353, 47] width 6 height 11
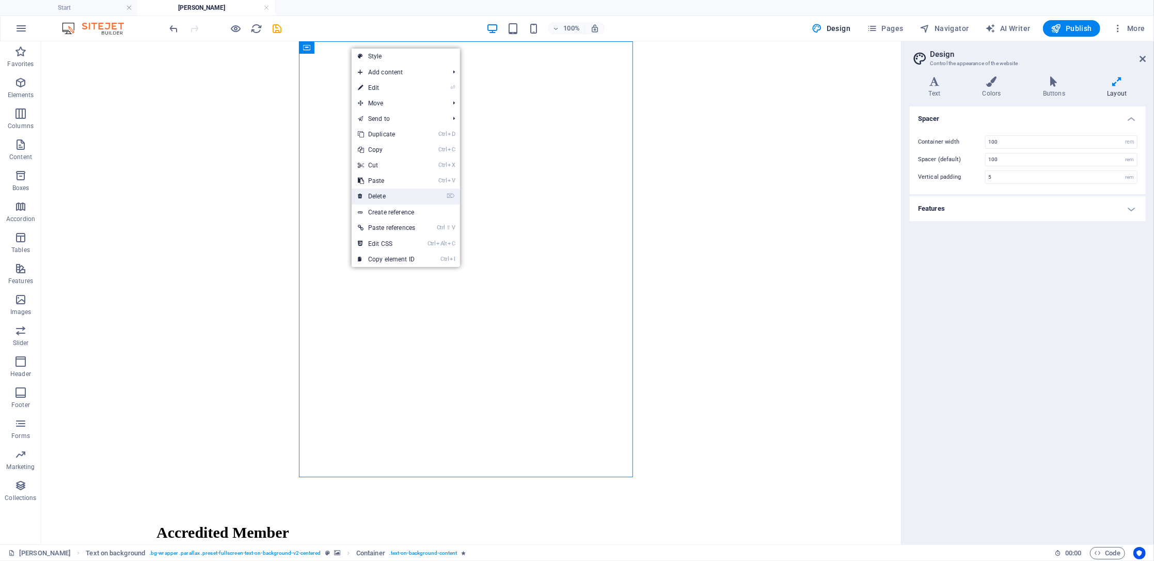
click at [384, 192] on link "⌦ Delete" at bounding box center [387, 196] width 70 height 15
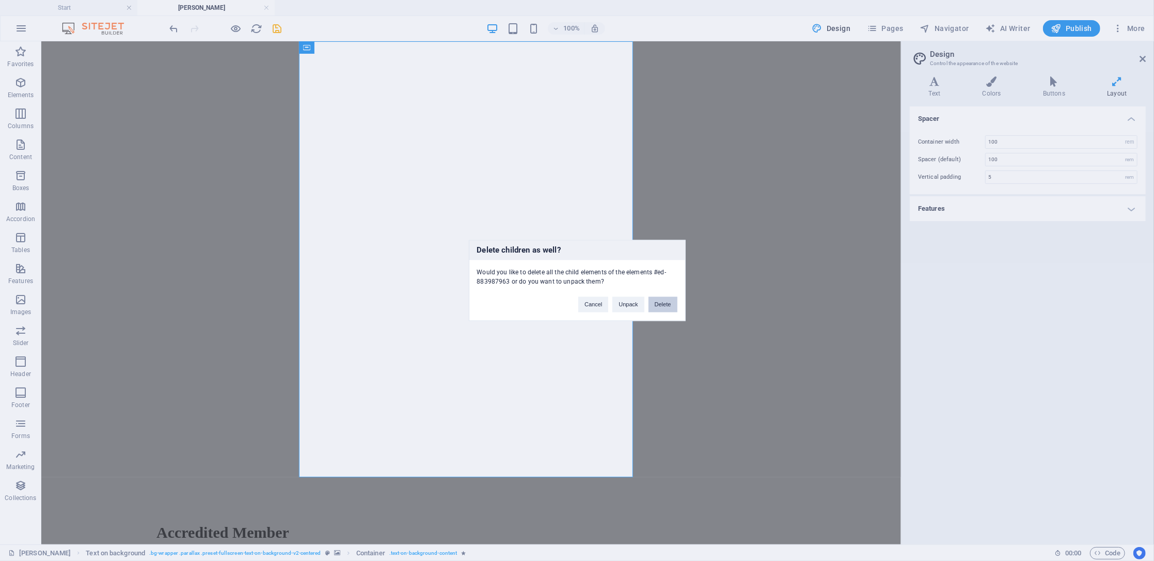
click at [664, 300] on button "Delete" at bounding box center [663, 304] width 29 height 15
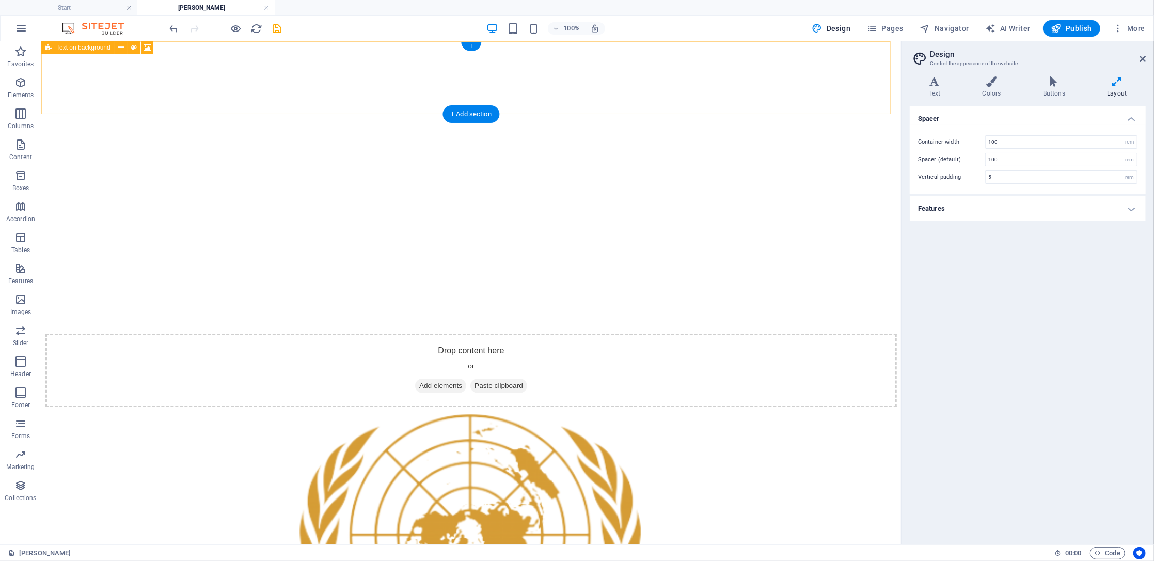
click at [465, 333] on div "Drop content here or Add elements Paste clipboard" at bounding box center [471, 369] width 852 height 73
click at [475, 333] on div "Drop content here or Add elements Paste clipboard" at bounding box center [471, 369] width 852 height 73
drag, startPoint x: 475, startPoint y: 81, endPoint x: 580, endPoint y: 148, distance: 125.2
click at [475, 333] on div "Drop content here or Add elements Paste clipboard" at bounding box center [471, 369] width 852 height 73
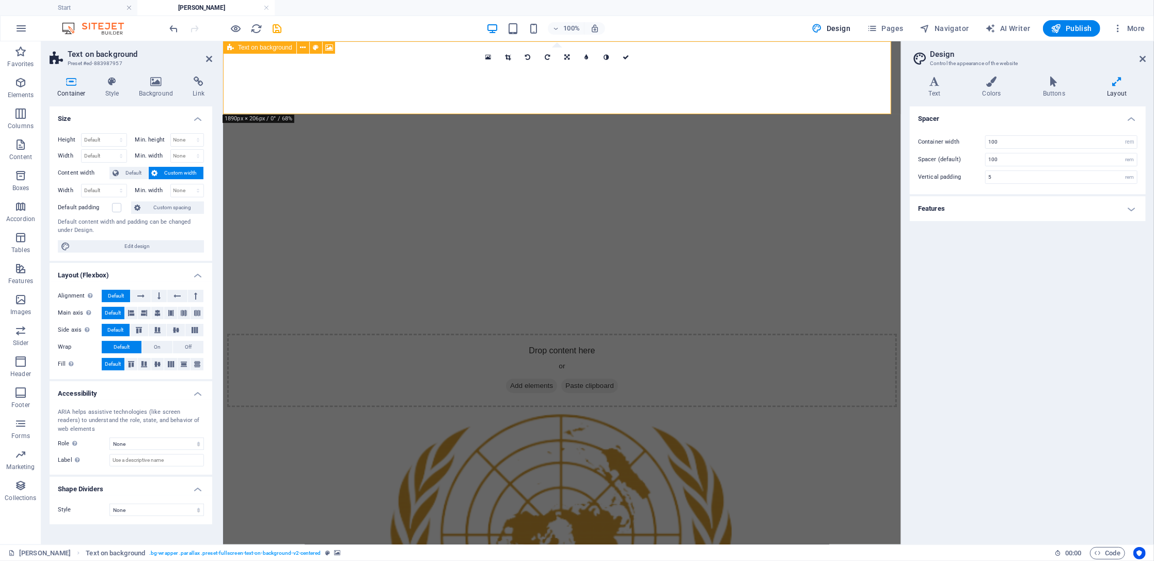
click at [523, 378] on span "Add elements" at bounding box center [531, 385] width 51 height 14
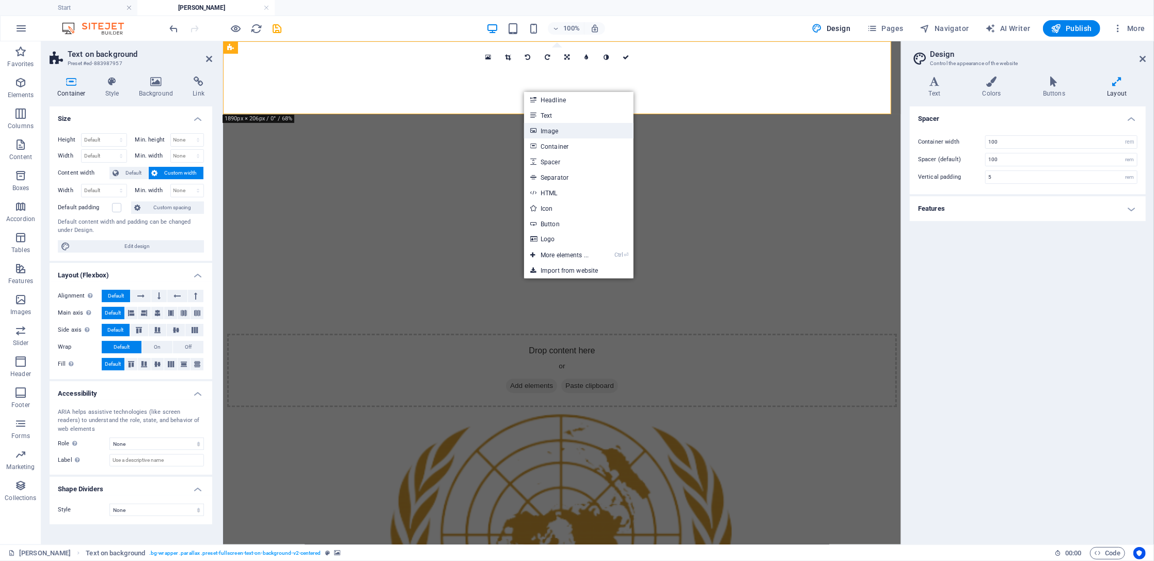
click at [564, 136] on link "Image" at bounding box center [579, 130] width 110 height 15
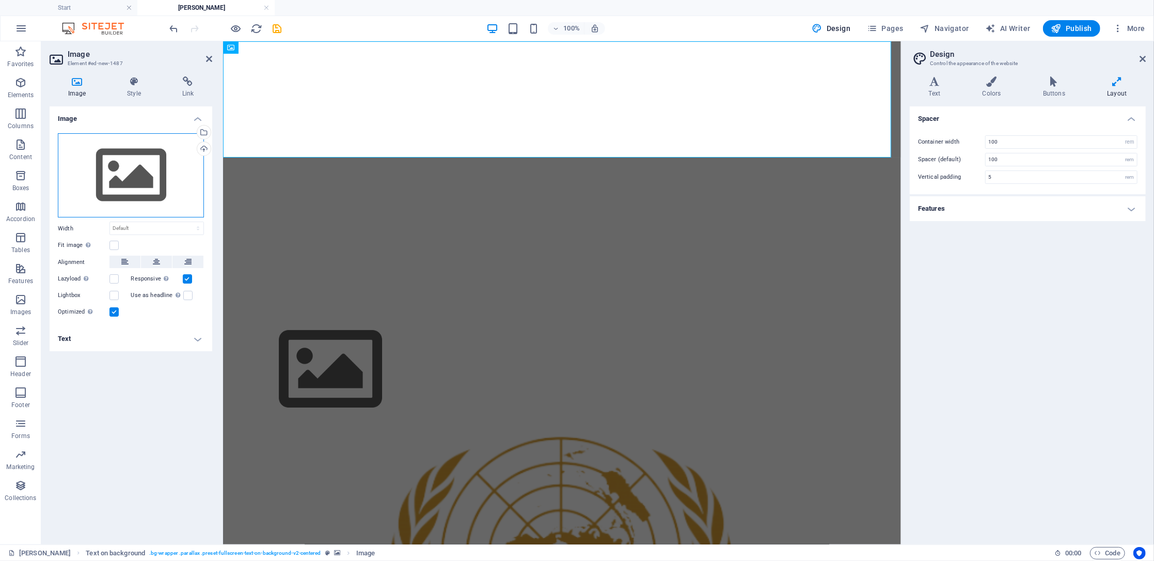
click at [171, 177] on div "Drag files here, click to choose files or select files from Files or our free s…" at bounding box center [131, 175] width 146 height 85
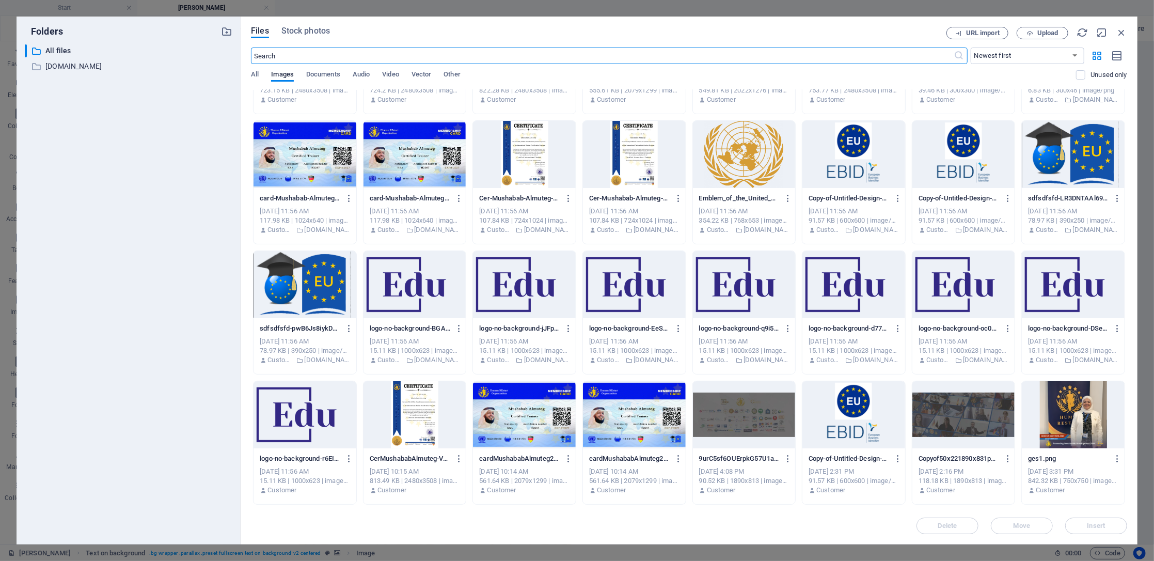
scroll to position [344, 0]
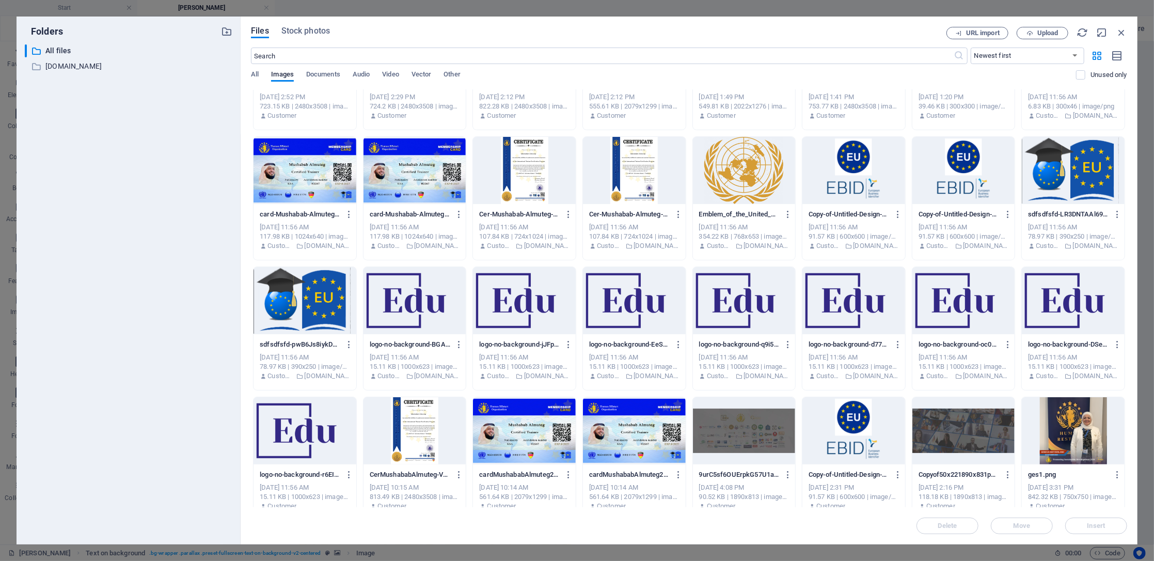
click at [865, 420] on div at bounding box center [964, 430] width 103 height 67
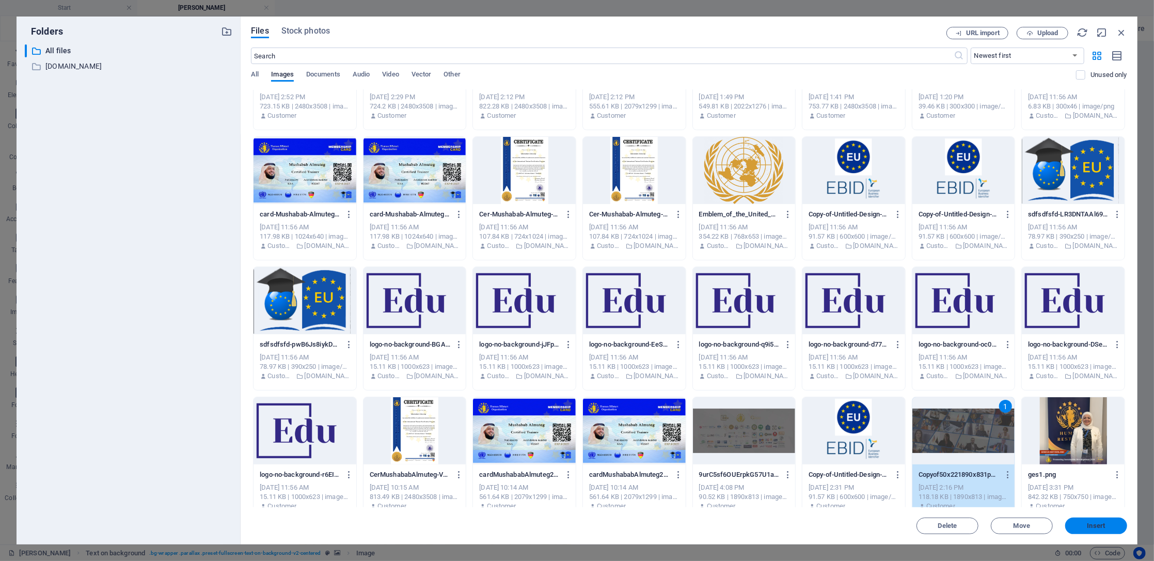
click at [865, 420] on span "Insert" at bounding box center [1097, 526] width 18 height 6
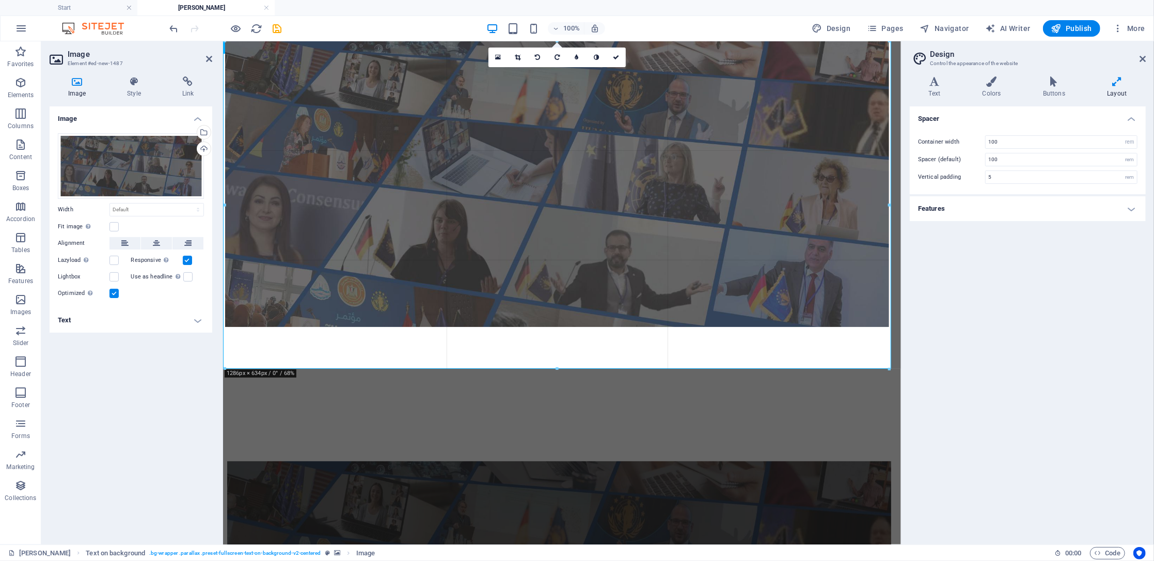
drag, startPoint x: 892, startPoint y: 183, endPoint x: 886, endPoint y: 185, distance: 5.9
type input "1286"
select select "px"
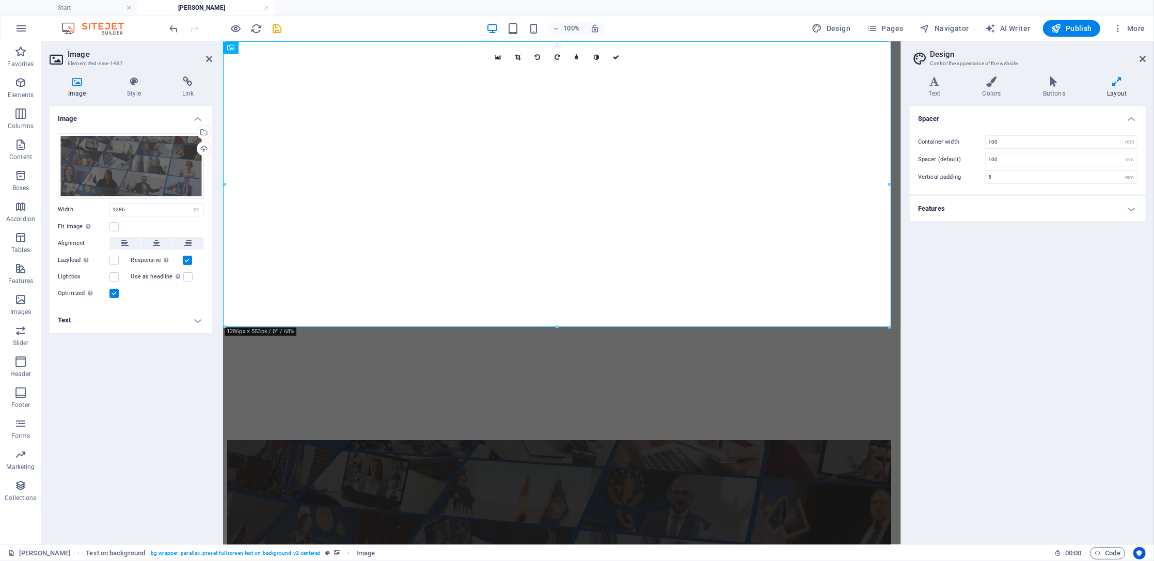
click at [865, 58] on aside "Design Control the appearance of the website Variants Text Colors Buttons Layou…" at bounding box center [1027, 292] width 253 height 503
click at [865, 59] on icon at bounding box center [1143, 59] width 6 height 8
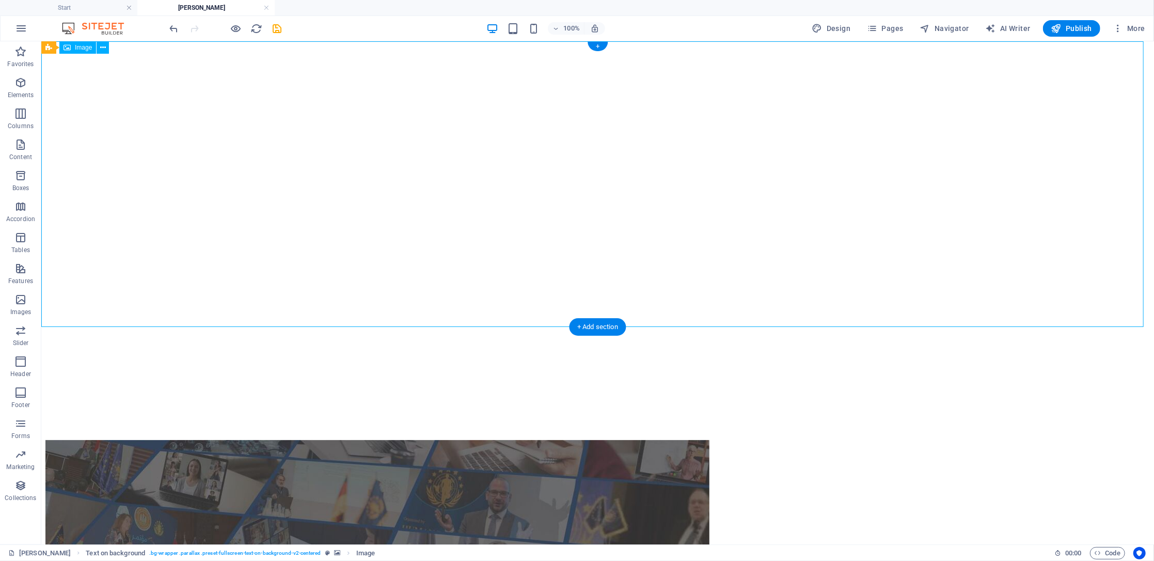
drag, startPoint x: 650, startPoint y: 142, endPoint x: 603, endPoint y: 144, distance: 46.5
select select "px"
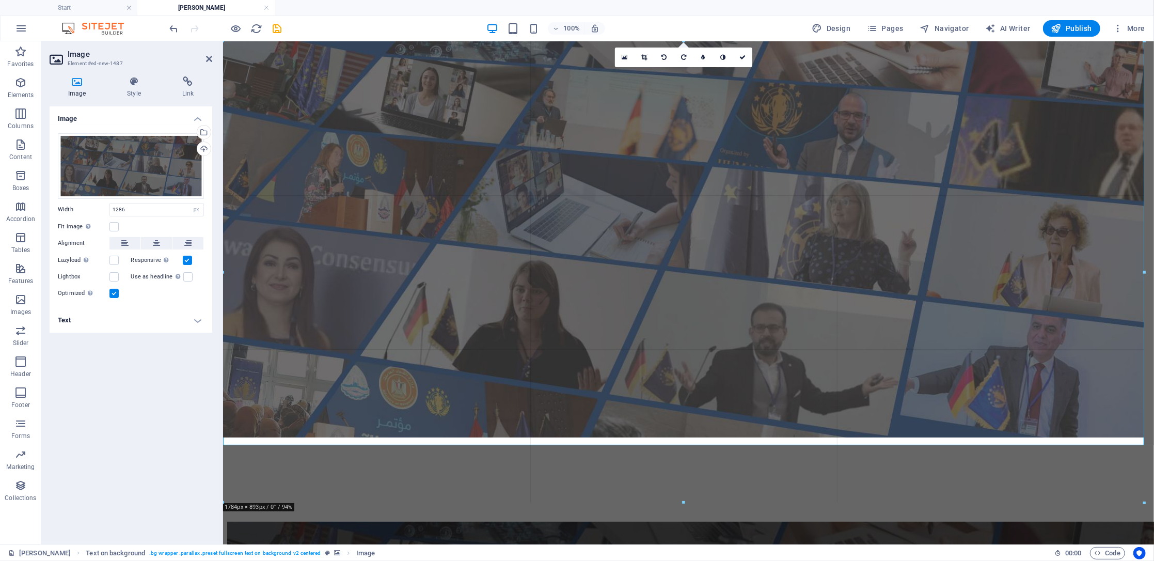
drag, startPoint x: 351, startPoint y: 184, endPoint x: 71, endPoint y: 286, distance: 298.4
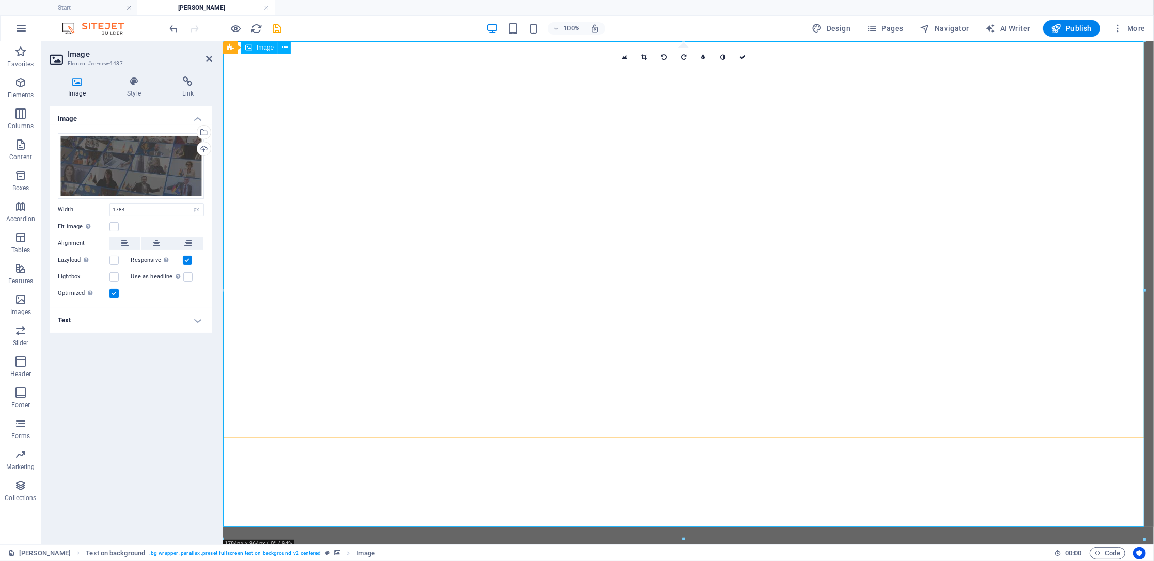
type input "1784"
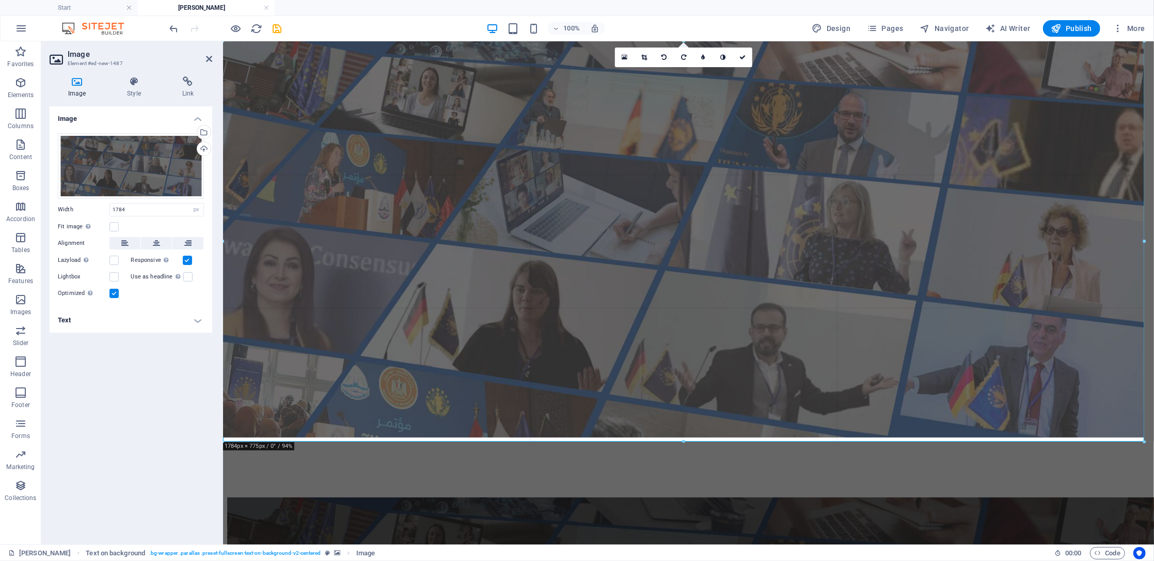
drag, startPoint x: 1144, startPoint y: 242, endPoint x: 918, endPoint y: 209, distance: 228.2
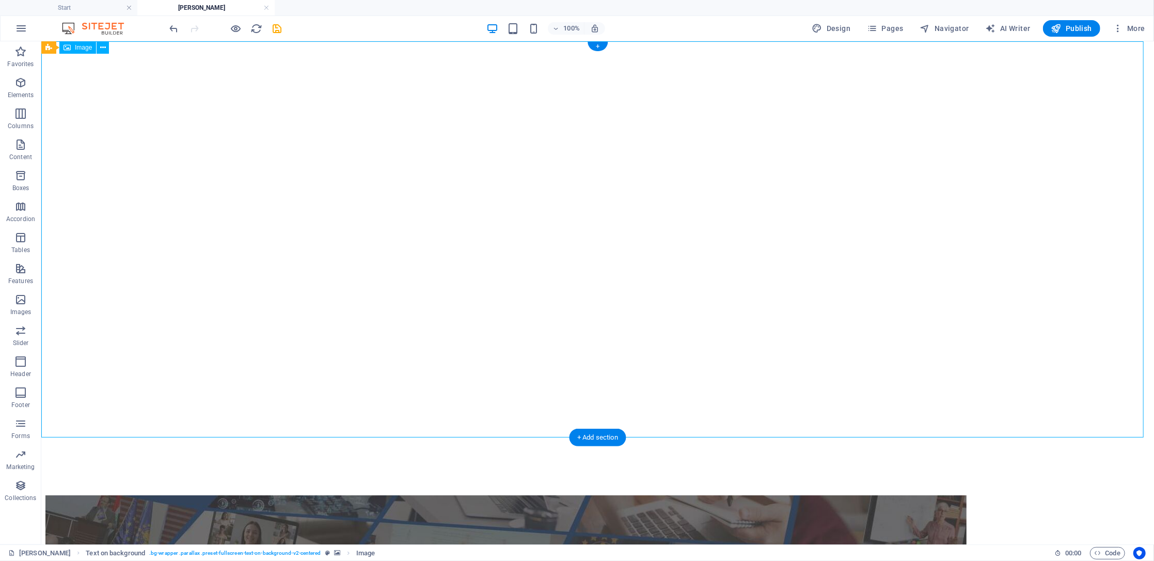
select select "px"
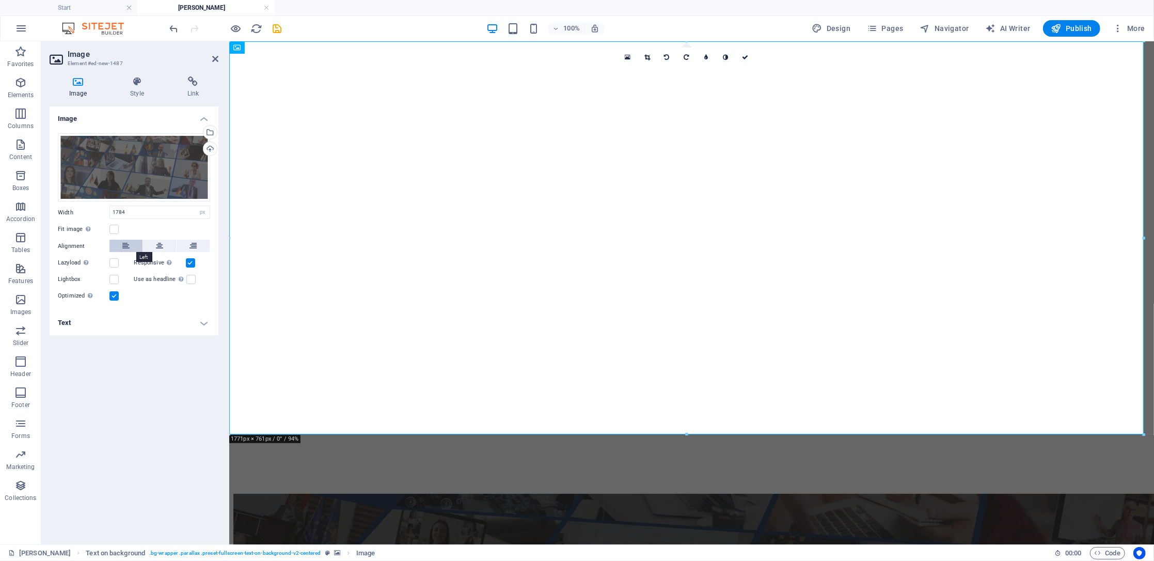
drag, startPoint x: 221, startPoint y: 239, endPoint x: 130, endPoint y: 243, distance: 90.5
click at [130, 243] on aside "Image Element #ed-new-1487 Image Style Link Image Drag files here, click to cho…" at bounding box center [135, 292] width 188 height 503
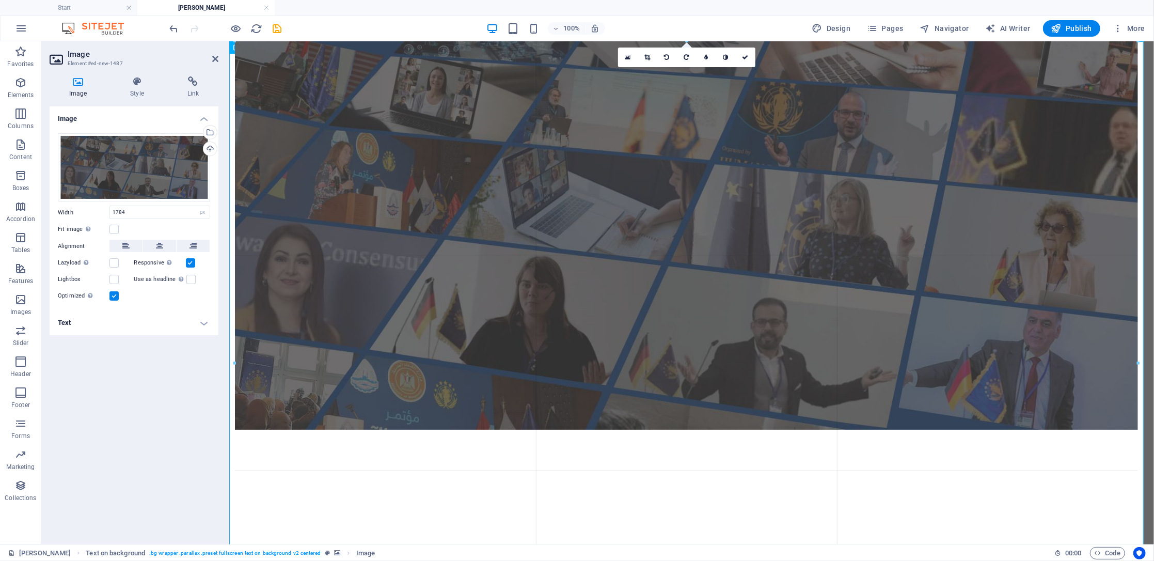
drag, startPoint x: 1002, startPoint y: 490, endPoint x: 769, endPoint y: 445, distance: 237.9
type input "1749"
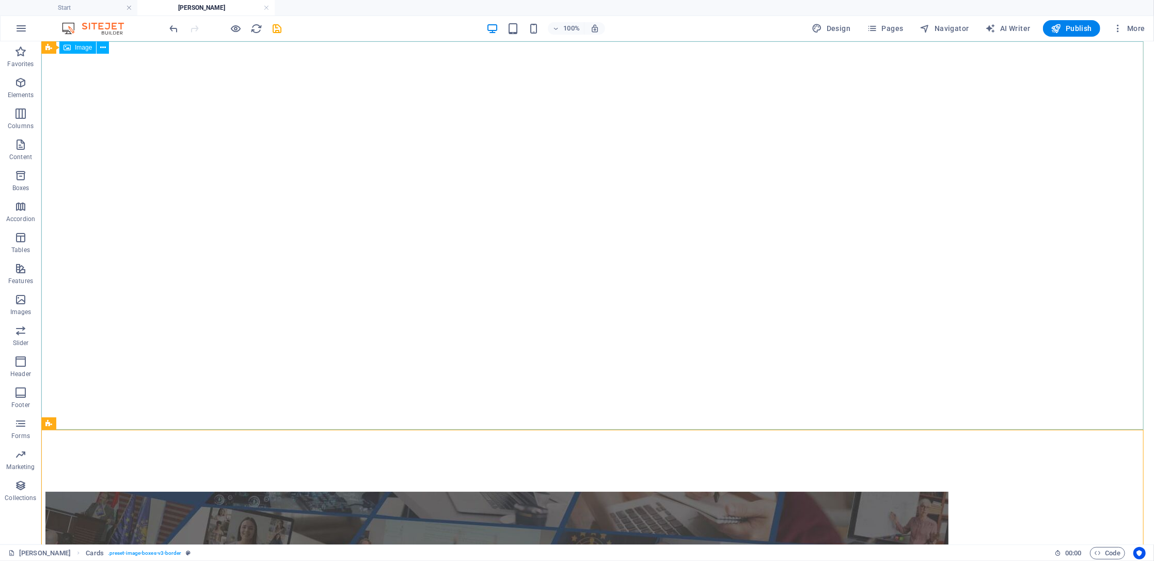
select select "px"
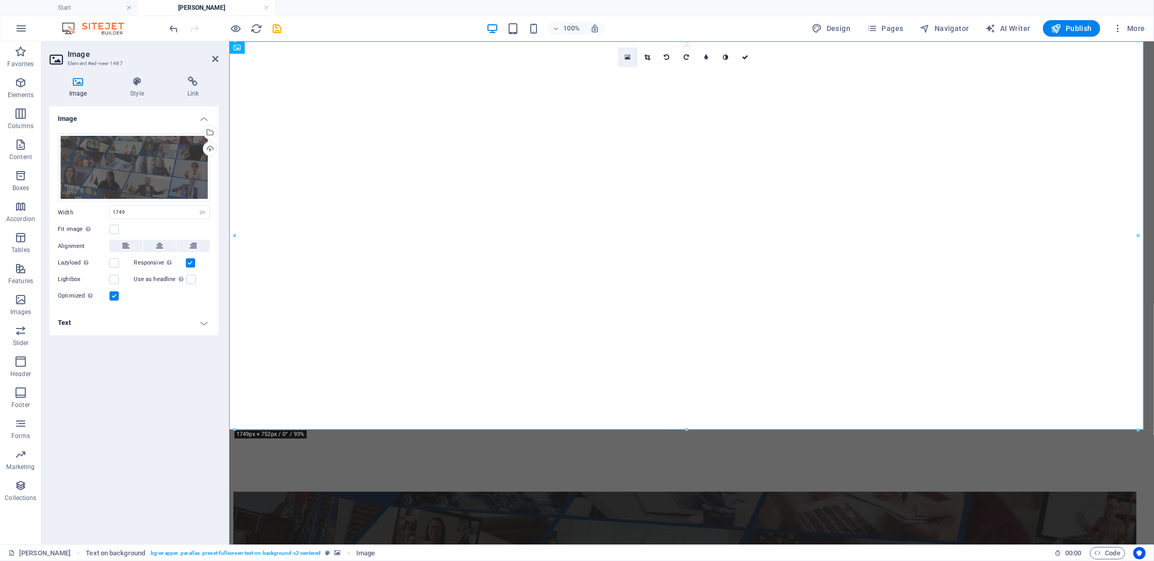
click at [630, 60] on icon at bounding box center [628, 57] width 6 height 7
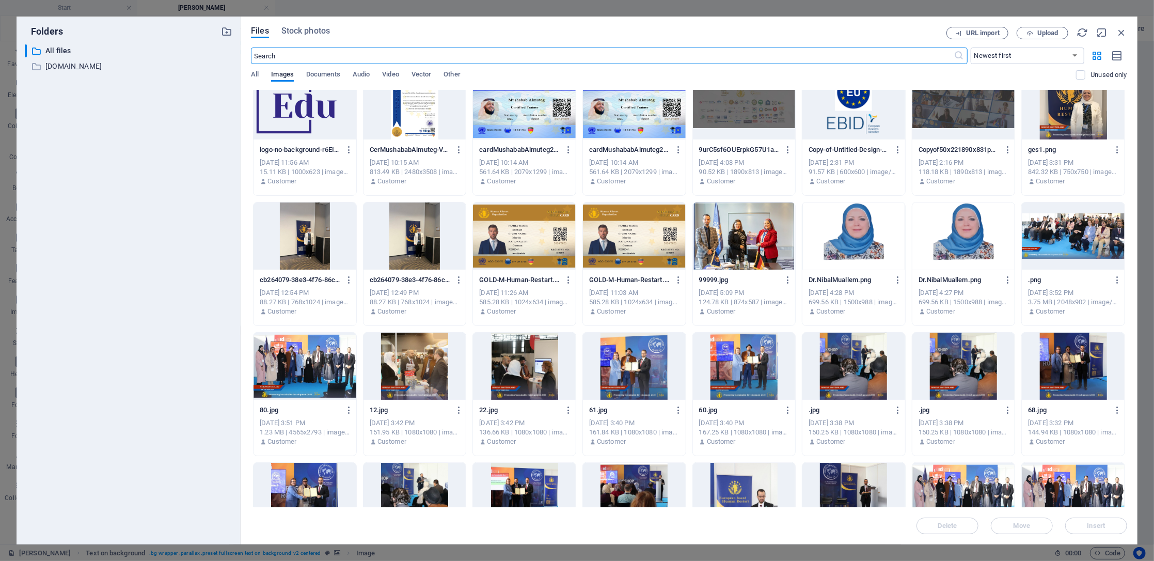
scroll to position [757, 0]
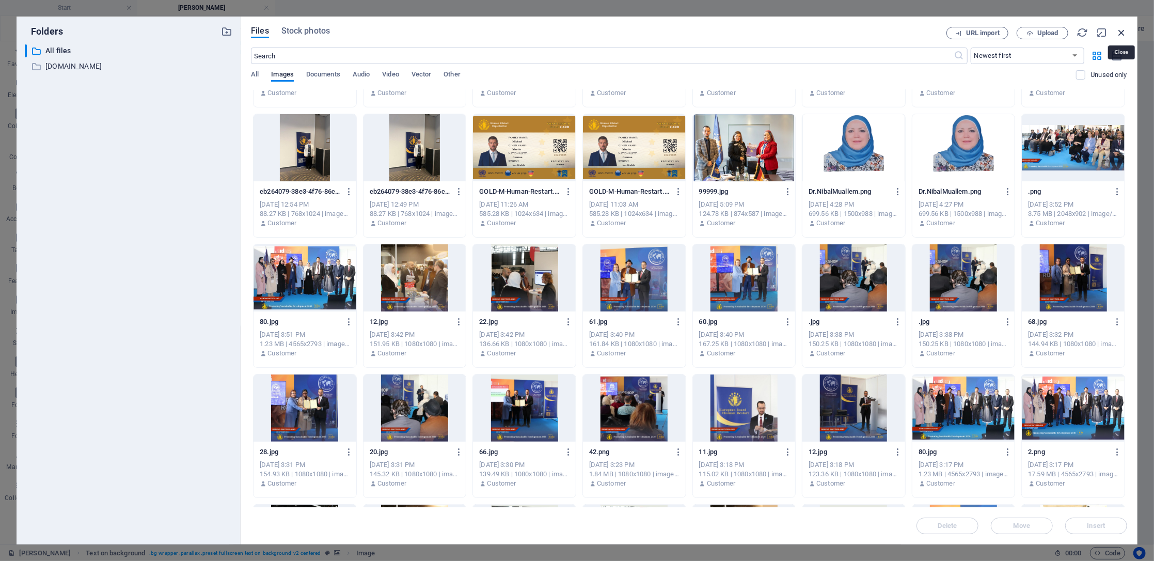
drag, startPoint x: 1126, startPoint y: 29, endPoint x: 509, endPoint y: 182, distance: 635.3
click at [865, 29] on icon "button" at bounding box center [1121, 32] width 11 height 11
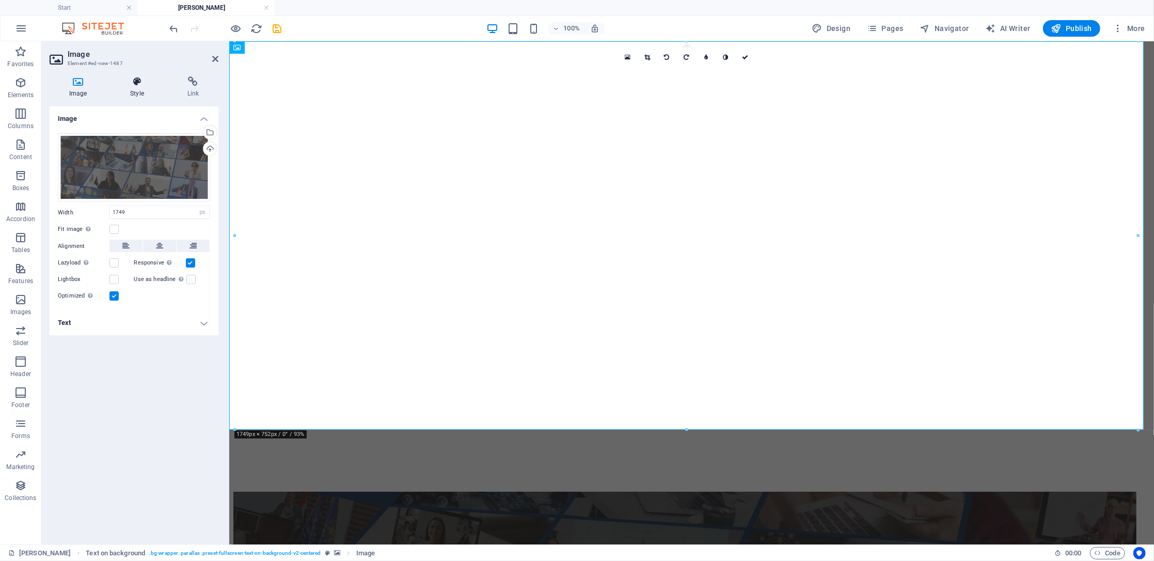
click at [128, 89] on h4 "Style" at bounding box center [139, 87] width 57 height 22
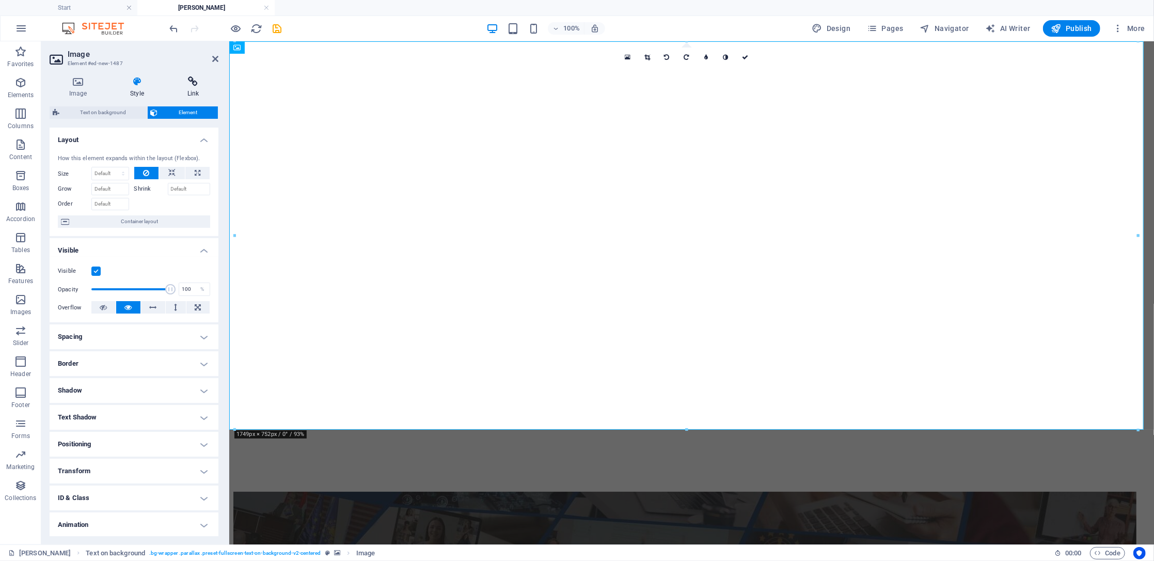
click at [192, 82] on icon at bounding box center [193, 81] width 51 height 10
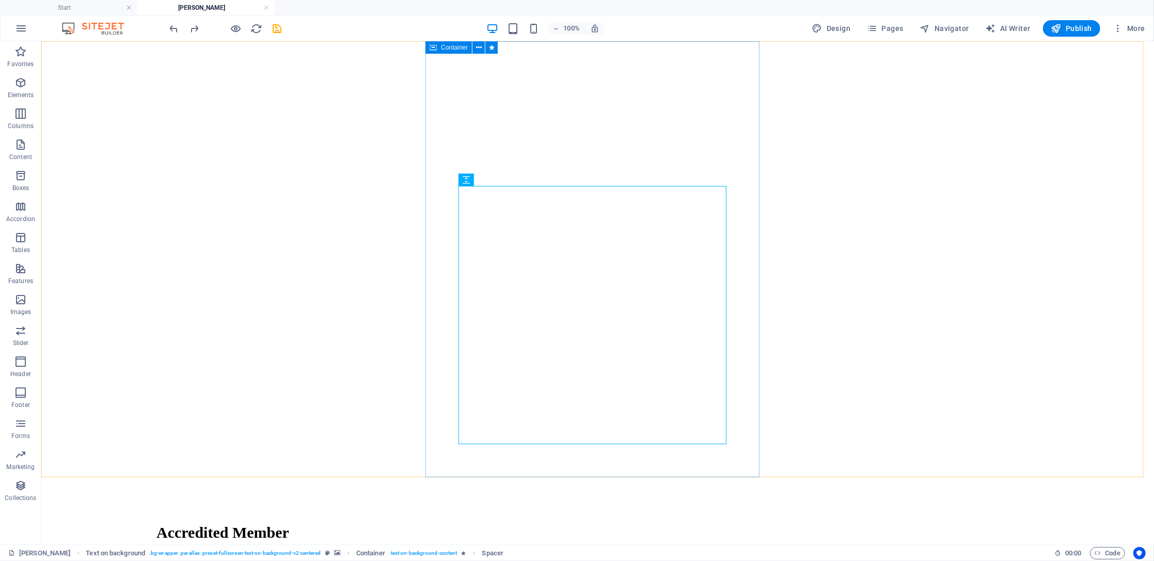
click at [446, 48] on span "Container" at bounding box center [454, 47] width 27 height 6
click at [496, 46] on button at bounding box center [492, 47] width 12 height 12
select select "move-left-to-right"
select select "s"
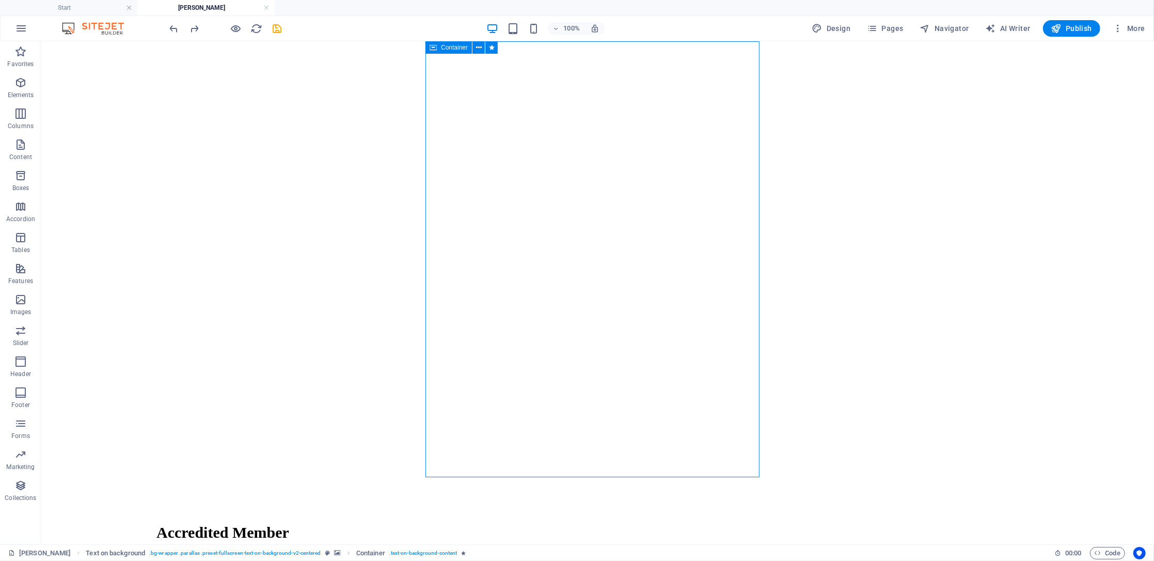
select select "scroll"
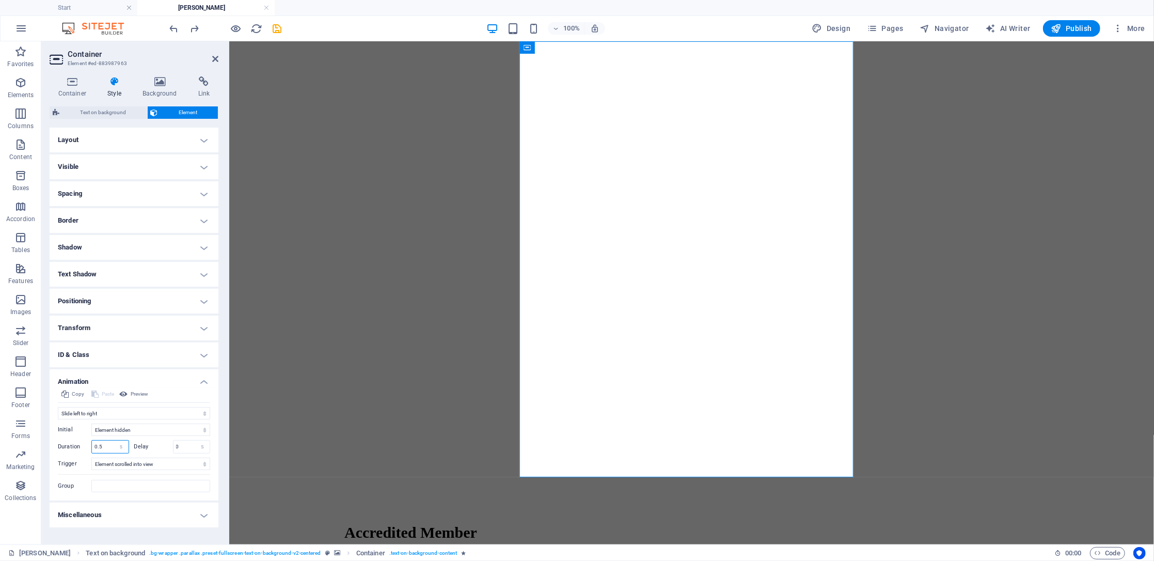
click at [100, 420] on input "0.5" at bounding box center [110, 447] width 37 height 12
click at [116, 420] on select "s ms" at bounding box center [121, 447] width 14 height 12
click at [104, 420] on input "0.5" at bounding box center [110, 447] width 37 height 12
drag, startPoint x: 104, startPoint y: 446, endPoint x: 76, endPoint y: 449, distance: 28.1
click at [76, 420] on div "Duration 0.5 s ms" at bounding box center [93, 446] width 71 height 13
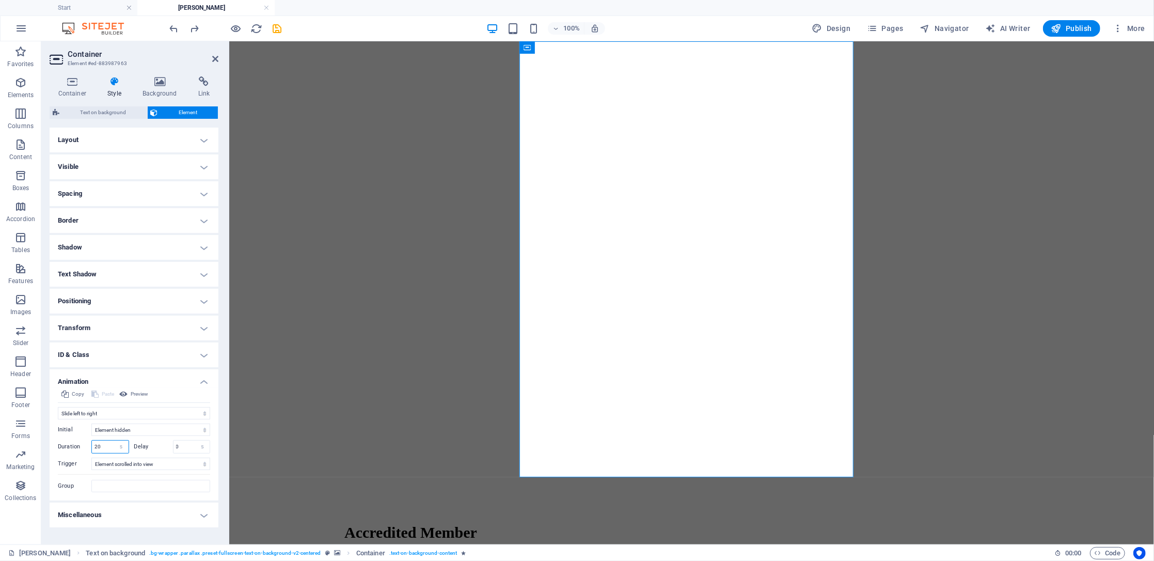
type input "20"
drag, startPoint x: 107, startPoint y: 446, endPoint x: 90, endPoint y: 446, distance: 16.5
click at [90, 420] on div "Duration 20 s ms" at bounding box center [93, 446] width 71 height 13
type input ".5"
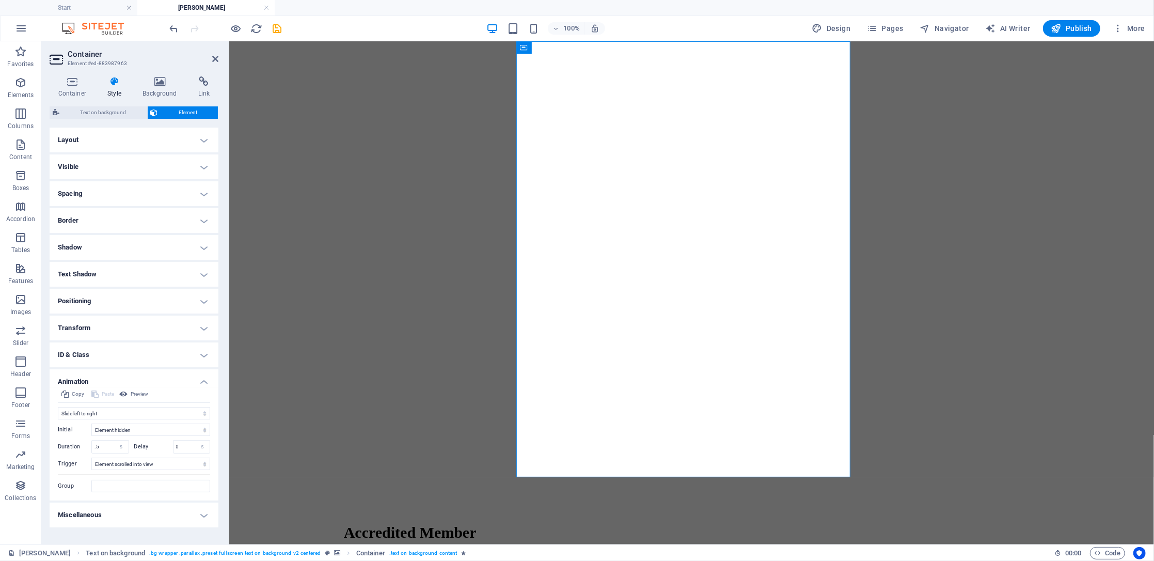
click at [130, 144] on h4 "Layout" at bounding box center [134, 140] width 169 height 25
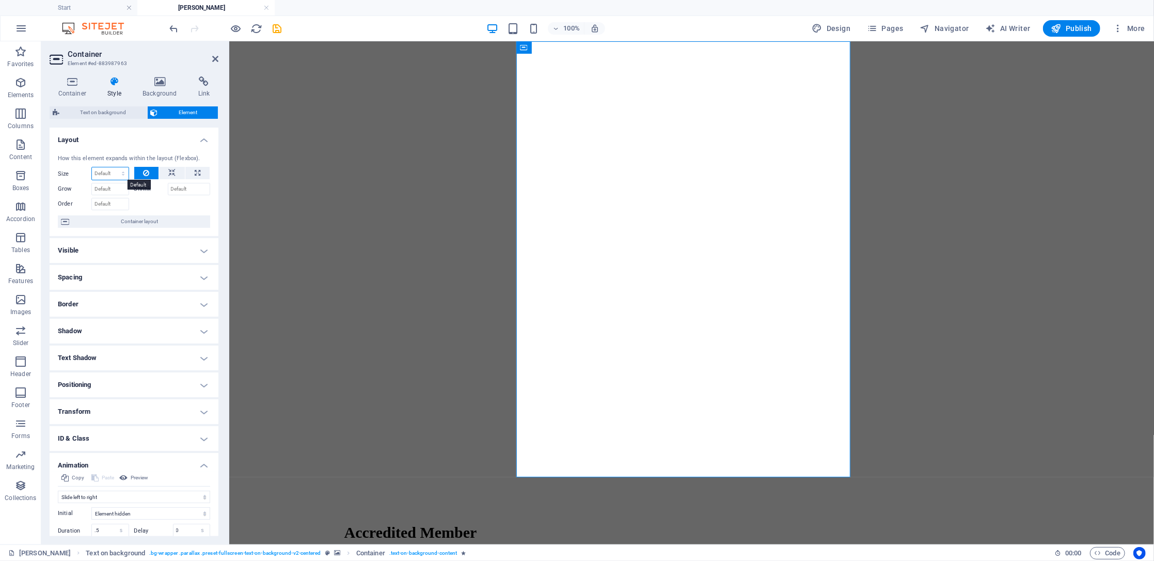
click at [112, 177] on select "Default auto px % 1/1 1/2 1/3 1/4 1/5 1/6 1/7 1/8 1/9 1/10" at bounding box center [110, 173] width 37 height 12
select select "px"
click at [113, 167] on select "Default auto px % 1/1 1/2 1/3 1/4 1/5 1/6 1/7 1/8 1/9 1/10" at bounding box center [110, 173] width 37 height 12
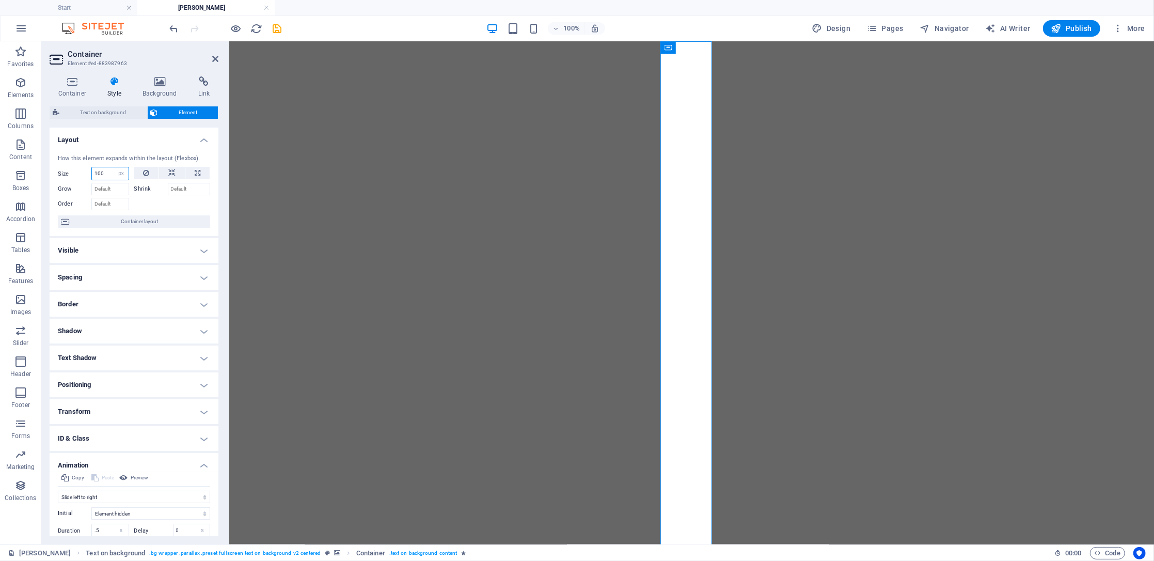
type input "100"
click at [145, 167] on icon at bounding box center [146, 173] width 6 height 12
select select "DISABLED_OPTION_VALUE"
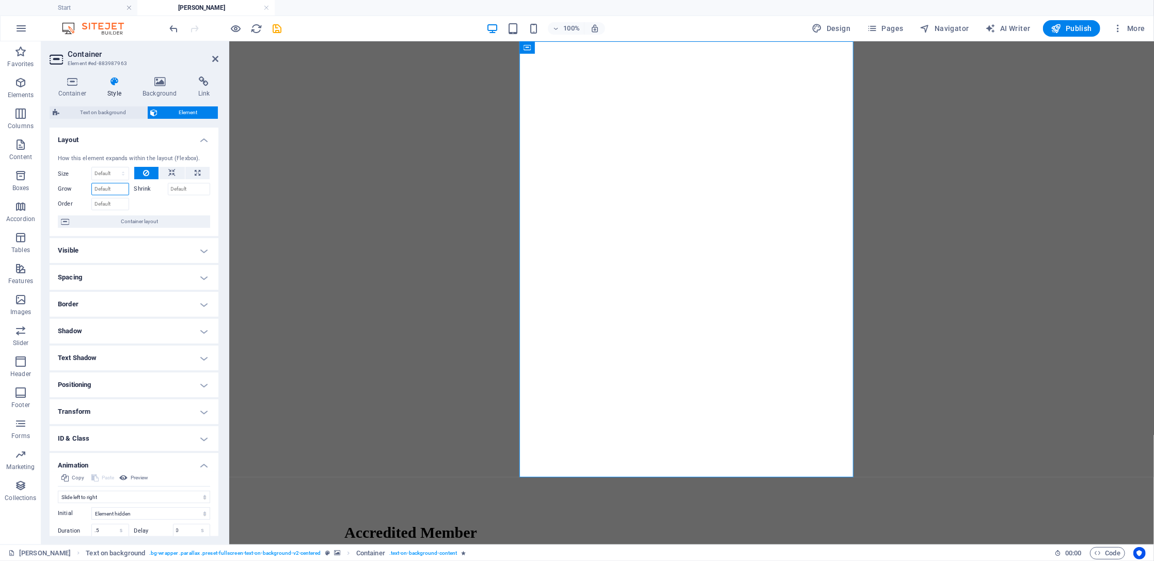
click at [113, 192] on input "Grow" at bounding box center [110, 189] width 38 height 12
click at [150, 81] on icon at bounding box center [160, 81] width 52 height 10
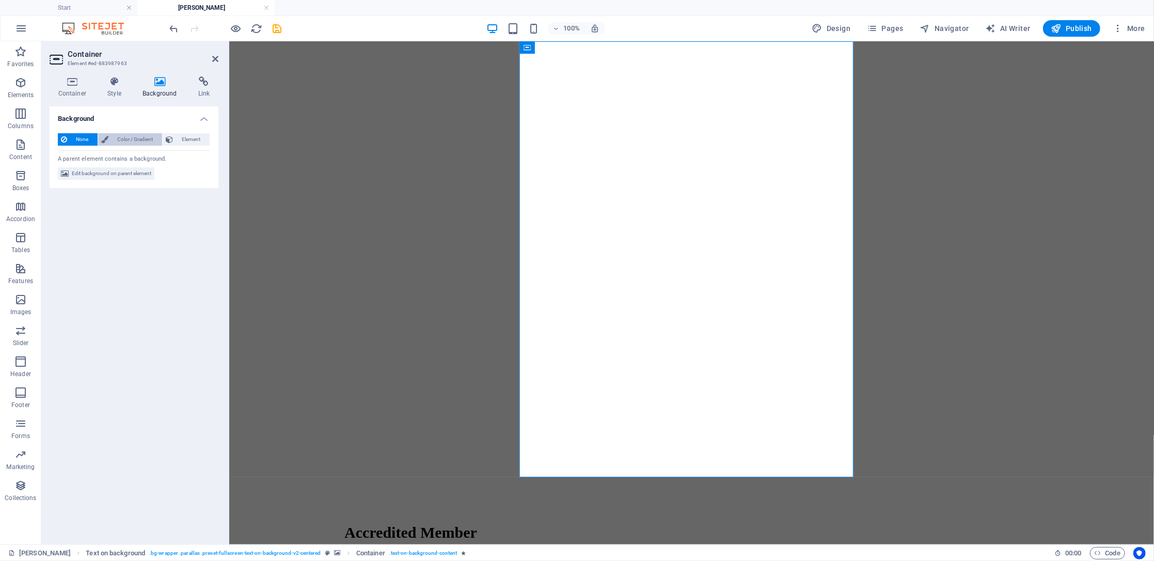
click at [144, 133] on span "Color / Gradient" at bounding box center [136, 139] width 48 height 12
click at [65, 180] on span at bounding box center [64, 180] width 11 height 11
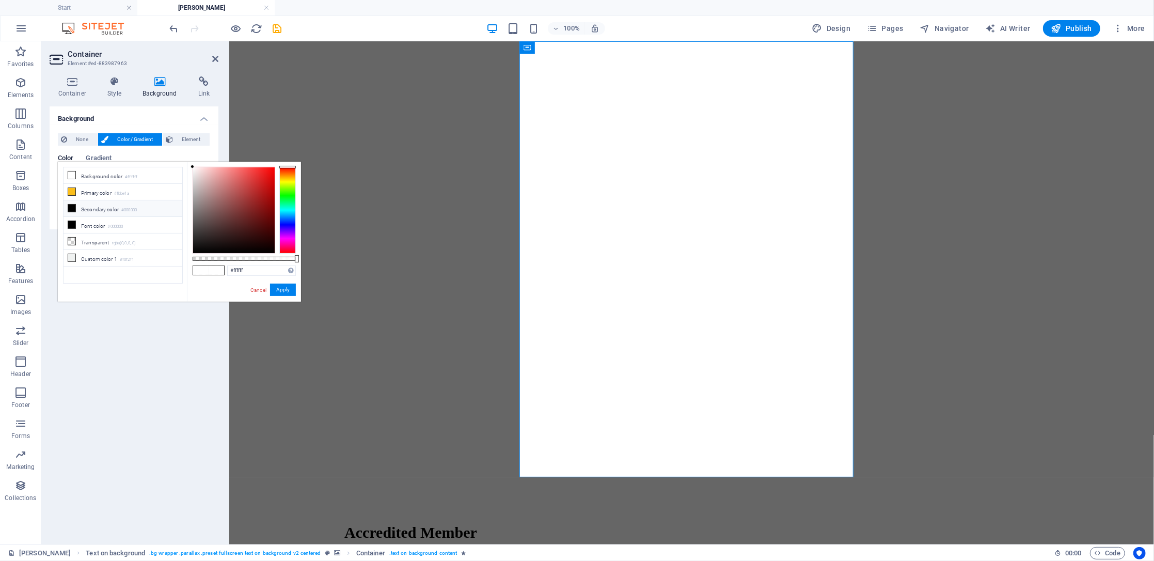
click at [80, 207] on li "Secondary color #000000" at bounding box center [123, 208] width 119 height 17
click at [103, 261] on li "Custom color 1 #f0f2f1" at bounding box center [123, 258] width 119 height 17
click at [99, 243] on li "Transparent rgba(0,0,0,.0)" at bounding box center [123, 241] width 119 height 17
click at [97, 195] on li "Primary color #fbbe1a" at bounding box center [123, 192] width 119 height 17
click at [99, 211] on li "Secondary color #000000" at bounding box center [123, 208] width 119 height 17
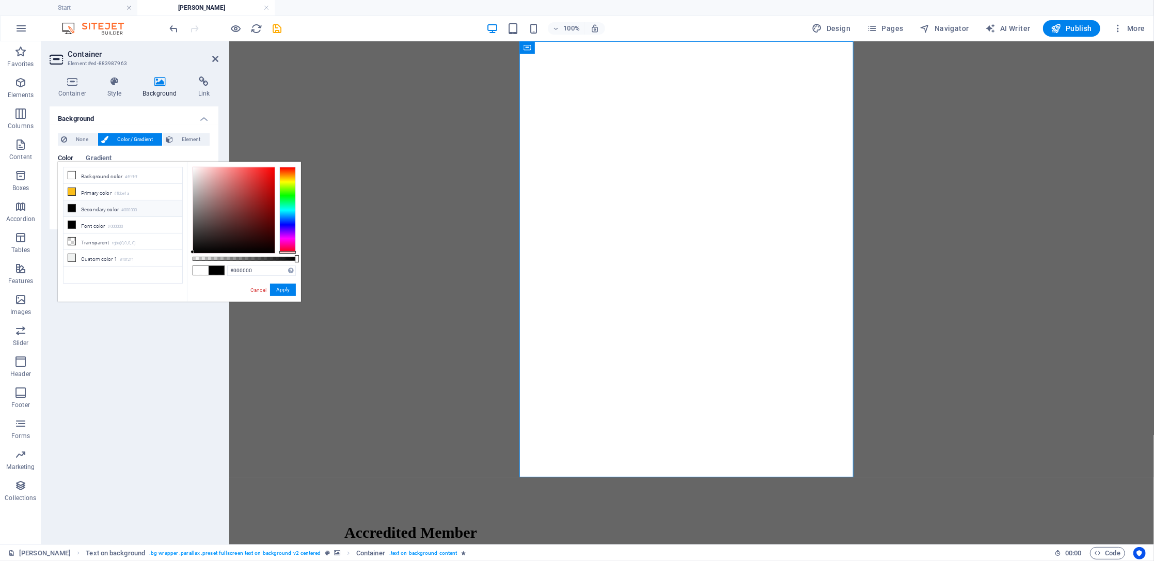
drag, startPoint x: 295, startPoint y: 253, endPoint x: 277, endPoint y: 254, distance: 18.1
click at [277, 254] on div "#000000 Supported formats #0852ed rgb(8, 82, 237) rgba(8, 82, 237, 90%) hsv(221…" at bounding box center [244, 307] width 114 height 290
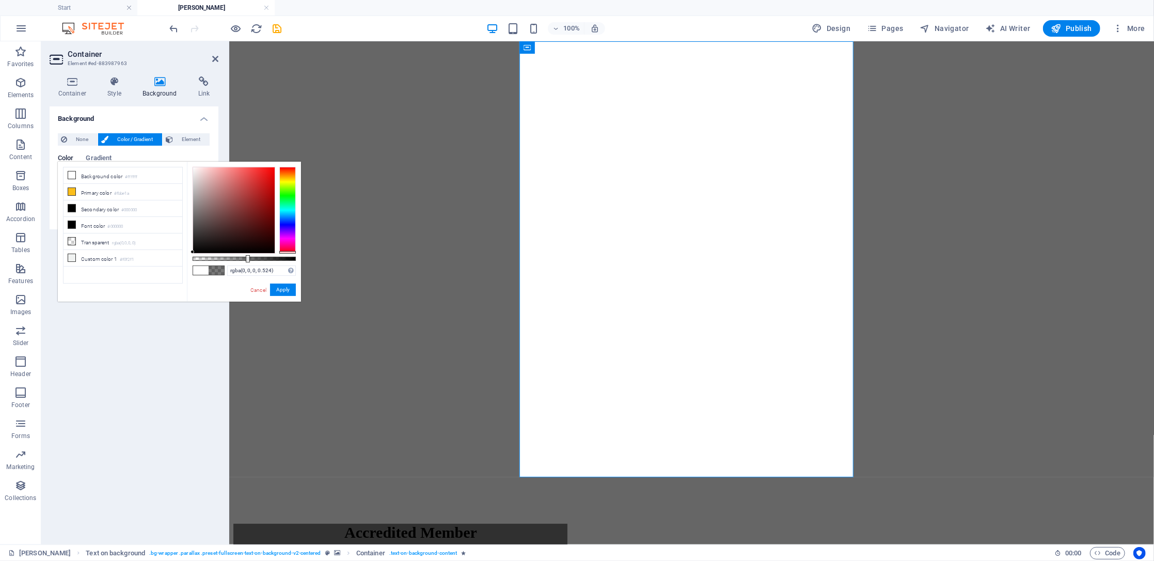
type input "rgba(0, 0, 0, 0.474)"
drag, startPoint x: 294, startPoint y: 257, endPoint x: 242, endPoint y: 260, distance: 52.8
click at [242, 260] on div at bounding box center [243, 258] width 4 height 7
click at [166, 110] on h4 "Background" at bounding box center [134, 115] width 169 height 19
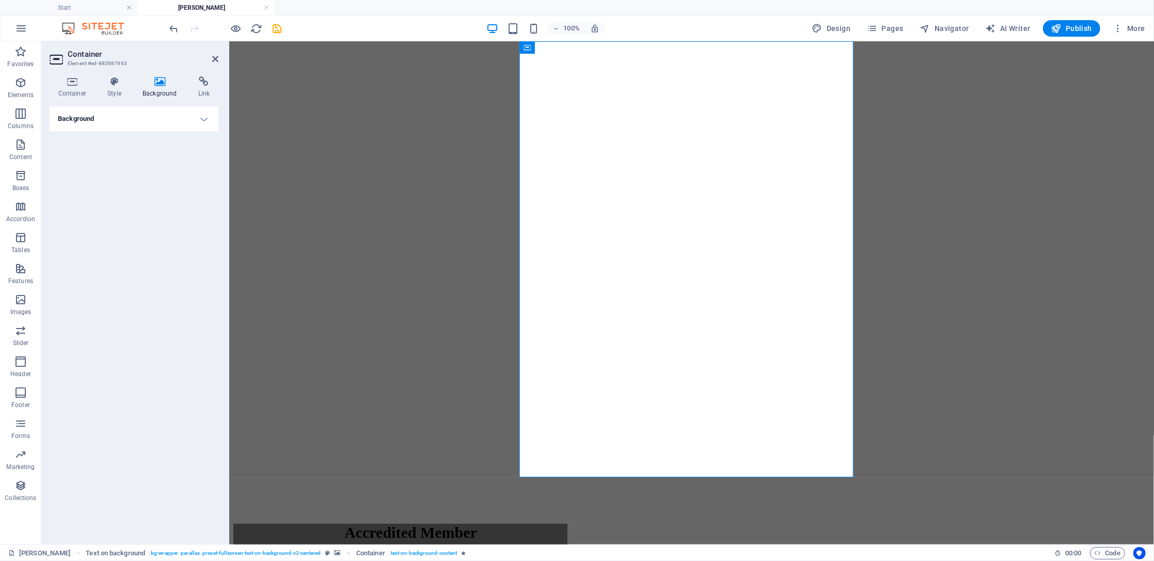
click at [144, 116] on h4 "Background" at bounding box center [134, 118] width 169 height 25
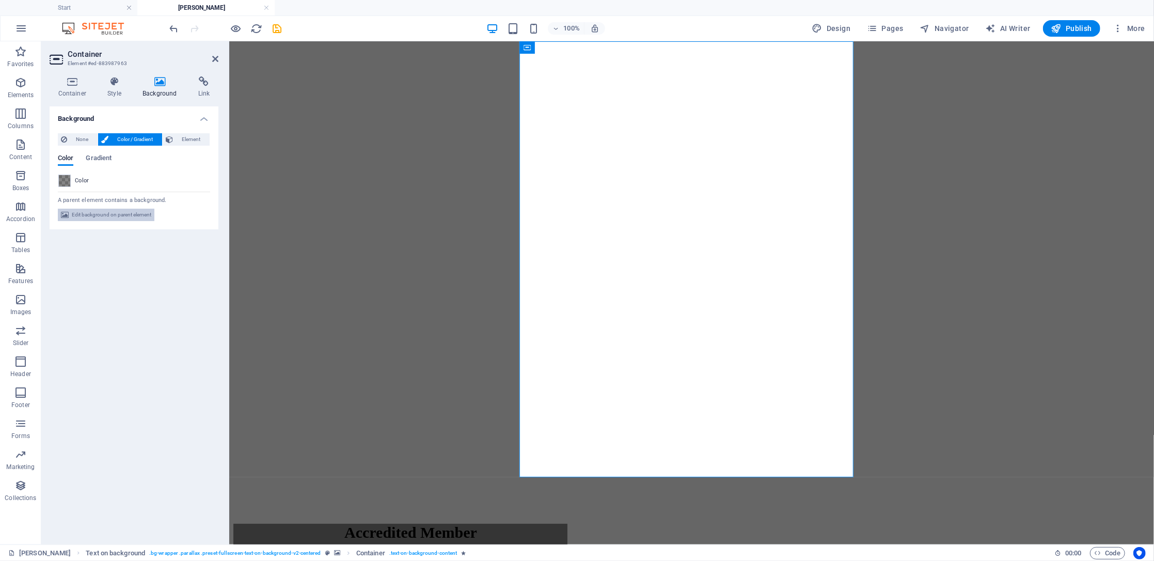
click at [93, 216] on span "Edit background on parent element" at bounding box center [112, 215] width 80 height 12
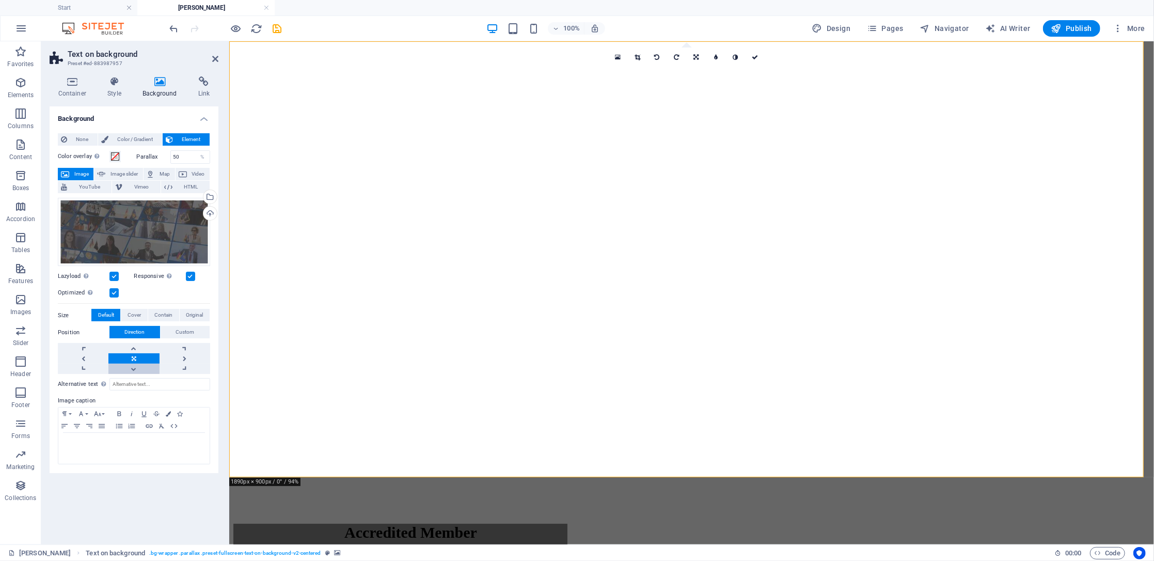
click at [137, 367] on link at bounding box center [133, 369] width 51 height 10
click at [138, 347] on link at bounding box center [133, 348] width 51 height 10
click at [138, 354] on link at bounding box center [133, 358] width 51 height 10
click at [129, 420] on p at bounding box center [134, 442] width 141 height 9
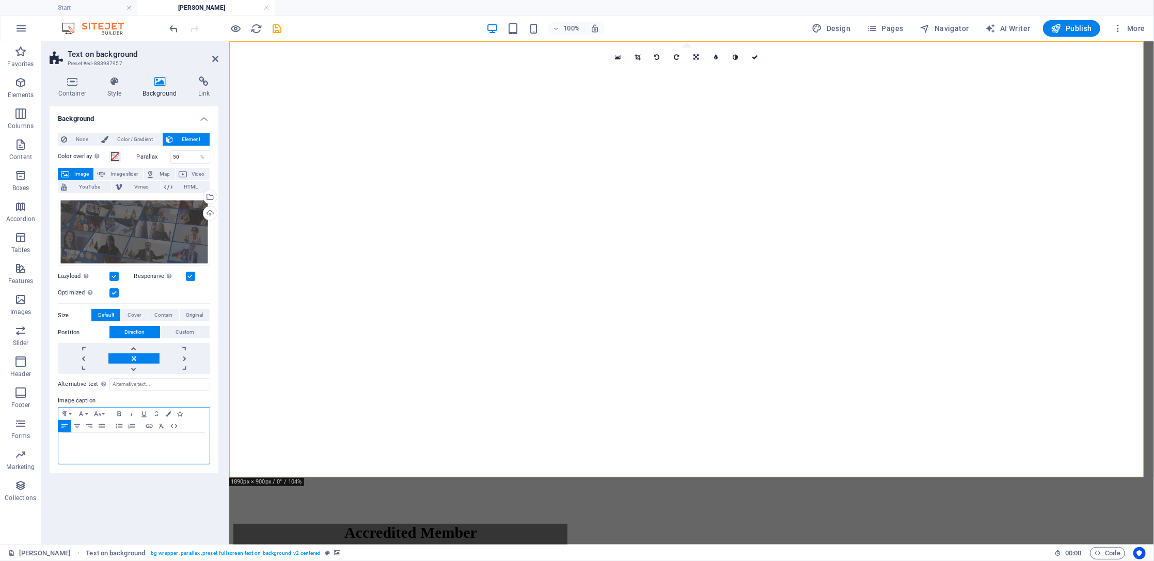
click at [129, 420] on p at bounding box center [134, 442] width 141 height 9
click at [129, 312] on span "Cover" at bounding box center [134, 315] width 13 height 12
click at [135, 347] on link at bounding box center [133, 348] width 51 height 10
click at [133, 361] on link at bounding box center [133, 358] width 51 height 10
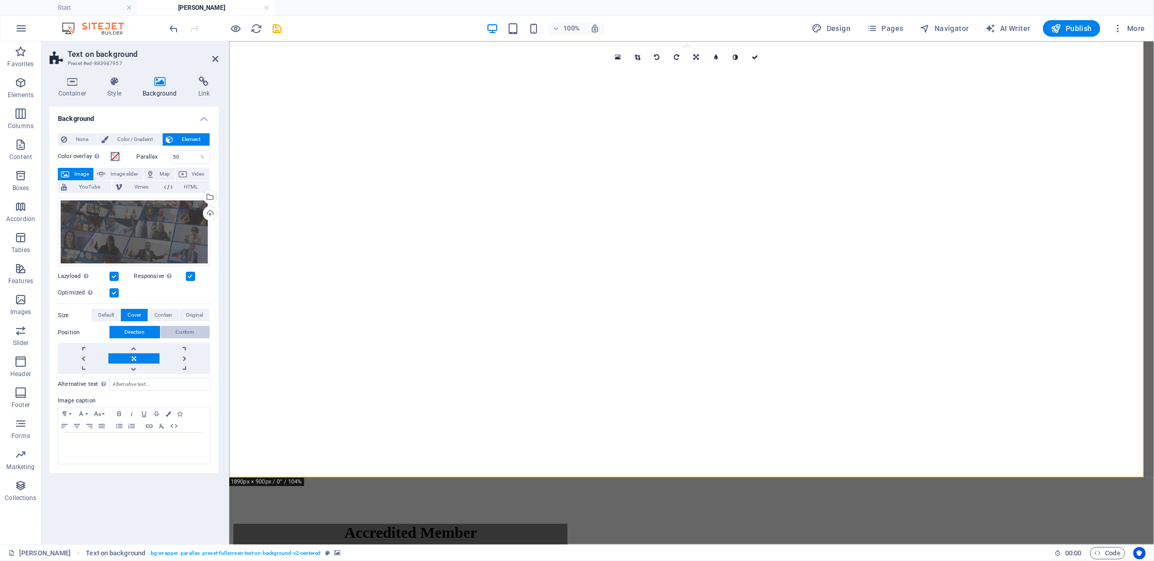
click at [183, 332] on span "Custom" at bounding box center [185, 332] width 19 height 12
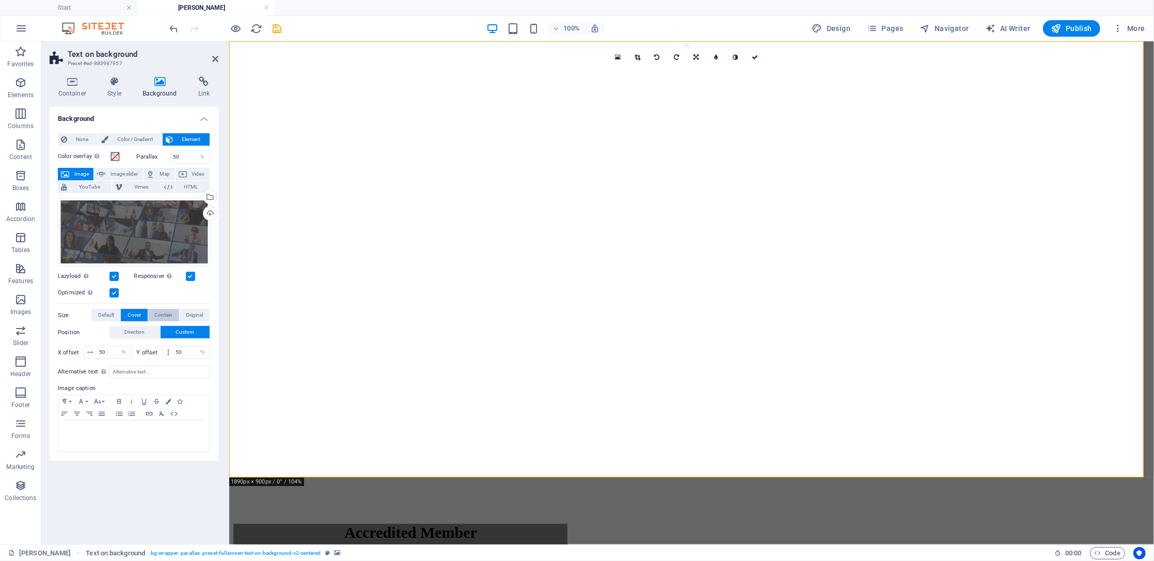
click at [170, 309] on span "Contain" at bounding box center [163, 315] width 18 height 12
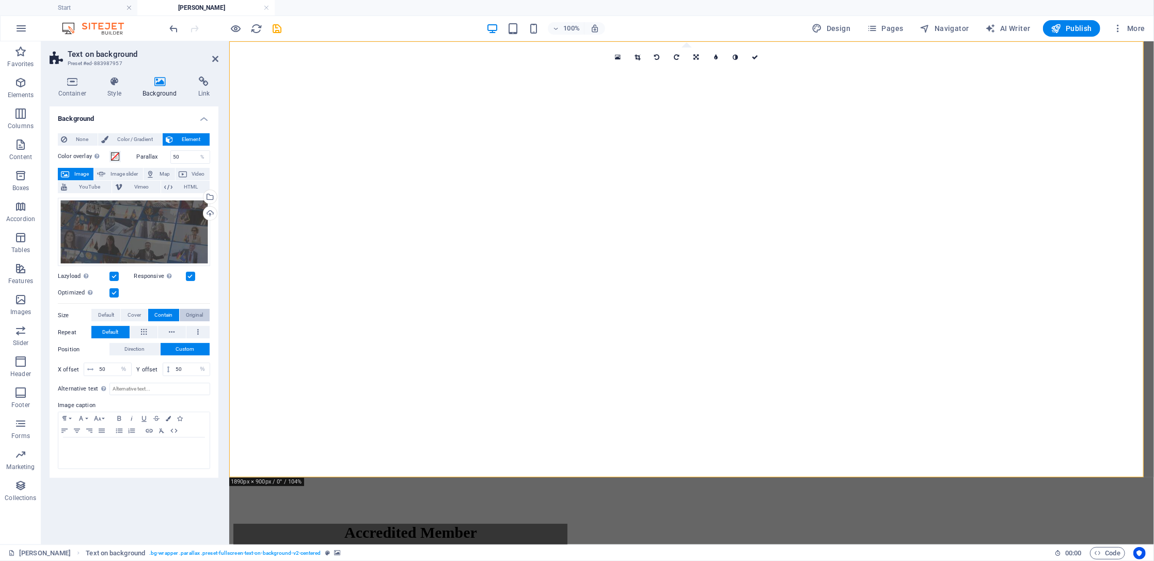
click at [194, 315] on span "Original" at bounding box center [194, 315] width 17 height 12
click at [160, 315] on span "Contain" at bounding box center [163, 315] width 18 height 12
click at [130, 315] on span "Cover" at bounding box center [134, 315] width 13 height 12
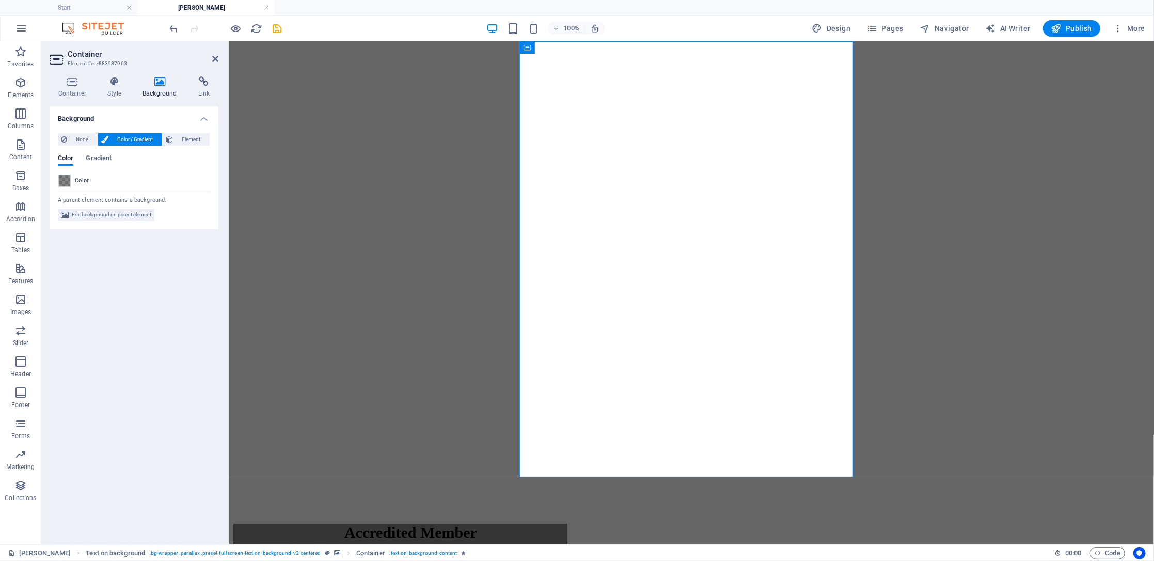
drag, startPoint x: 519, startPoint y: 206, endPoint x: 384, endPoint y: 193, distance: 135.4
click at [379, 199] on div "Accredited Member European Board Human Restart" at bounding box center [691, 435] width 917 height 780
click at [98, 154] on span "Gradient" at bounding box center [99, 159] width 26 height 14
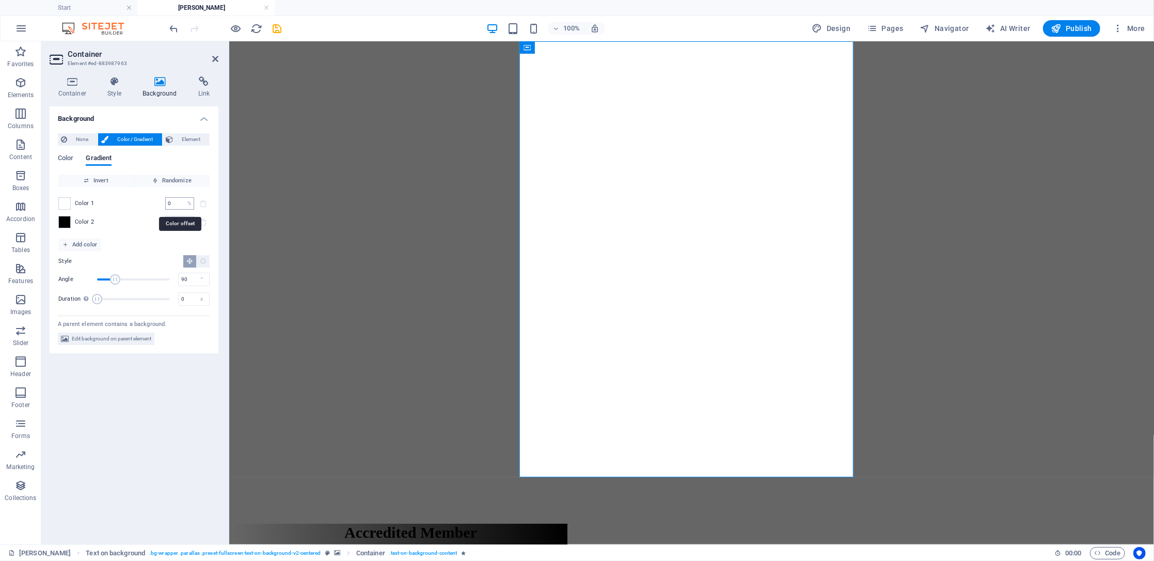
click at [176, 202] on input "0" at bounding box center [174, 203] width 18 height 12
type input "1"
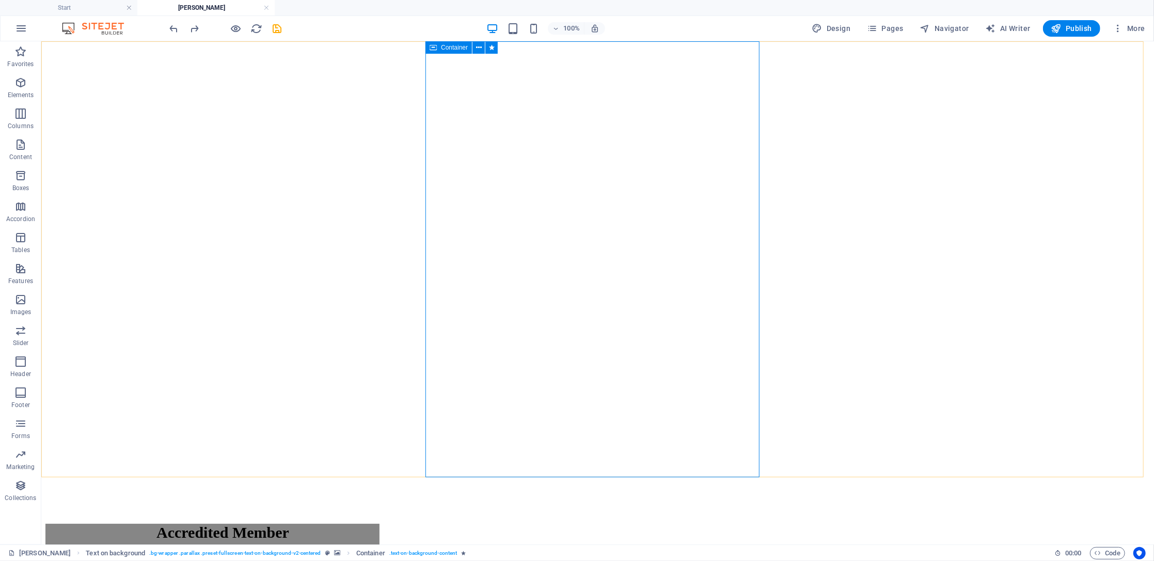
click at [458, 45] on span "Container" at bounding box center [454, 47] width 27 height 6
click at [483, 49] on button at bounding box center [479, 47] width 12 height 12
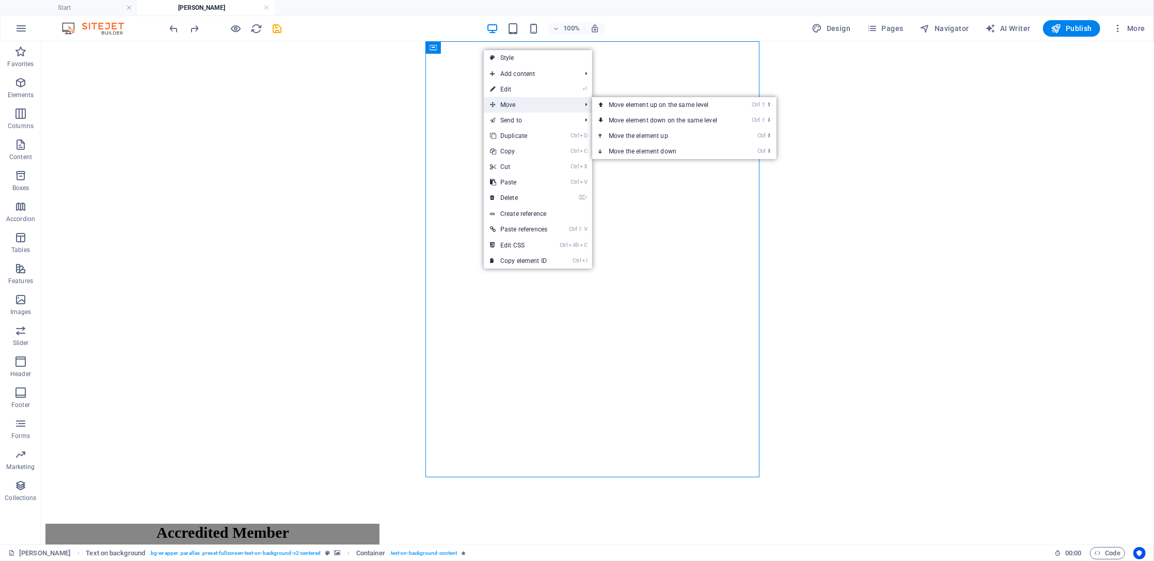
click at [521, 104] on span "Move" at bounding box center [530, 104] width 93 height 15
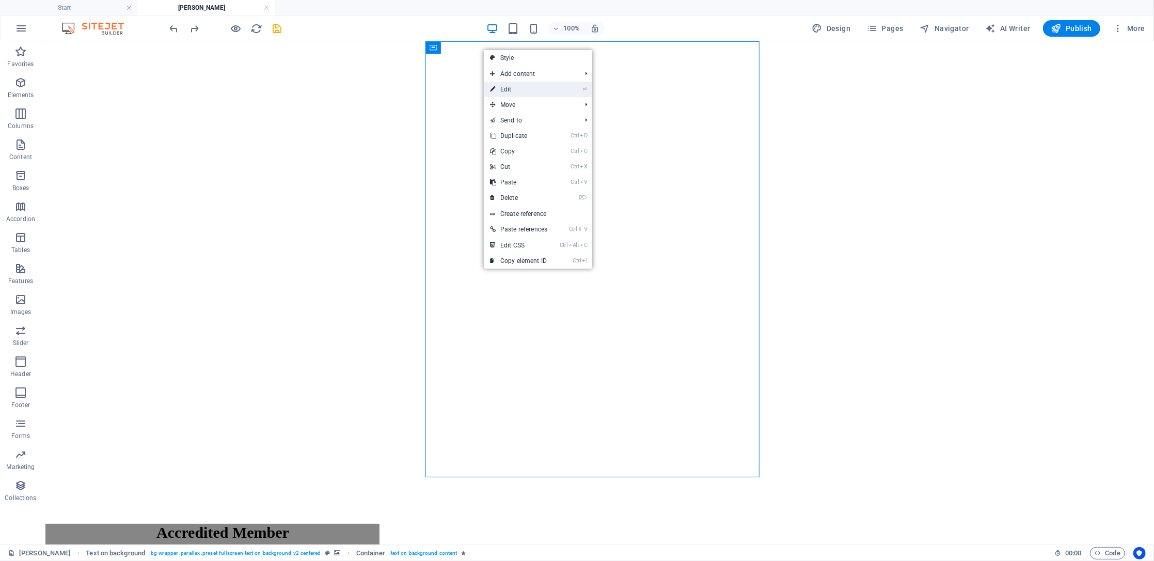
click at [519, 88] on link "⏎ Edit" at bounding box center [519, 89] width 70 height 15
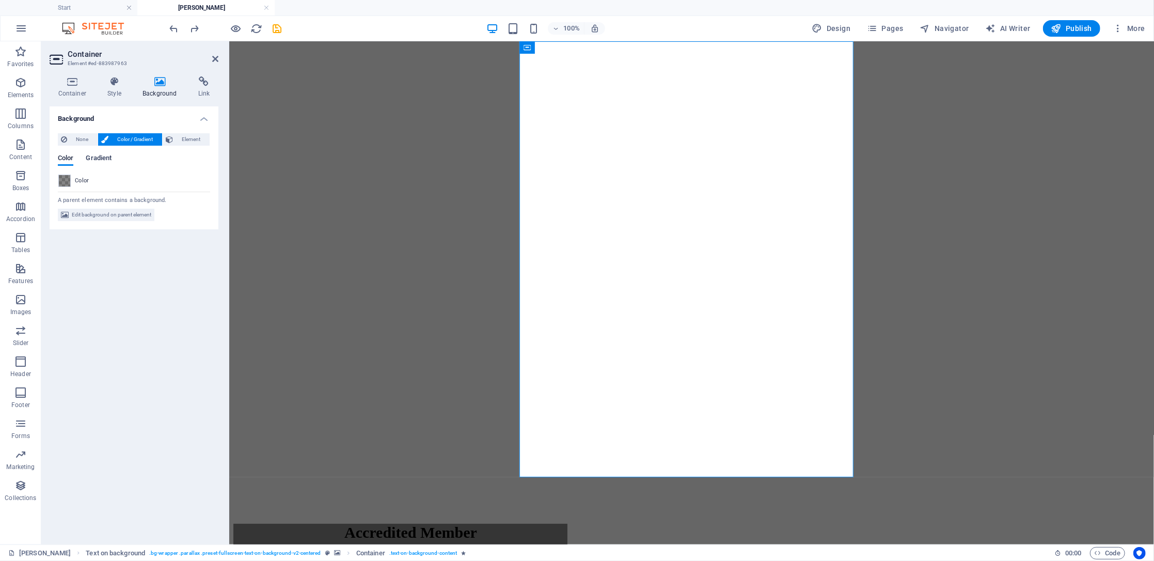
click at [101, 158] on span "Gradient" at bounding box center [99, 159] width 26 height 14
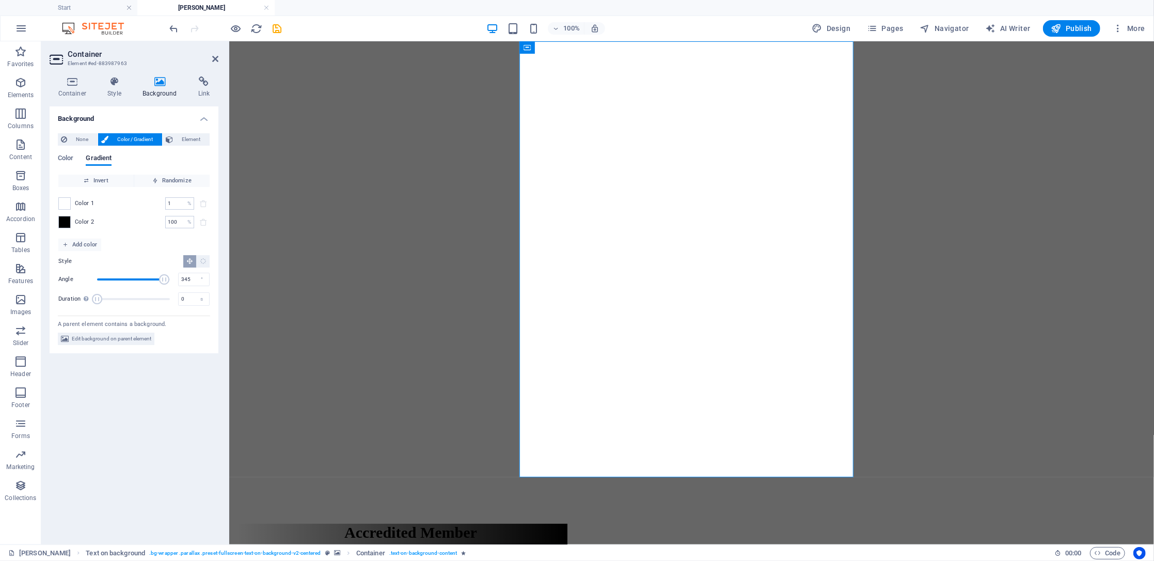
type input "353"
drag, startPoint x: 114, startPoint y: 279, endPoint x: 168, endPoint y: 279, distance: 54.2
click at [168, 279] on span "Angle" at bounding box center [168, 279] width 10 height 10
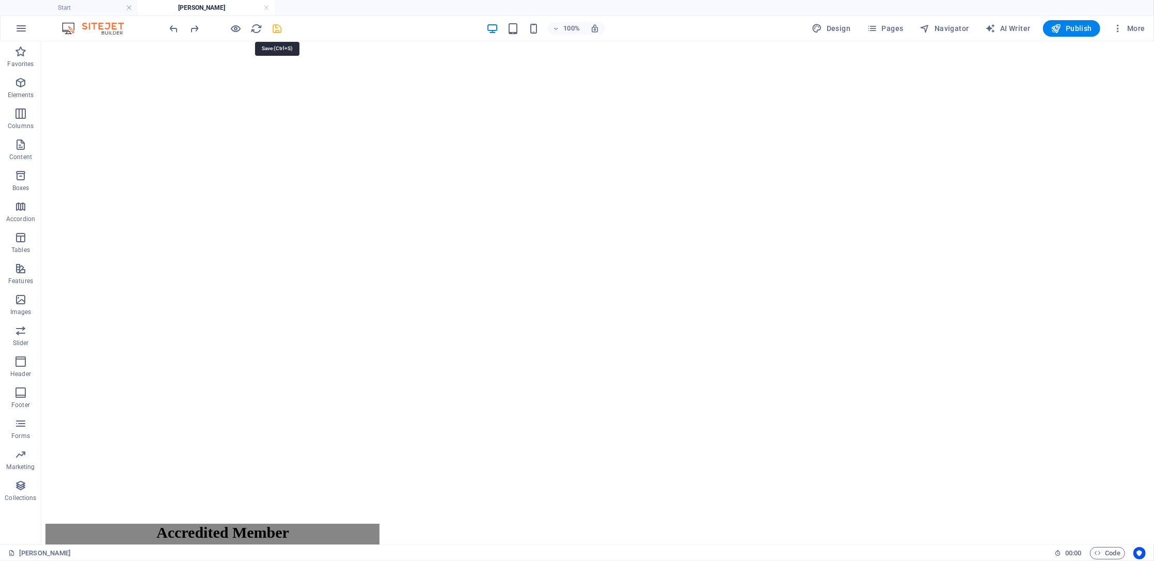
click at [282, 29] on icon "save" at bounding box center [278, 29] width 12 height 12
click at [865, 27] on span "Publish" at bounding box center [1072, 28] width 41 height 10
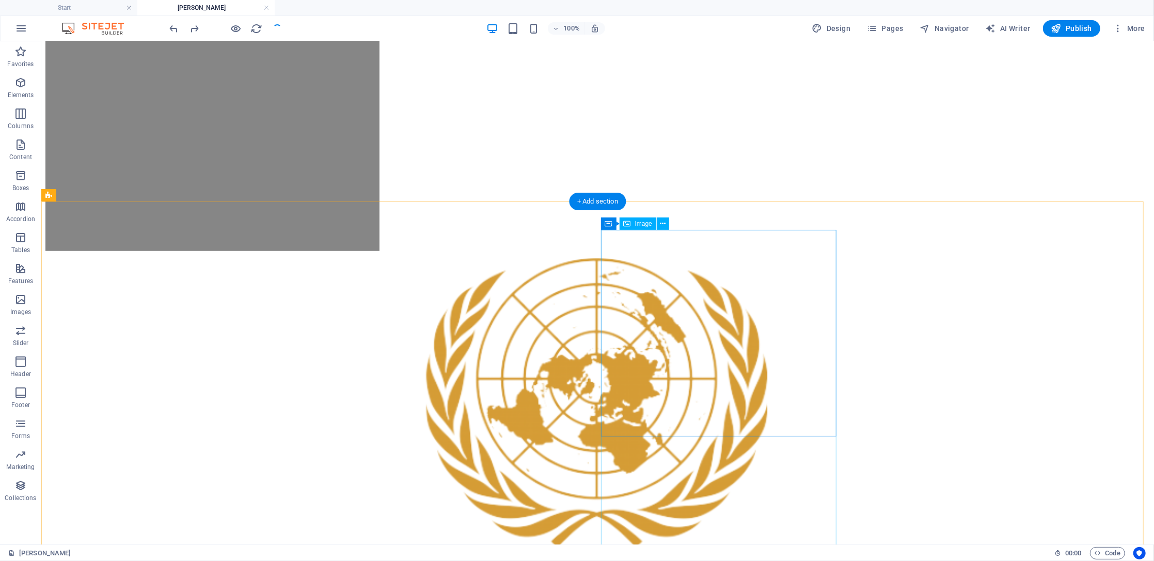
scroll to position [895, 0]
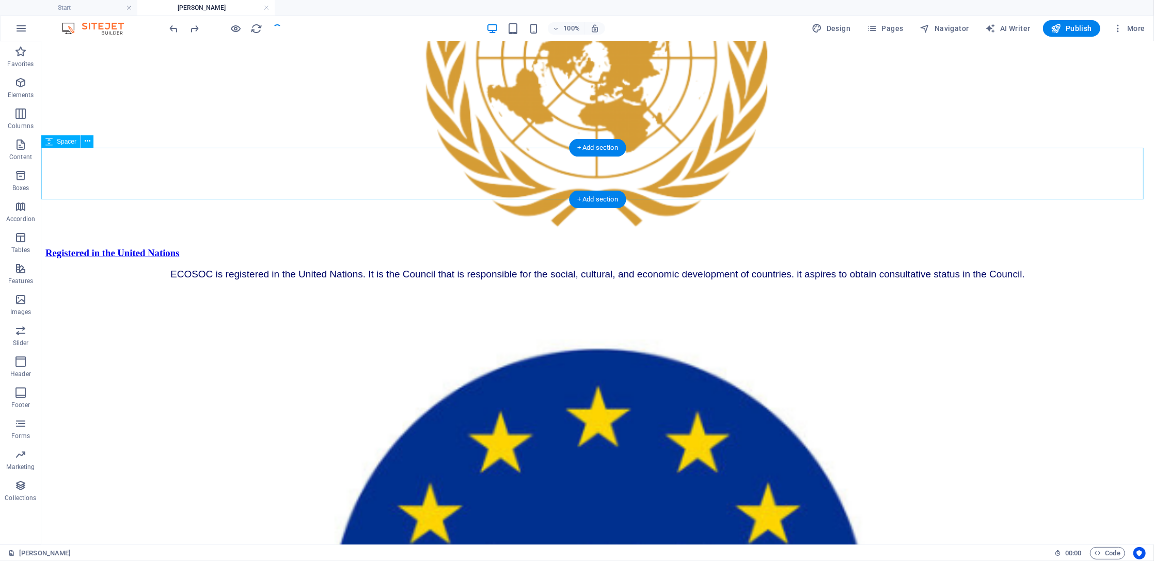
select select "px"
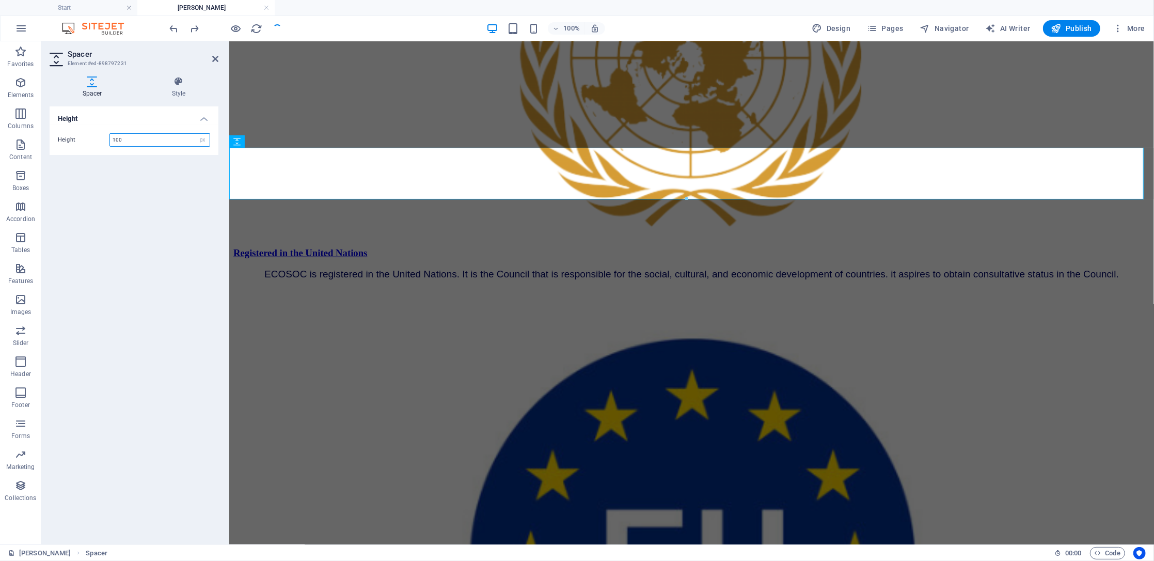
click at [148, 141] on input "100" at bounding box center [160, 140] width 100 height 12
drag, startPoint x: 166, startPoint y: 137, endPoint x: 97, endPoint y: 139, distance: 69.3
click at [97, 139] on div "Height 100 px rem vh vw" at bounding box center [134, 139] width 152 height 13
type input "200"
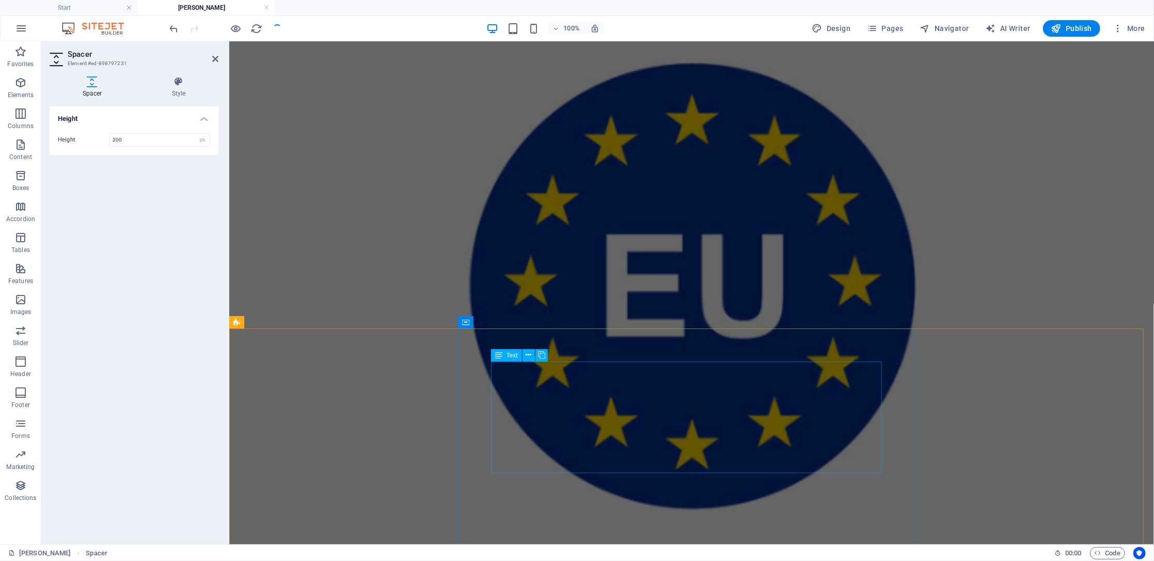
scroll to position [1446, 0]
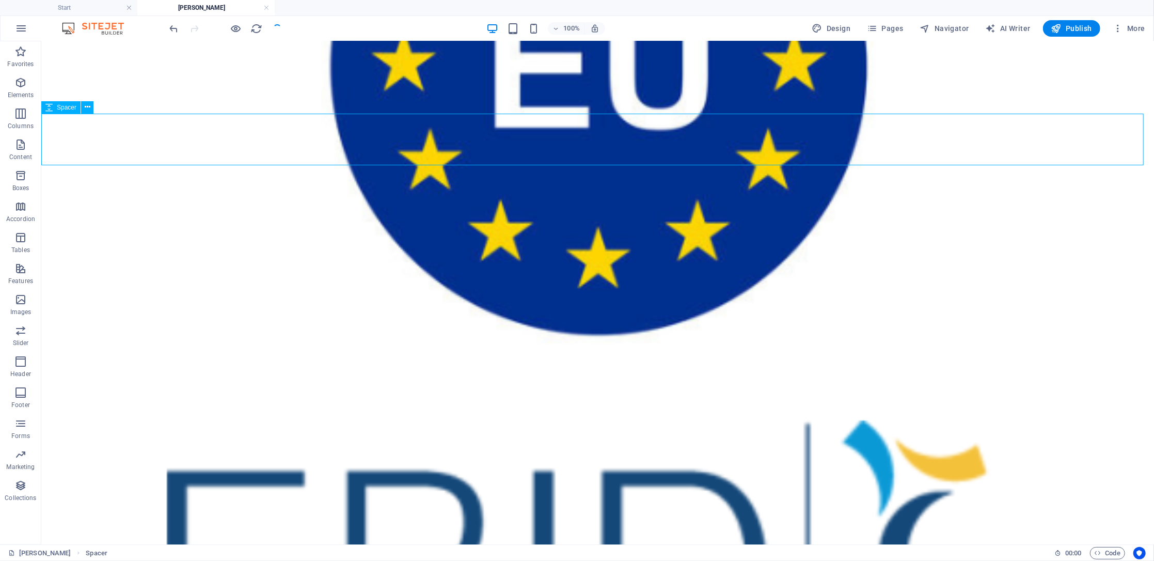
select select "px"
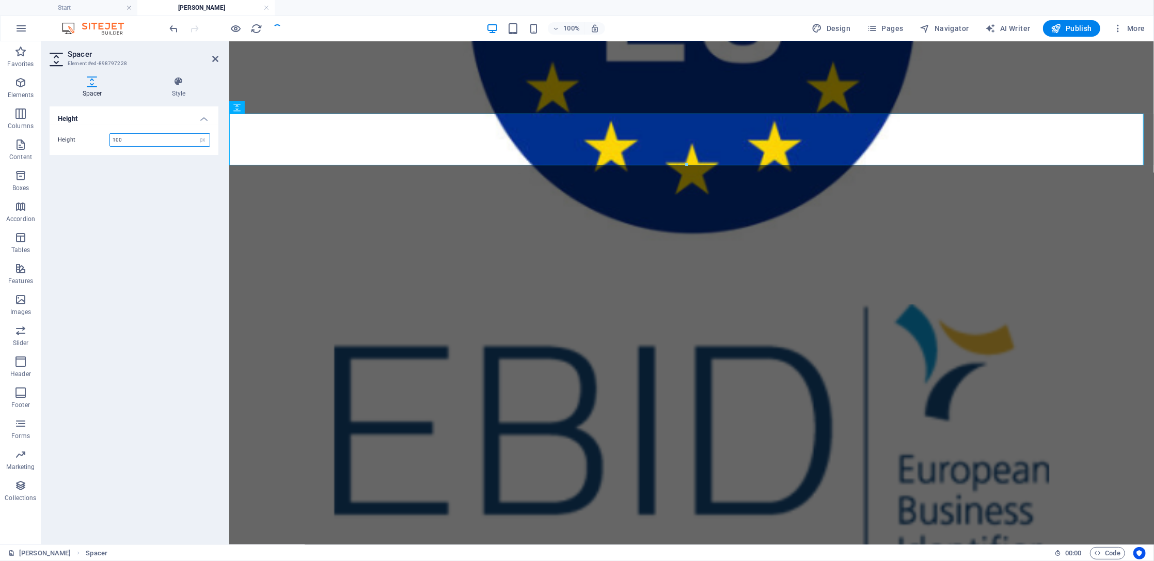
drag, startPoint x: 145, startPoint y: 140, endPoint x: 93, endPoint y: 140, distance: 51.1
click at [93, 140] on div "Height 100 px rem vh vw" at bounding box center [134, 139] width 152 height 13
type input "3"
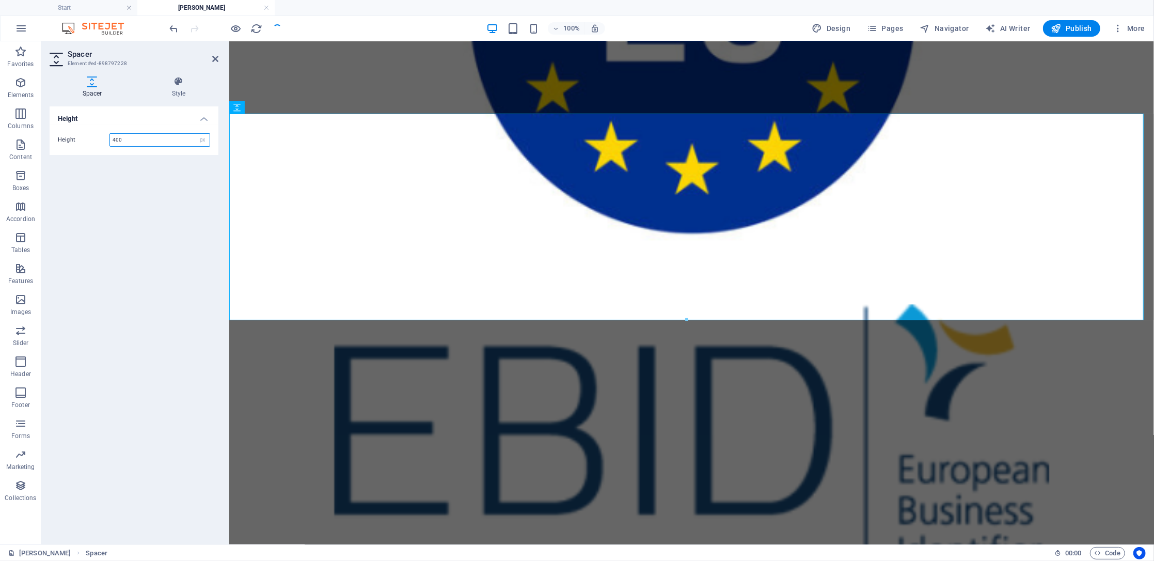
type input "400"
click at [132, 227] on div "Height Height 400 px rem vh vw" at bounding box center [134, 321] width 169 height 430
click at [181, 228] on div "Height Height 400 px rem vh vw" at bounding box center [134, 321] width 169 height 430
click at [865, 24] on span "Publish" at bounding box center [1072, 28] width 41 height 10
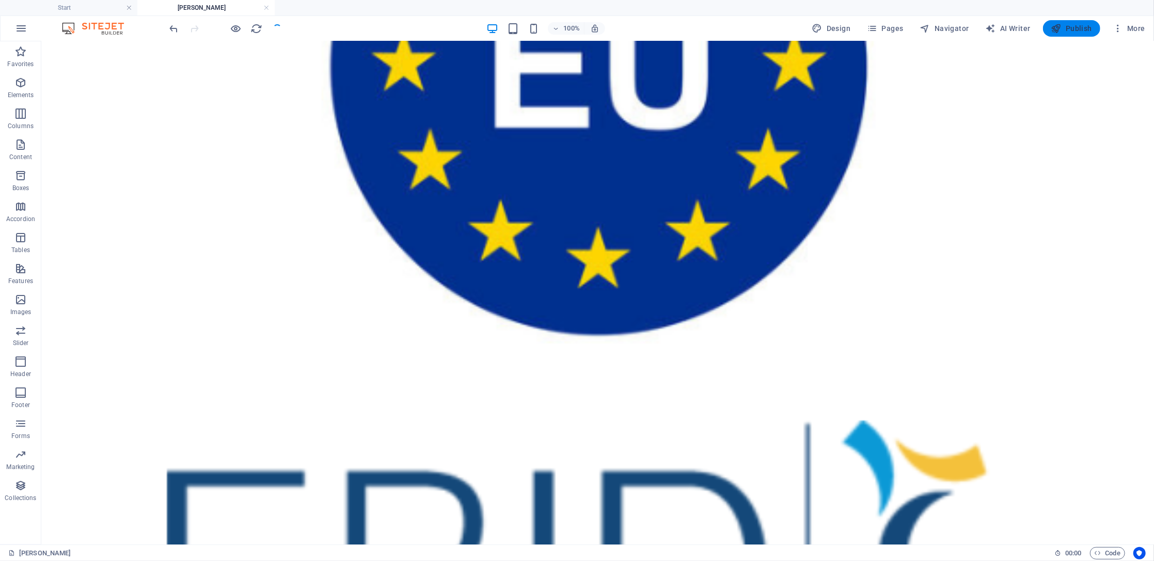
click at [865, 25] on span "Publish" at bounding box center [1072, 28] width 41 height 10
click at [865, 26] on span "Publish" at bounding box center [1072, 28] width 41 height 10
click at [865, 34] on button "Publish" at bounding box center [1071, 28] width 57 height 17
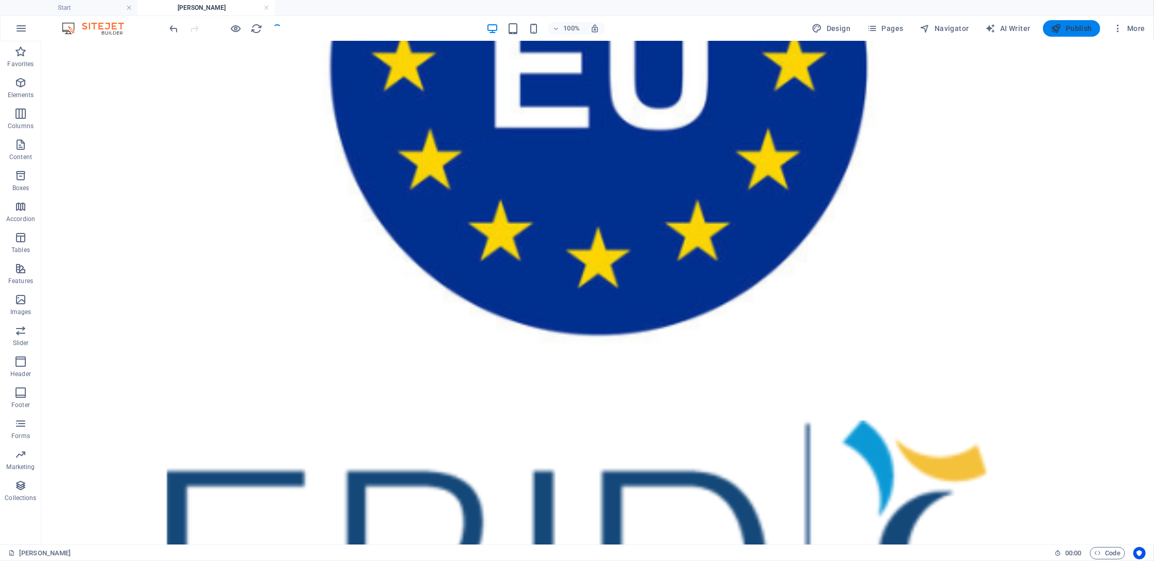
click at [865, 34] on button "Publish" at bounding box center [1071, 28] width 57 height 17
select select "px"
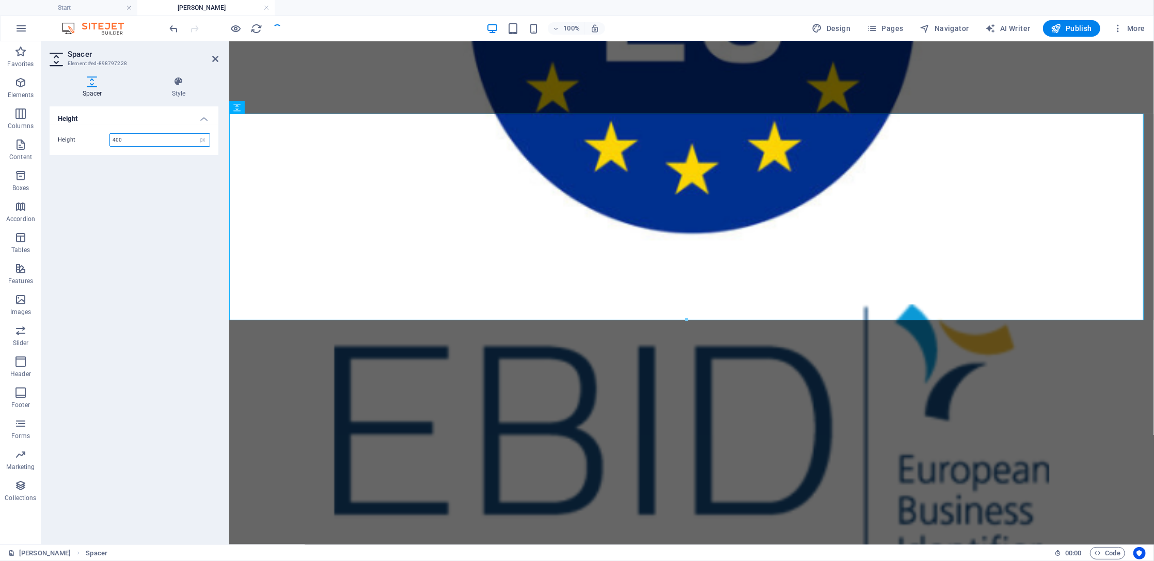
drag, startPoint x: 140, startPoint y: 143, endPoint x: 104, endPoint y: 143, distance: 36.2
click at [104, 143] on div "Height 400 px rem vh vw" at bounding box center [134, 139] width 152 height 13
type input "300"
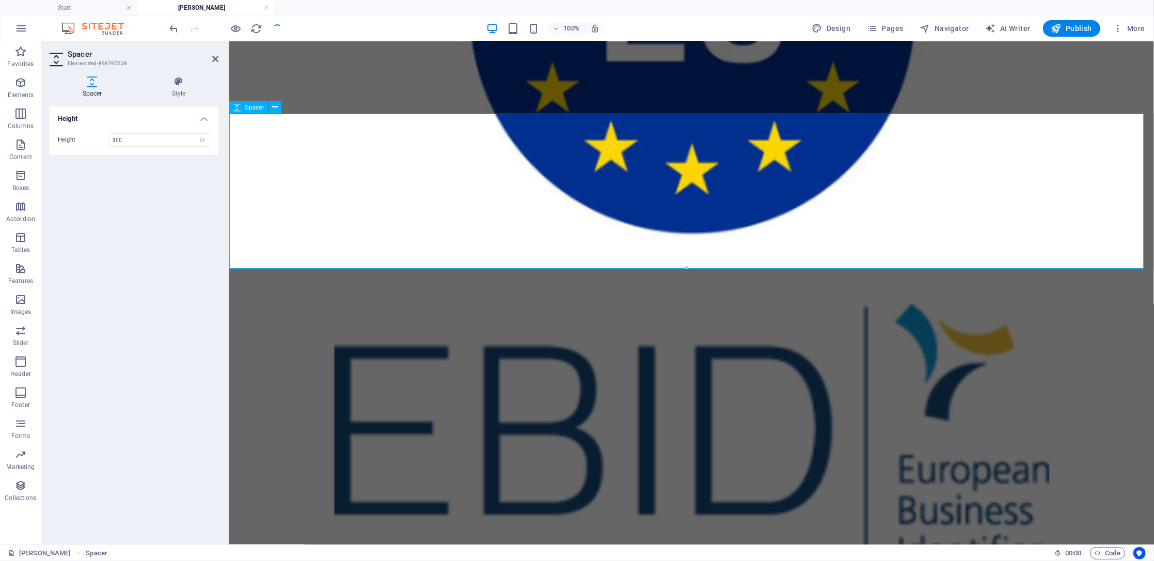
drag, startPoint x: 214, startPoint y: 56, endPoint x: 510, endPoint y: 83, distance: 297.2
click at [214, 56] on icon at bounding box center [215, 59] width 6 height 8
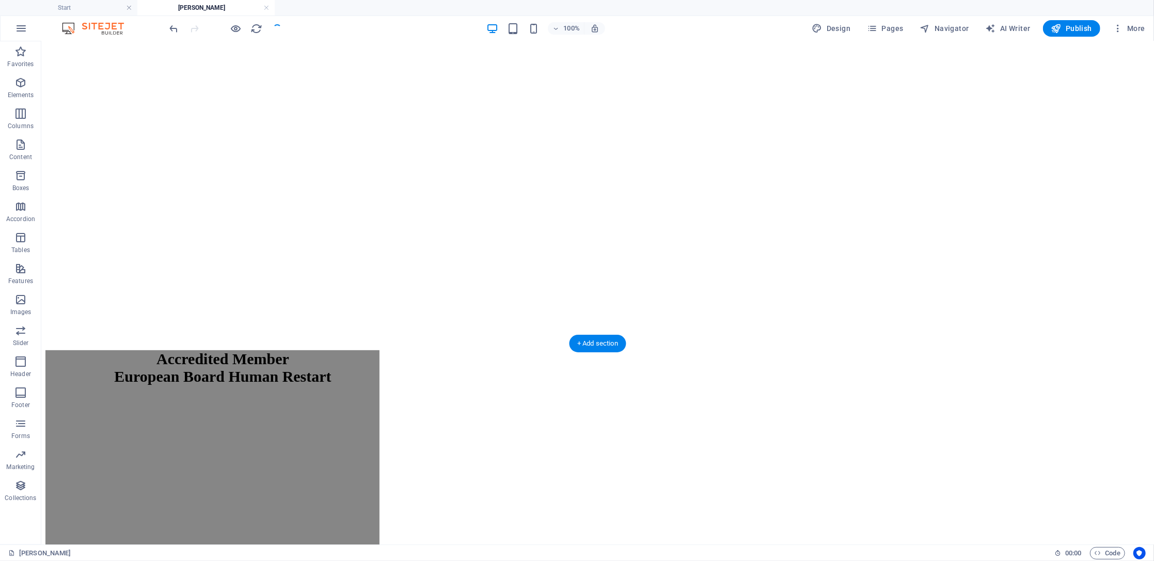
scroll to position [207, 0]
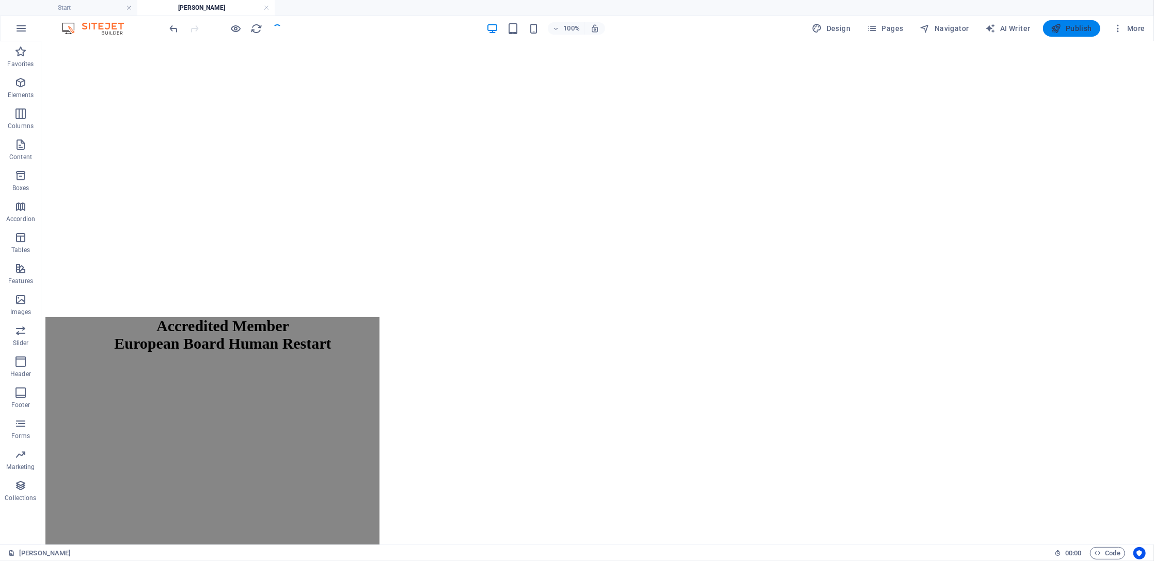
click at [865, 25] on span "Publish" at bounding box center [1072, 28] width 41 height 10
click at [865, 26] on span "Publish" at bounding box center [1072, 28] width 41 height 10
click at [865, 25] on span "Publish" at bounding box center [1072, 28] width 41 height 10
click at [865, 29] on span "Publish" at bounding box center [1072, 28] width 41 height 10
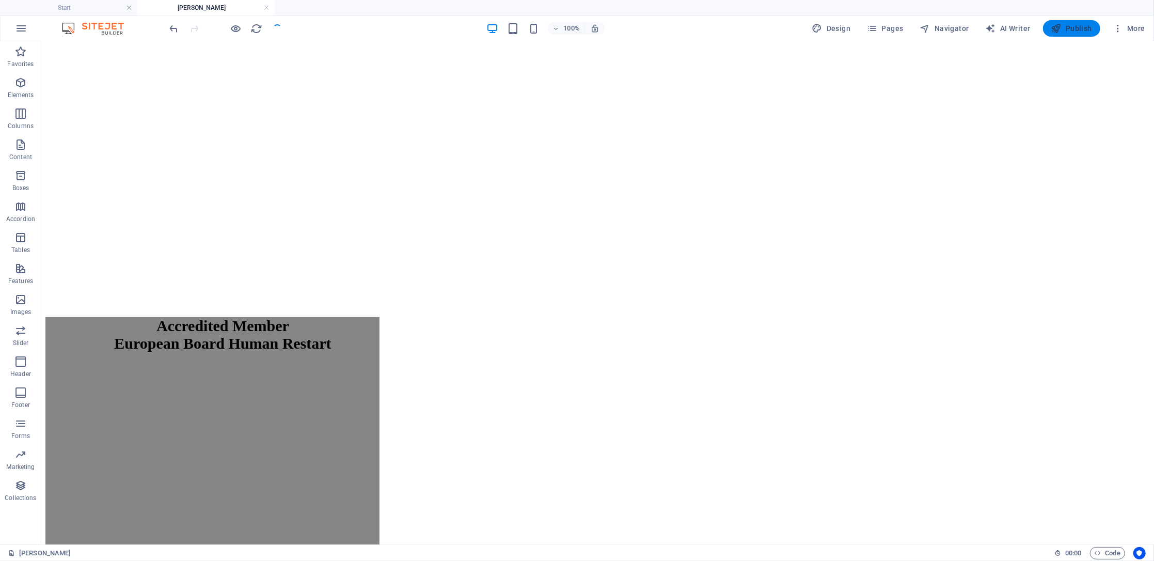
click at [865, 29] on span "Publish" at bounding box center [1072, 28] width 41 height 10
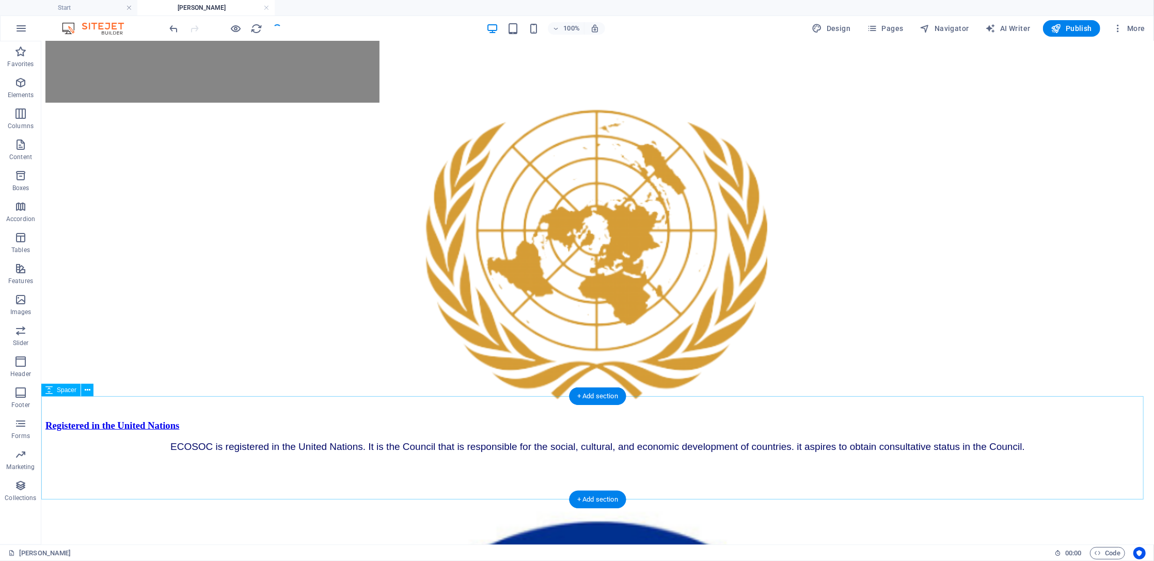
scroll to position [757, 0]
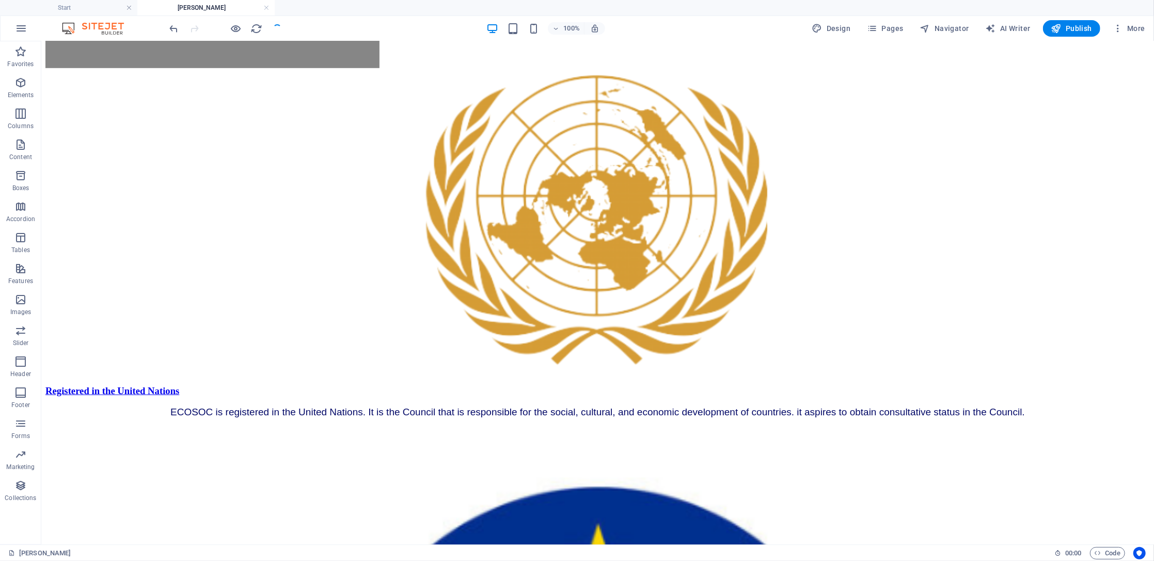
click at [865, 19] on div "100% Design Pages Navigator AI Writer Publish More" at bounding box center [577, 28] width 1153 height 25
click at [865, 25] on span "Publish" at bounding box center [1072, 28] width 41 height 10
click at [865, 23] on span "Publish" at bounding box center [1072, 28] width 41 height 10
click at [865, 29] on span "Pages" at bounding box center [885, 28] width 36 height 10
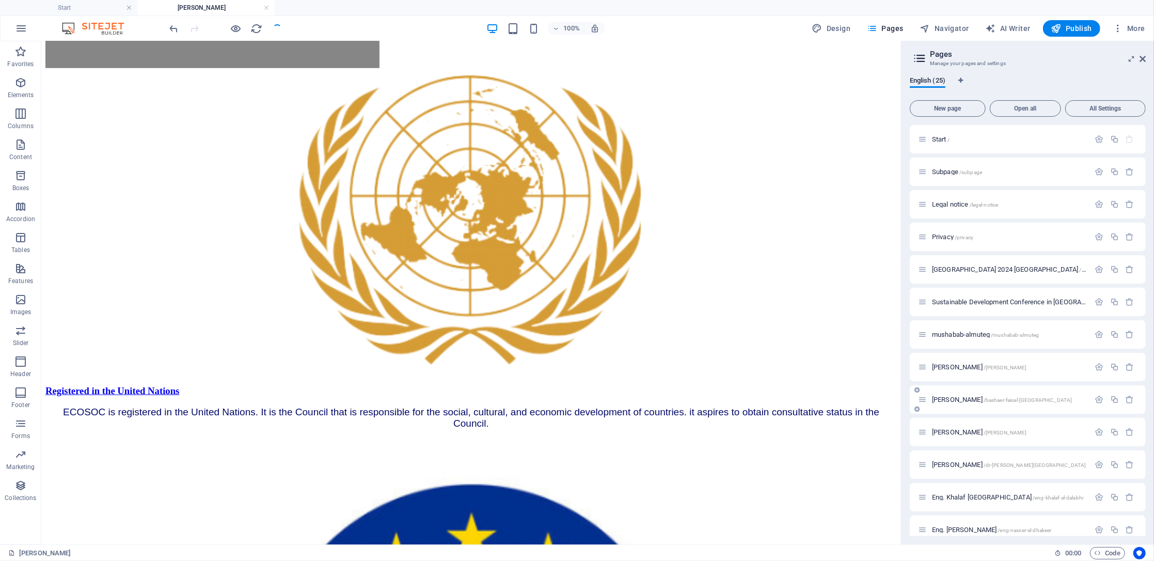
click at [865, 402] on div "[PERSON_NAME] /[GEOGRAPHIC_DATA]-[GEOGRAPHIC_DATA]-[GEOGRAPHIC_DATA]" at bounding box center [1004, 400] width 172 height 12
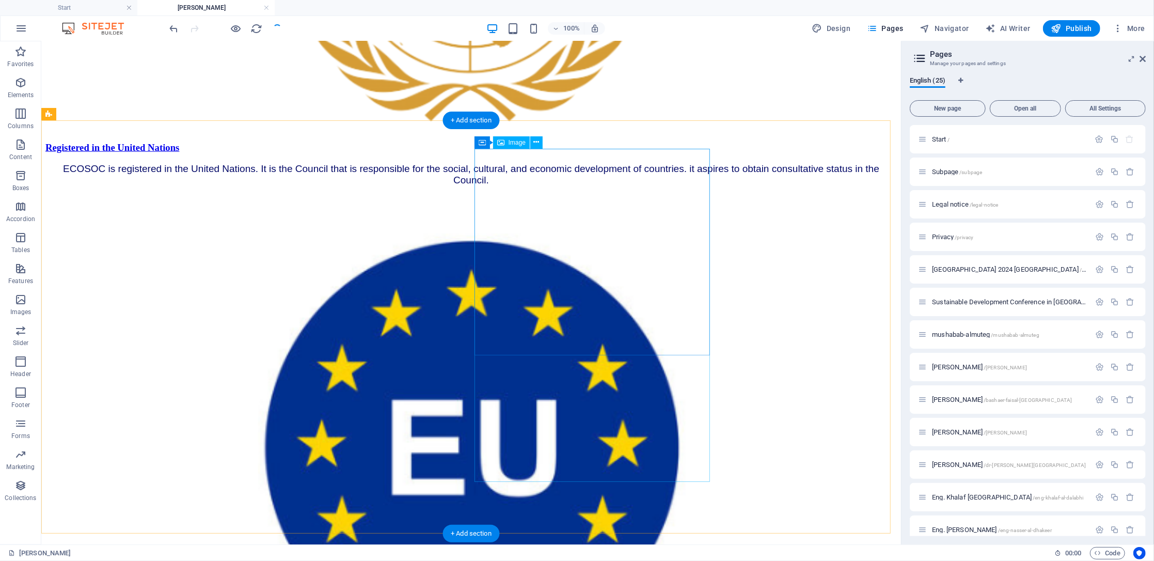
scroll to position [1033, 0]
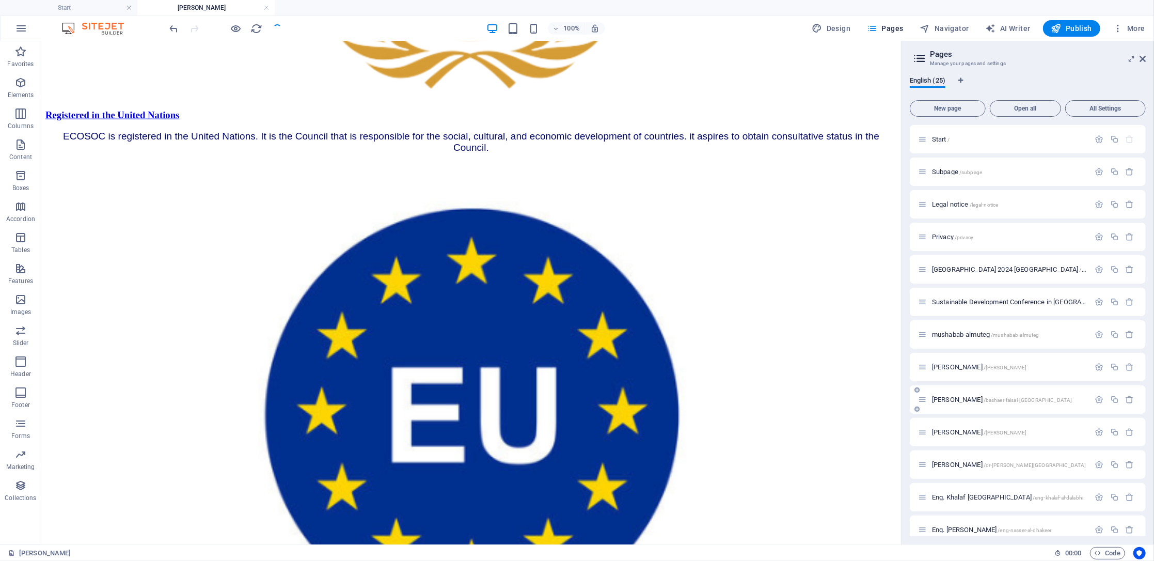
click at [865, 398] on span "[PERSON_NAME] /[GEOGRAPHIC_DATA]-[GEOGRAPHIC_DATA]-[GEOGRAPHIC_DATA]" at bounding box center [1002, 400] width 140 height 8
click at [255, 27] on icon "reload" at bounding box center [257, 29] width 12 height 12
click at [266, 7] on link at bounding box center [266, 8] width 6 height 10
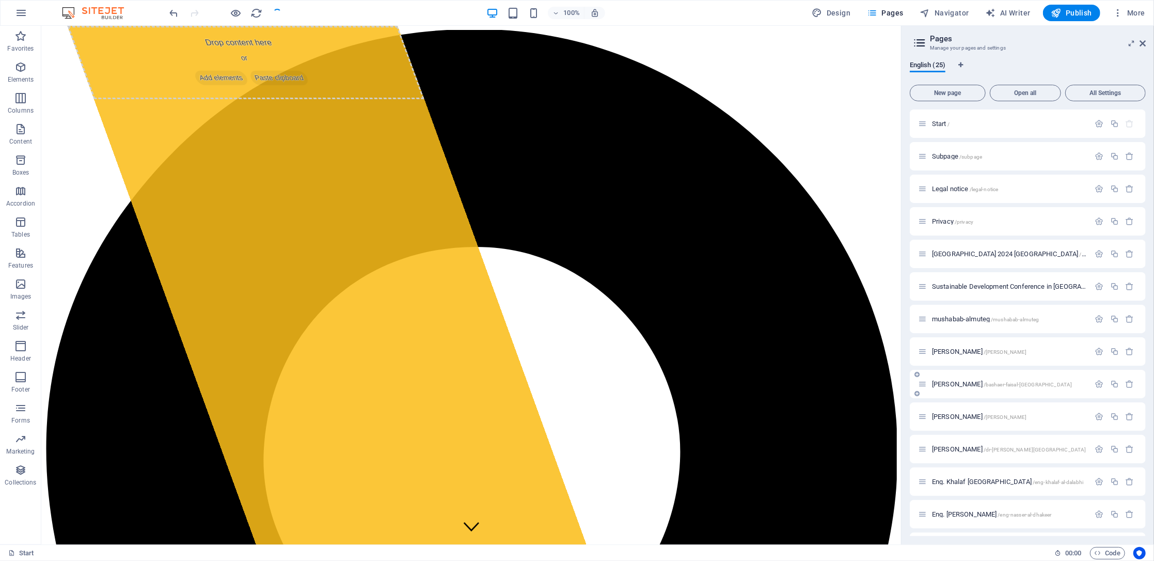
click at [865, 389] on div "[PERSON_NAME] /[GEOGRAPHIC_DATA]-[GEOGRAPHIC_DATA]-[GEOGRAPHIC_DATA]" at bounding box center [1004, 384] width 172 height 12
click at [865, 383] on span "[PERSON_NAME] /[GEOGRAPHIC_DATA]-[GEOGRAPHIC_DATA]-[GEOGRAPHIC_DATA]" at bounding box center [1002, 384] width 140 height 8
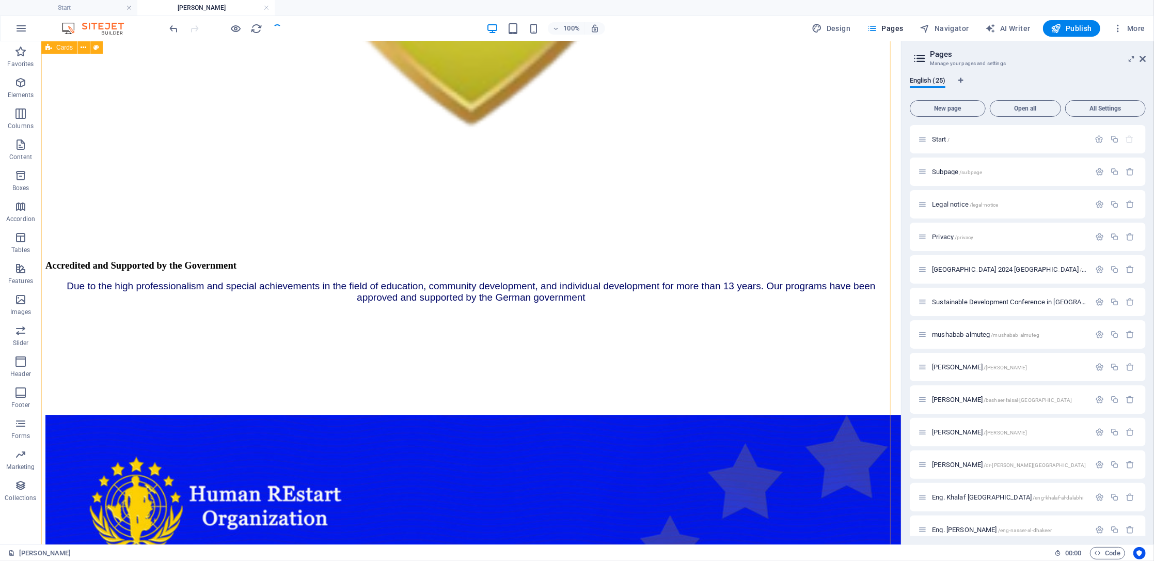
scroll to position [2791, 0]
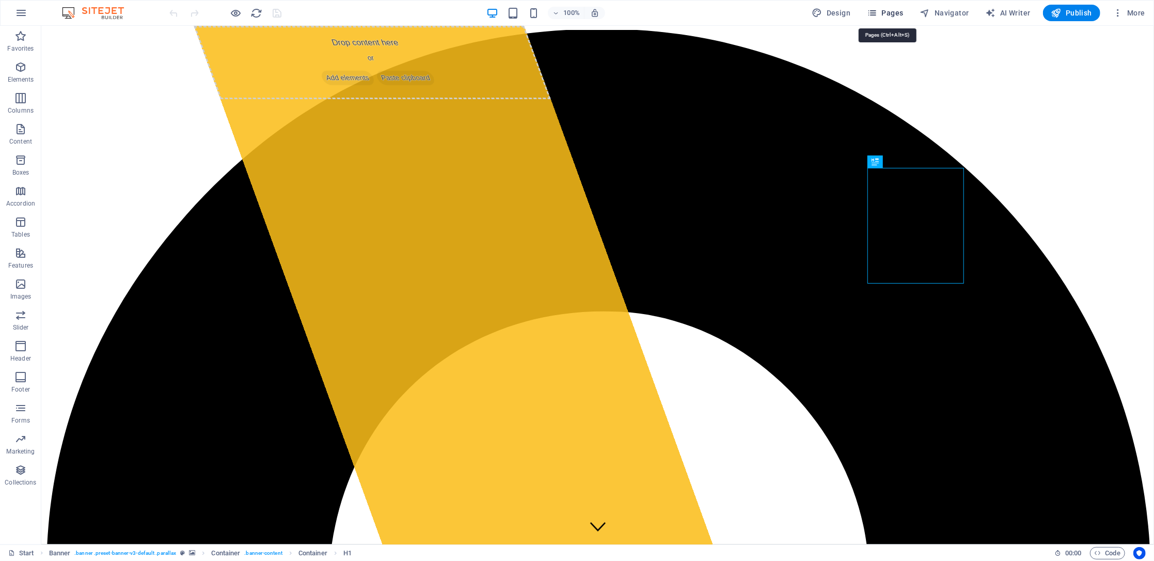
click at [889, 11] on span "Pages" at bounding box center [885, 13] width 36 height 10
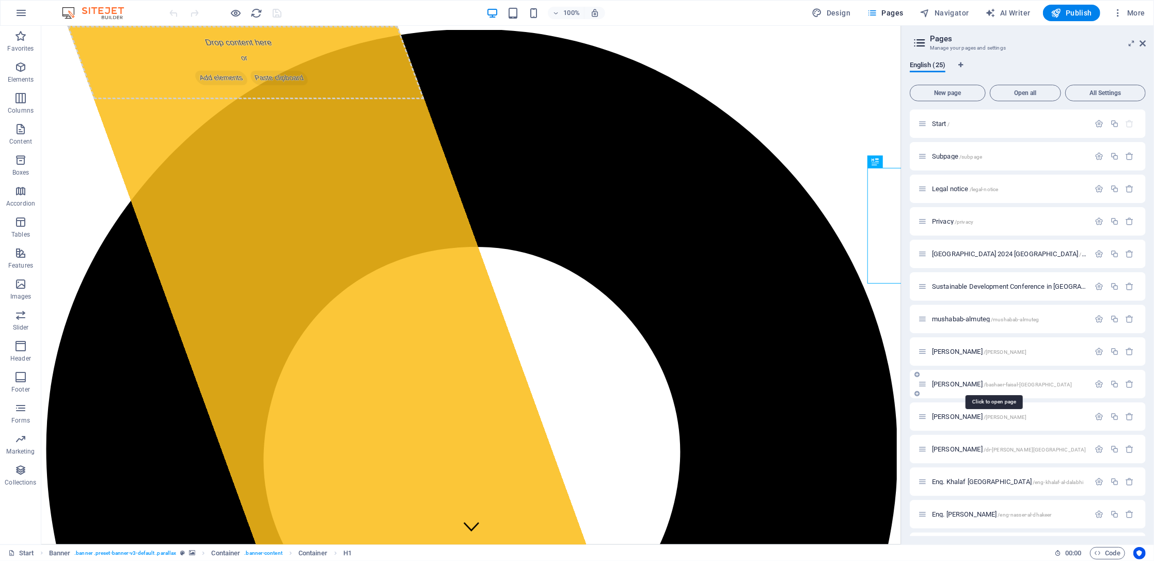
click at [990, 380] on span "[PERSON_NAME] /[GEOGRAPHIC_DATA]-[GEOGRAPHIC_DATA]-[GEOGRAPHIC_DATA]" at bounding box center [1002, 384] width 140 height 8
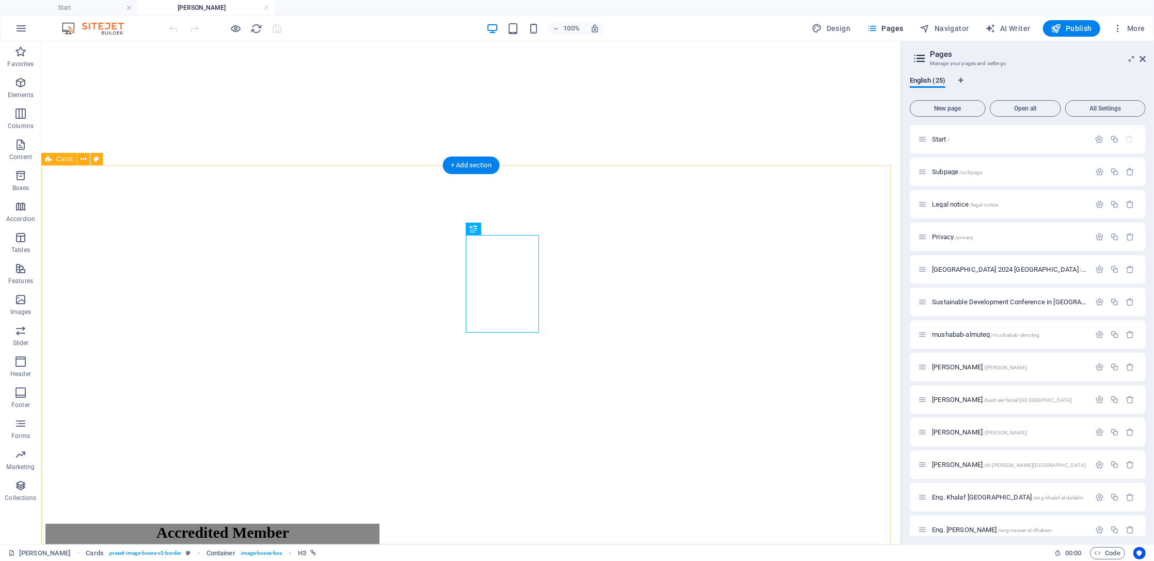
scroll to position [311, 0]
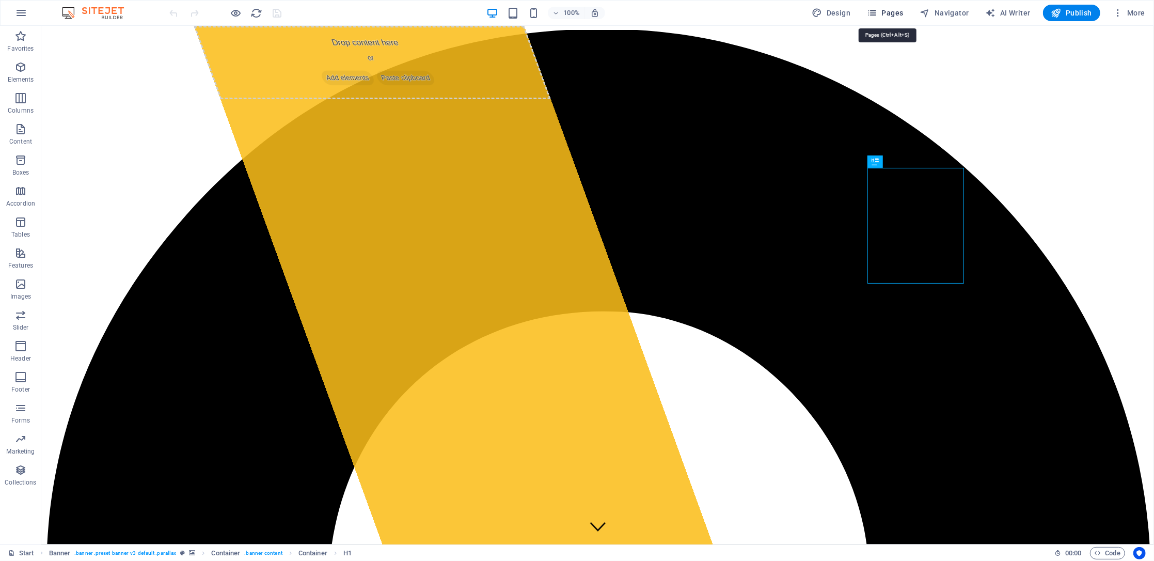
click at [888, 13] on span "Pages" at bounding box center [885, 13] width 36 height 10
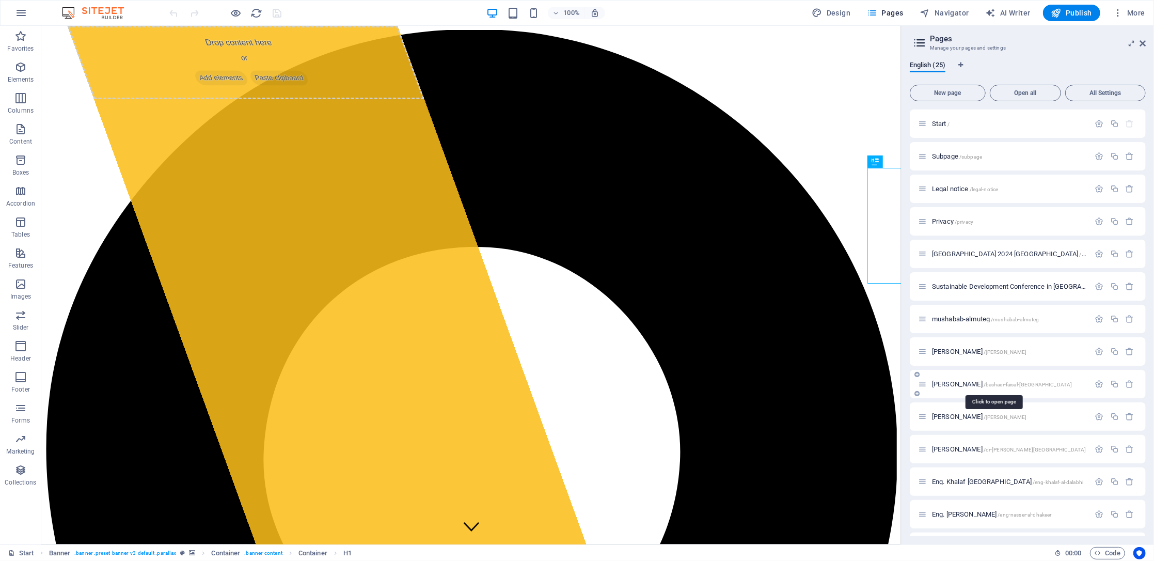
click at [981, 384] on span "[PERSON_NAME] /[GEOGRAPHIC_DATA]-[GEOGRAPHIC_DATA]-[GEOGRAPHIC_DATA]" at bounding box center [1002, 384] width 140 height 8
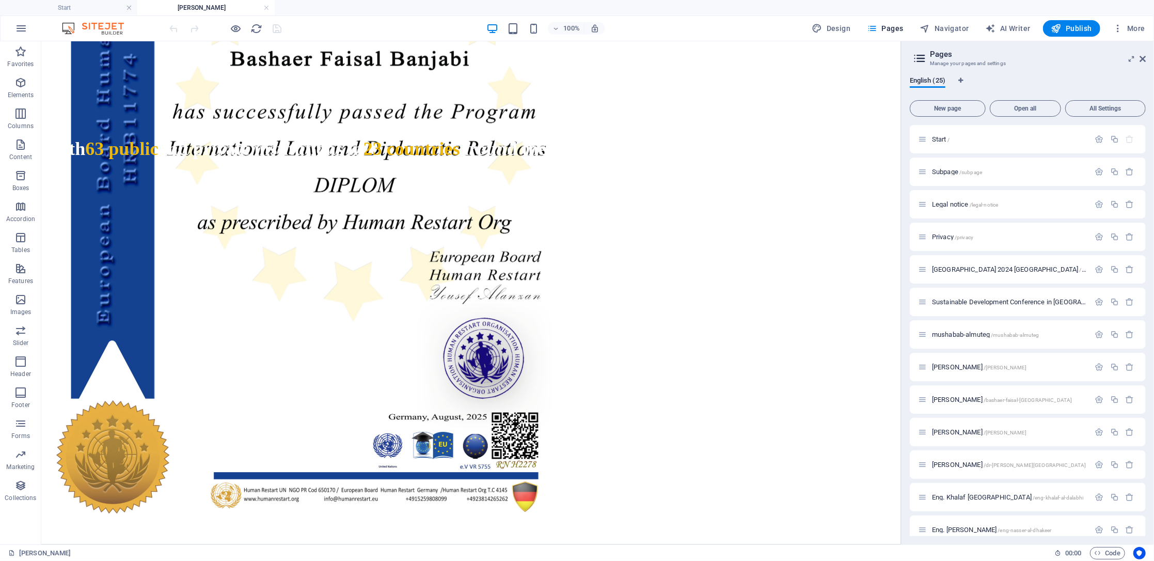
scroll to position [3998, 0]
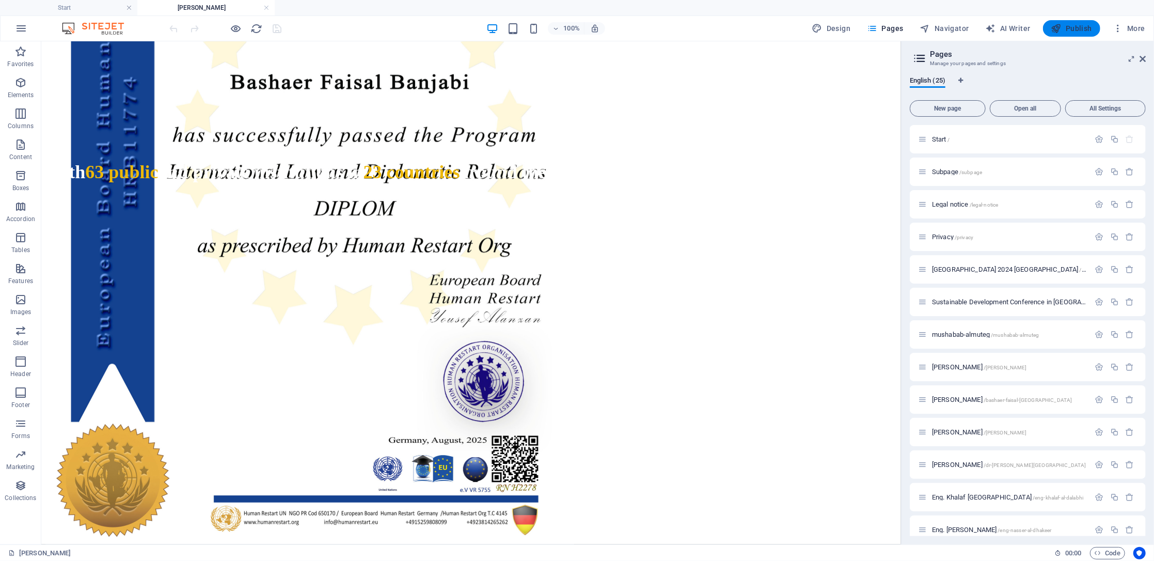
click at [1081, 30] on span "Publish" at bounding box center [1072, 28] width 41 height 10
